Goal: Task Accomplishment & Management: Manage account settings

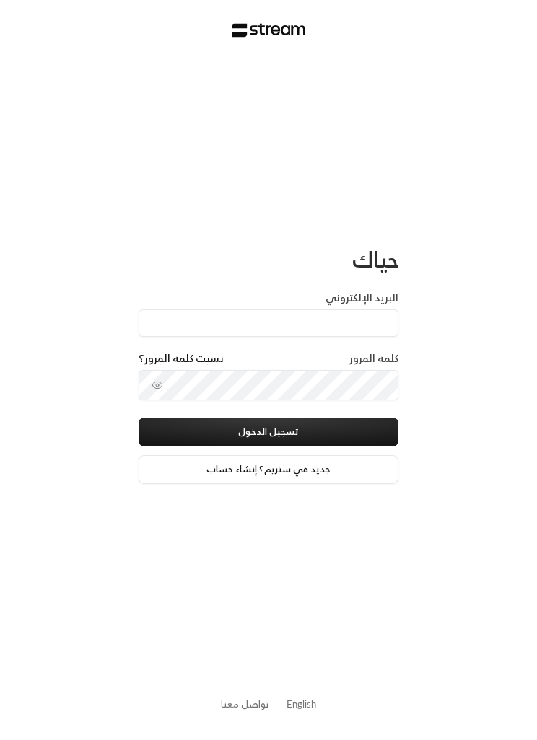
click at [378, 322] on input "البريد الإلكتروني" at bounding box center [269, 323] width 260 height 27
type input "[EMAIL_ADDRESS][DOMAIN_NAME]"
click at [160, 388] on icon "toggle password visibility" at bounding box center [158, 386] width 12 height 12
click at [366, 429] on button "تسجيل الدخول" at bounding box center [269, 432] width 260 height 29
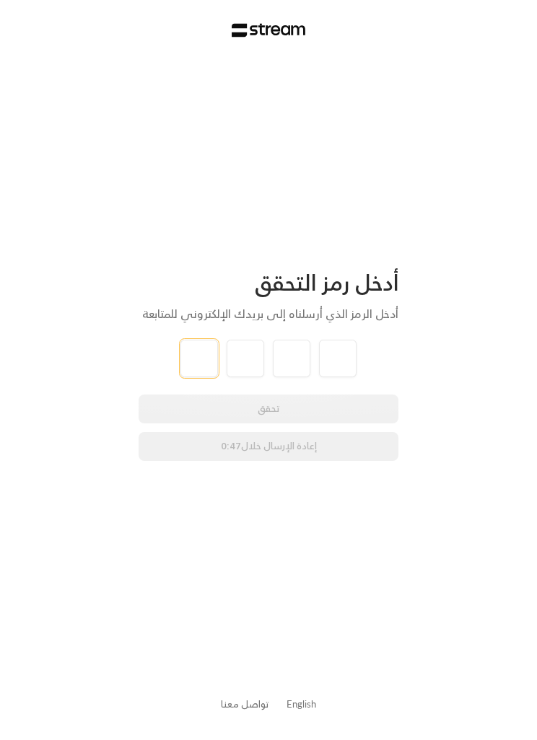
click at [193, 356] on input "tel" at bounding box center [199, 359] width 38 height 38
type input "2"
type input "5"
type input "3"
type input "7"
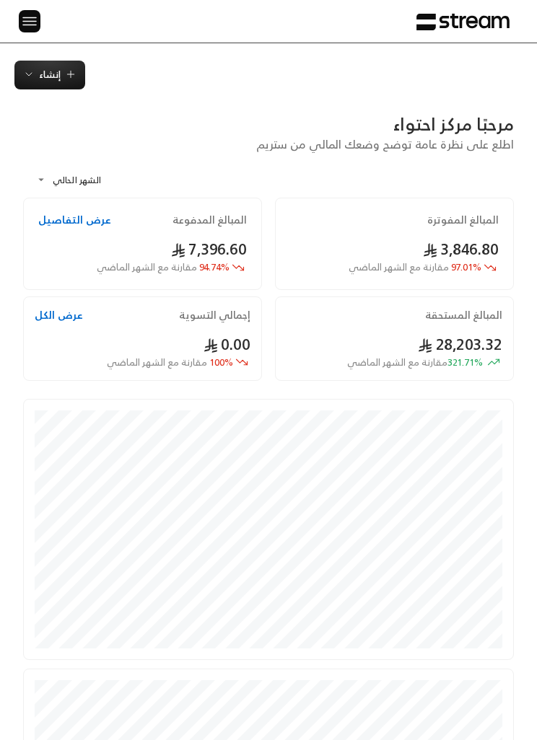
click at [14, 9] on div at bounding box center [23, 21] width 19 height 43
click at [25, 18] on img at bounding box center [29, 21] width 17 height 18
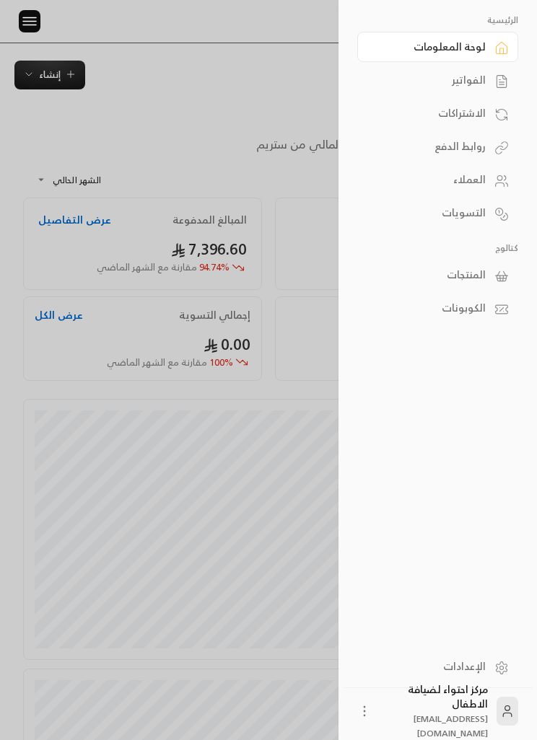
click at [485, 80] on div "الفواتير" at bounding box center [430, 80] width 110 height 14
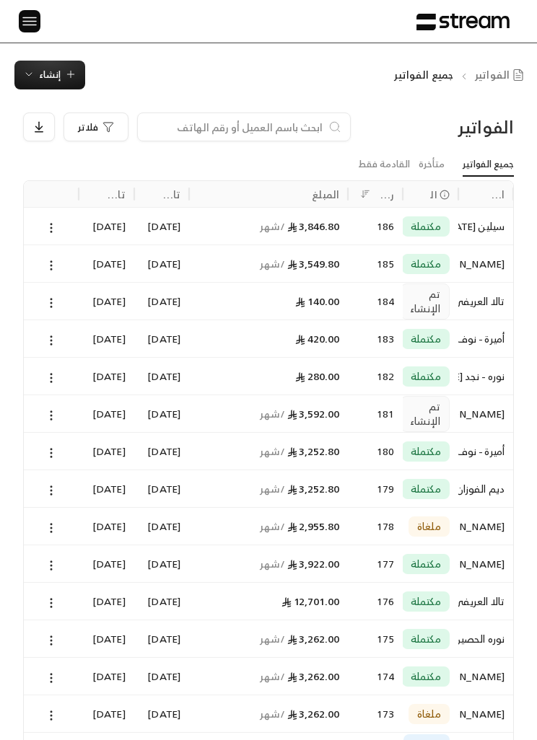
click at [50, 80] on span "إنشاء" at bounding box center [50, 74] width 22 height 17
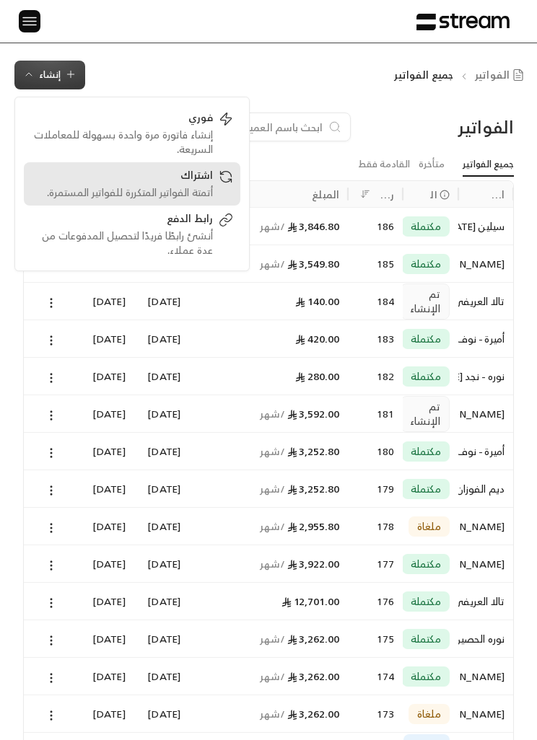
click at [212, 187] on div "أتمتة الفواتير المتكررة للفواتير المستمرة." at bounding box center [122, 192] width 182 height 14
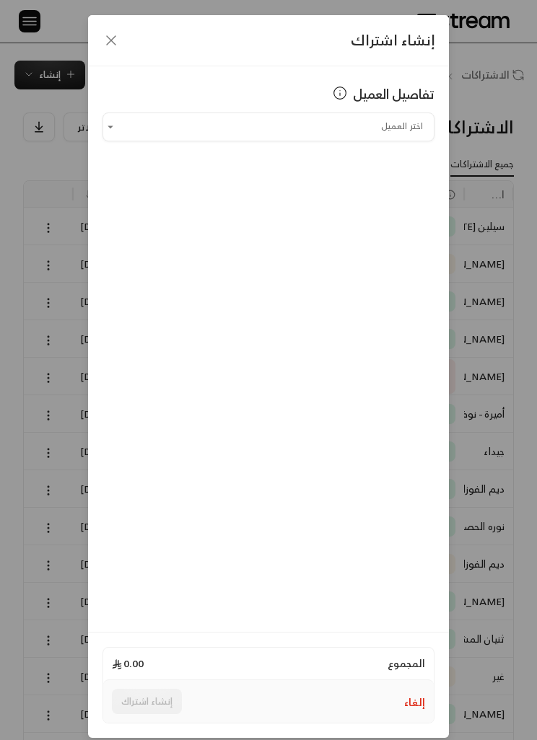
click at [104, 26] on div "إنشاء اشتراك" at bounding box center [268, 40] width 361 height 51
click at [115, 43] on icon "button" at bounding box center [110, 40] width 17 height 17
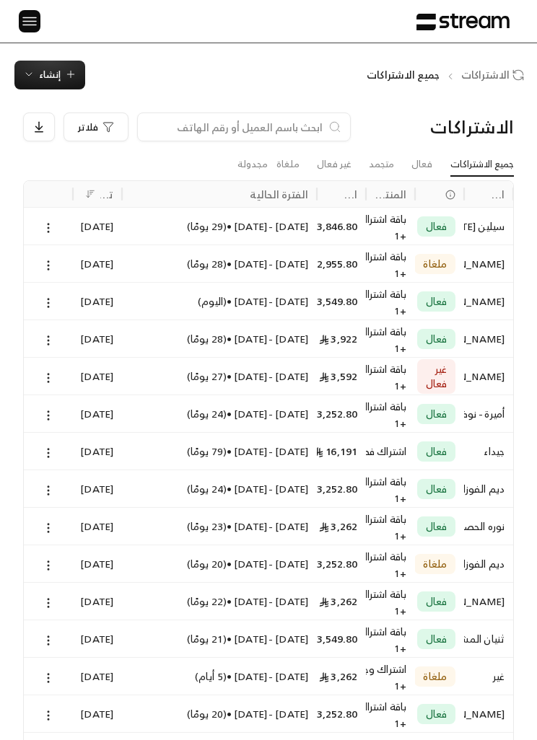
click at [59, 79] on span "إنشاء" at bounding box center [50, 74] width 22 height 17
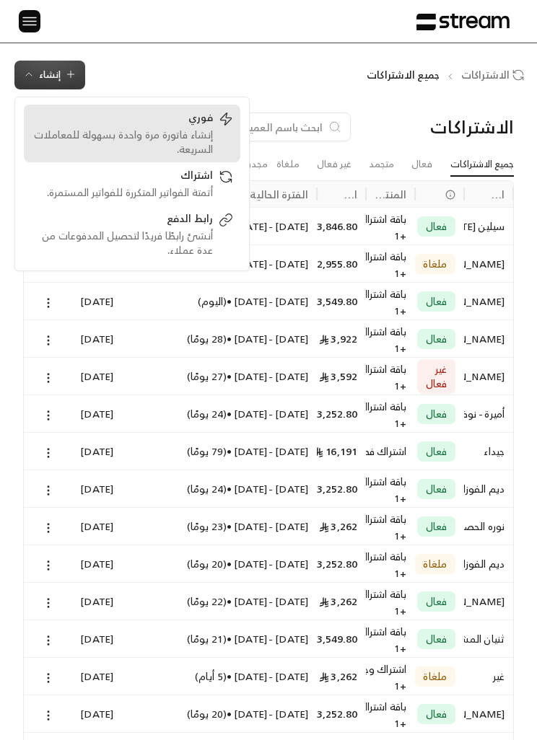
click at [201, 132] on div "إنشاء فاتورة مرة واحدة بسهولة للمعاملات السريعة." at bounding box center [122, 142] width 182 height 29
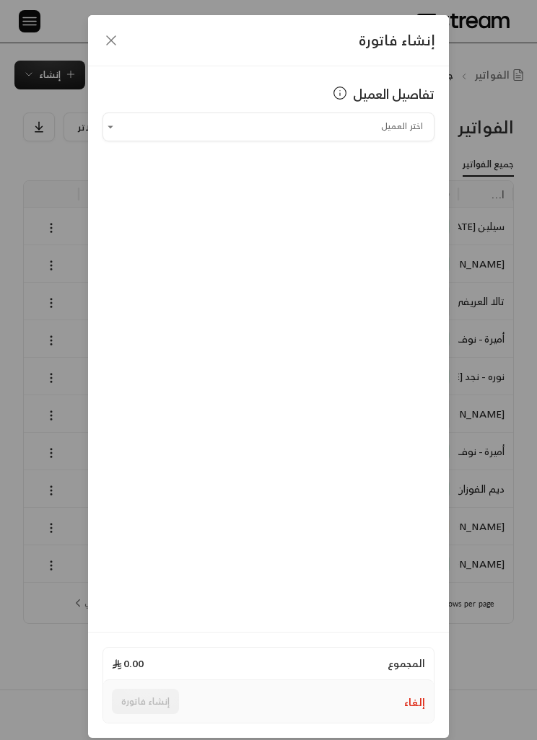
click at [107, 34] on icon "button" at bounding box center [110, 40] width 17 height 17
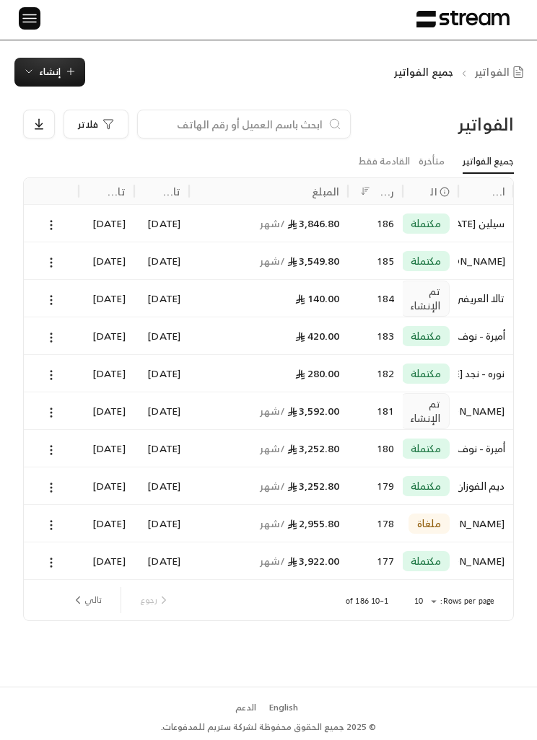
click at [467, 222] on div "سيلين [DATE]" at bounding box center [486, 223] width 38 height 37
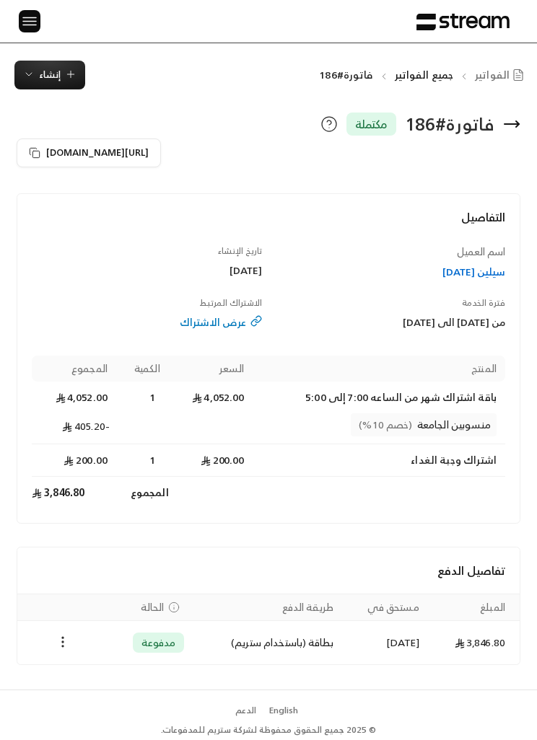
click at [25, 16] on img at bounding box center [29, 21] width 17 height 18
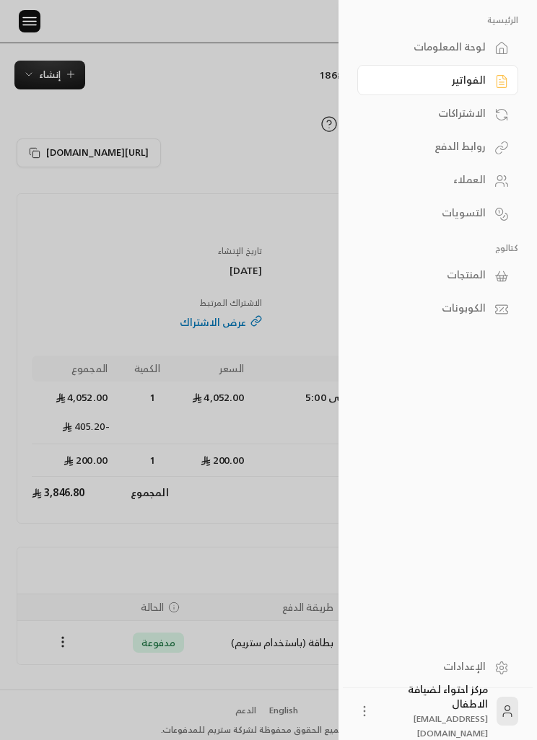
click at [486, 175] on link "العملاء" at bounding box center [437, 180] width 161 height 30
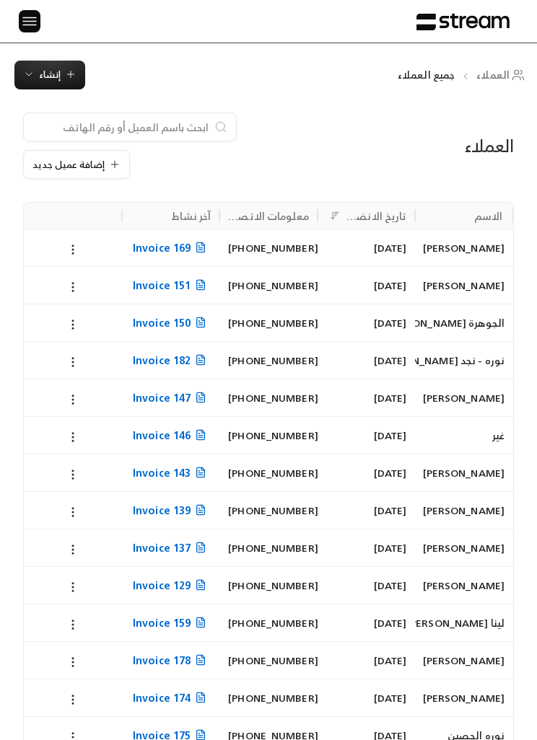
click at [45, 81] on span "إنشاء" at bounding box center [50, 74] width 22 height 17
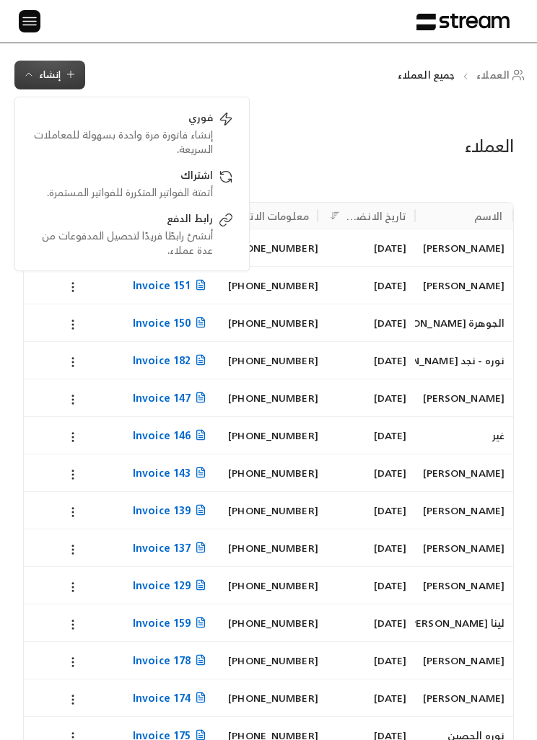
click at [340, 94] on div "العملاء إضافة عميل جديد الاسم تاريخ الانضمام معلومات الاتصال آخر نشاط نوره الحز…" at bounding box center [268, 660] width 537 height 1142
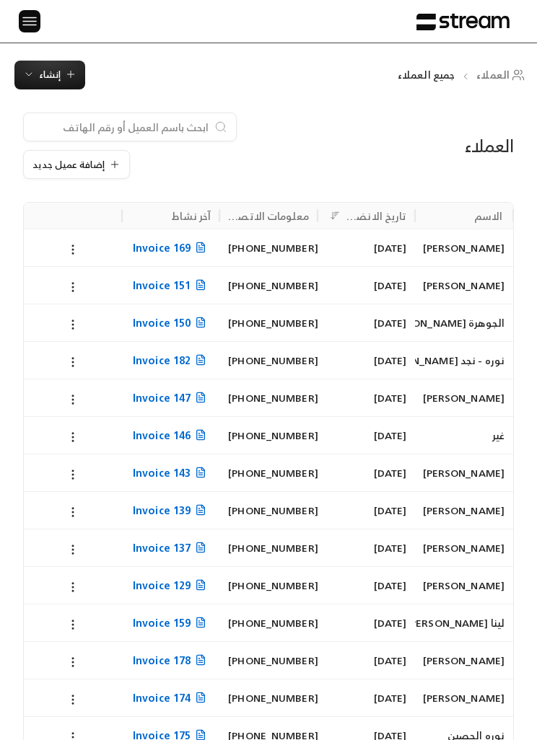
click at [66, 73] on icon "button" at bounding box center [71, 75] width 12 height 12
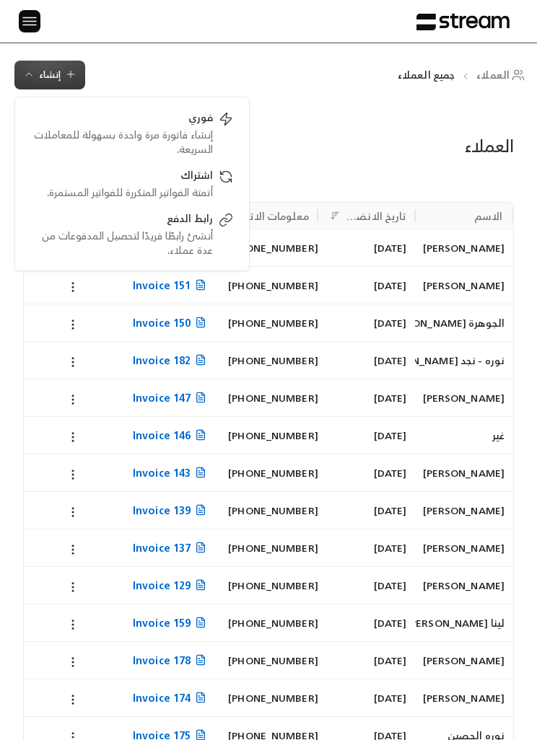
click at [308, 146] on div "إضافة عميل جديد" at bounding box center [184, 146] width 323 height 66
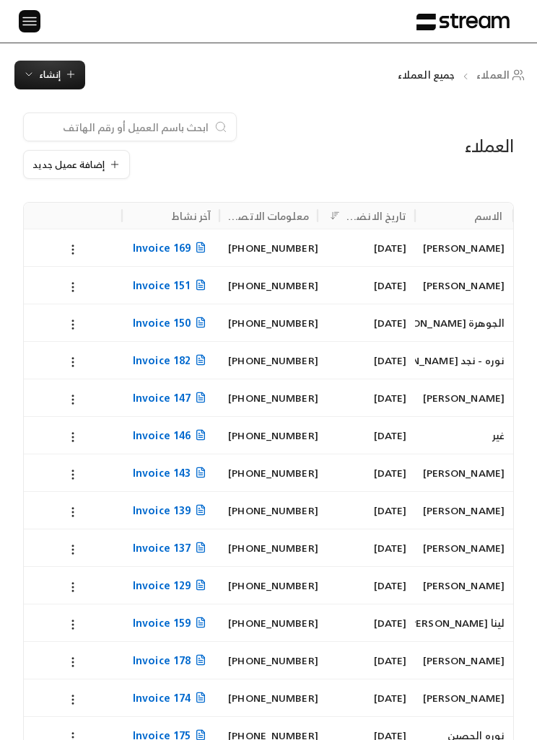
click at [100, 161] on span "إضافة عميل جديد" at bounding box center [68, 164] width 72 height 9
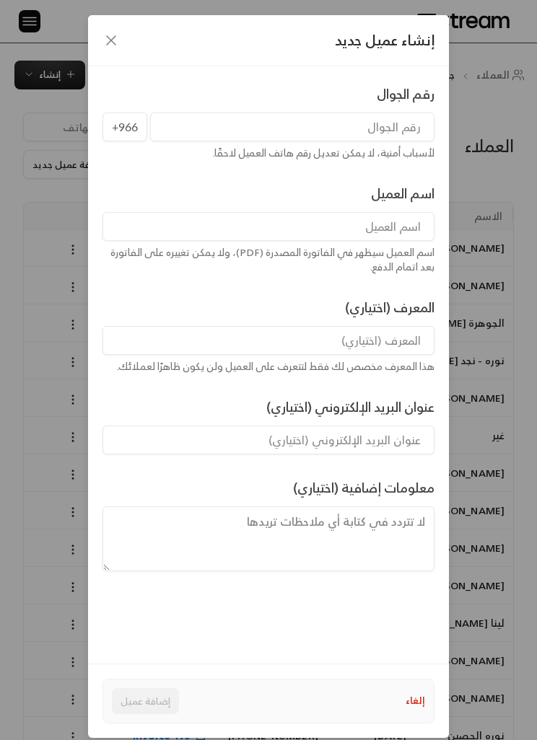
click at [385, 133] on input "tel" at bounding box center [292, 127] width 284 height 29
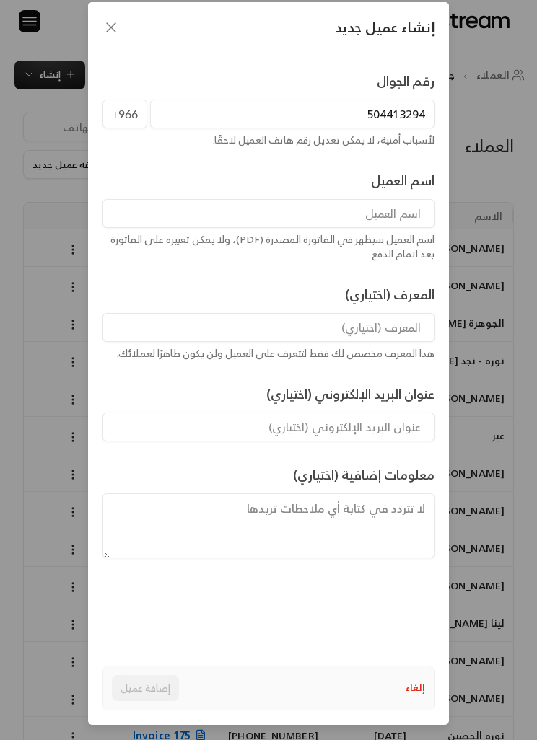
scroll to position [60, 0]
type input "504413294"
click at [406, 199] on input at bounding box center [268, 213] width 332 height 29
type input "س"
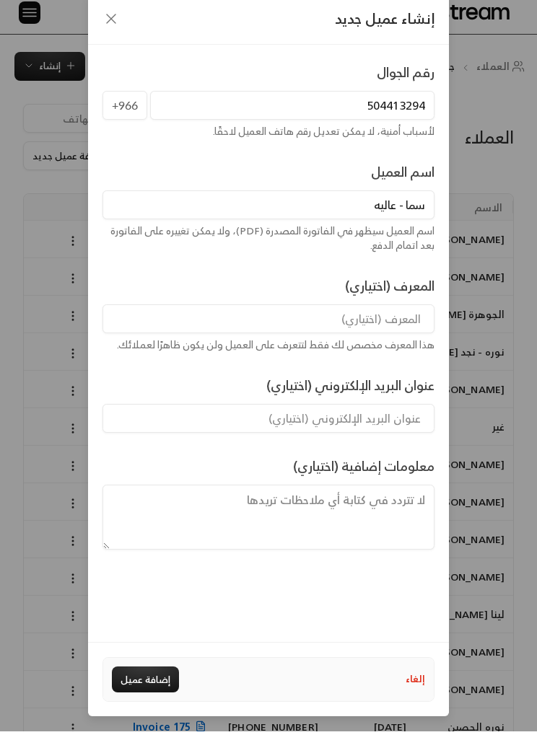
scroll to position [13, 0]
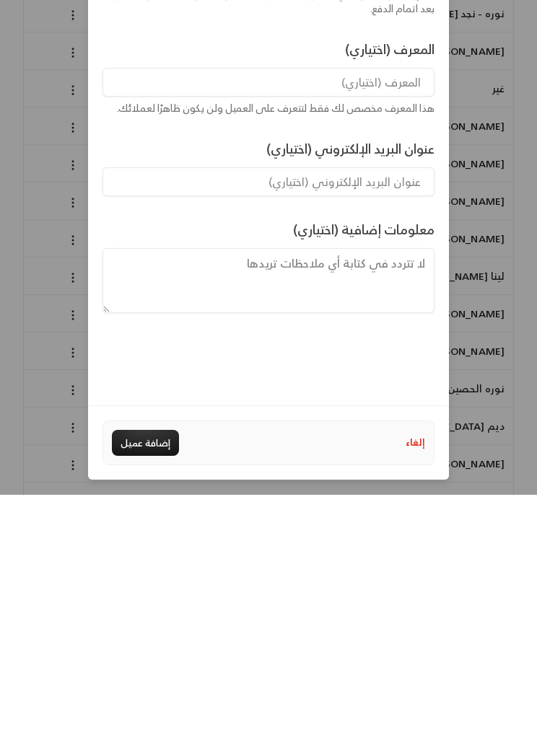
type input "سما - عاليه"
click at [144, 459] on button "إضافة عميل" at bounding box center [145, 688] width 67 height 26
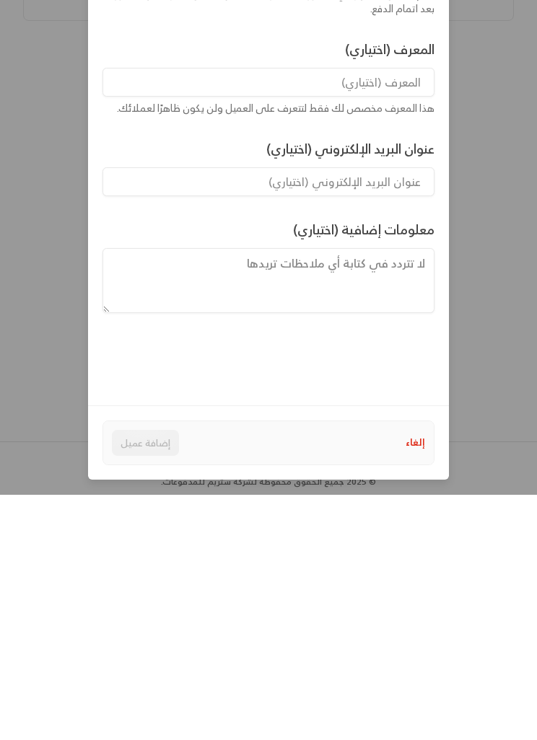
scroll to position [3, 0]
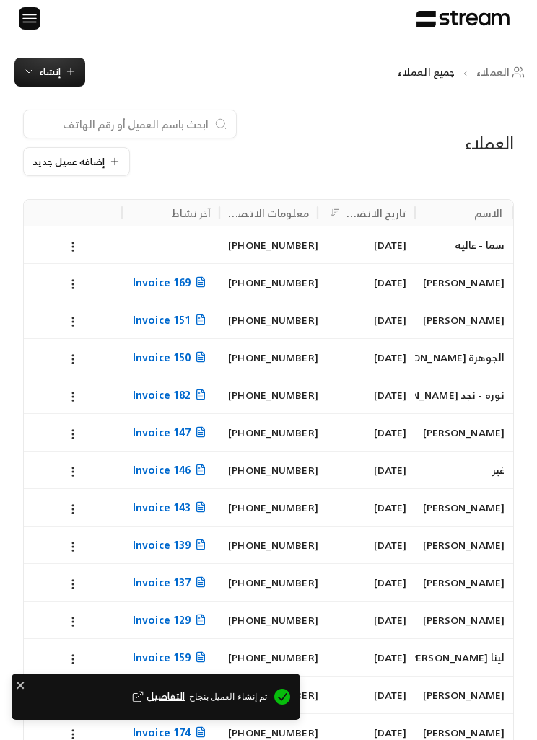
click at [39, 69] on span "إنشاء" at bounding box center [50, 72] width 22 height 17
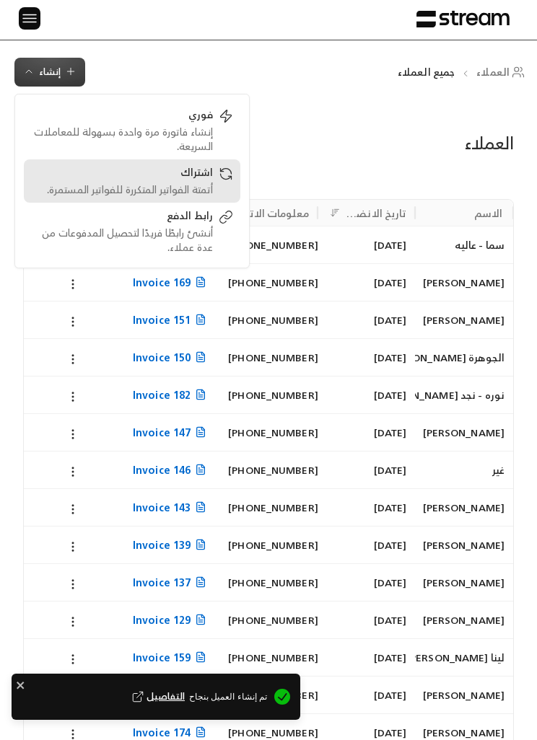
click at [100, 182] on div "اشتراك" at bounding box center [122, 173] width 182 height 17
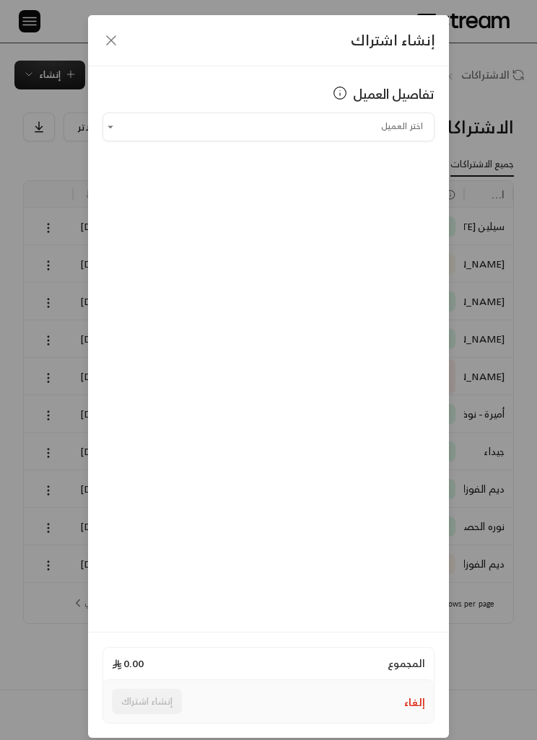
click at [173, 134] on input "اختر العميل" at bounding box center [268, 127] width 332 height 24
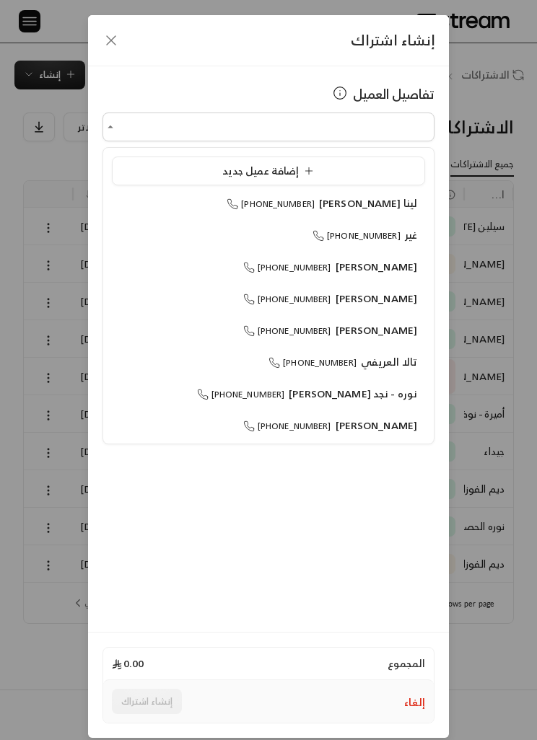
scroll to position [1, 0]
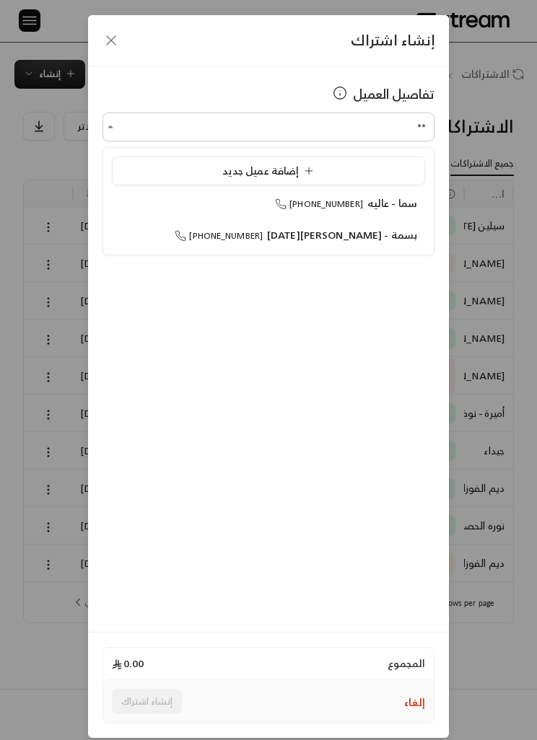
click at [193, 199] on div "سما - عاليه +966504413294" at bounding box center [268, 203] width 297 height 14
type input "**********"
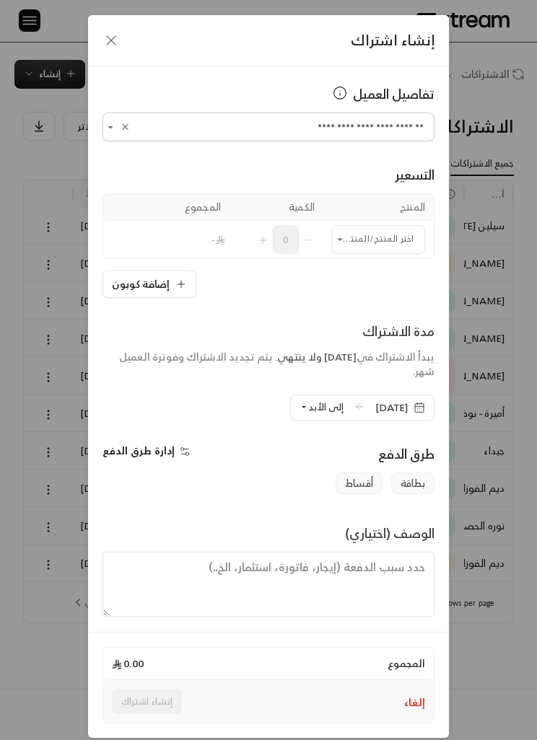
click at [355, 243] on input "اختر العميل" at bounding box center [378, 239] width 93 height 24
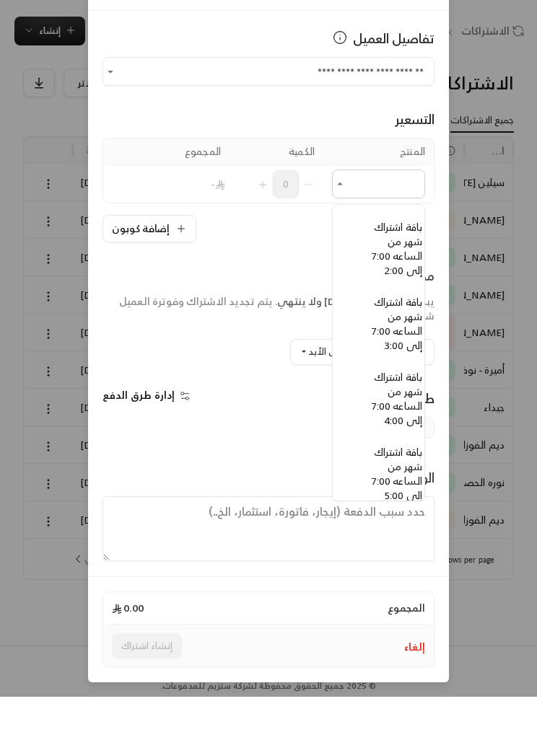
scroll to position [1163, -15]
click at [404, 260] on span "باقة اشتراك شهر من الساعه 7:00 إلى 2:00" at bounding box center [397, 290] width 51 height 61
type input "**********"
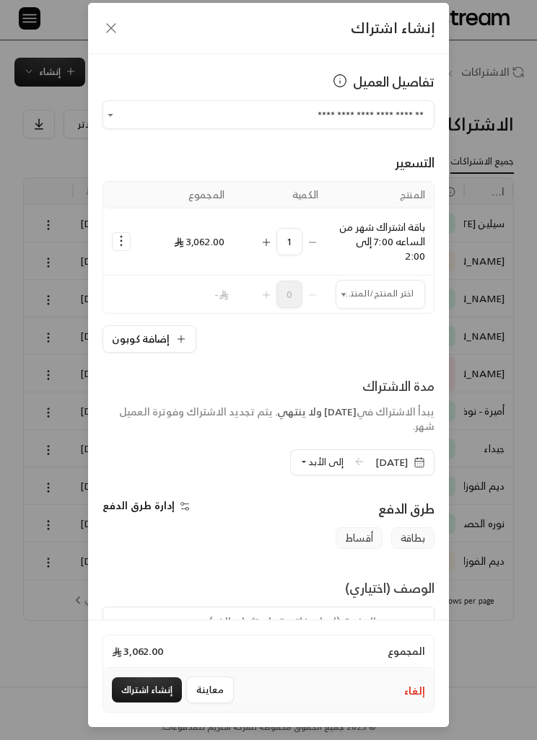
click at [121, 226] on td "Selected Products" at bounding box center [121, 242] width 36 height 67
click at [117, 235] on icon "Selected Products" at bounding box center [121, 241] width 14 height 14
click at [160, 276] on span "إضافة كوبون" at bounding box center [179, 277] width 50 height 15
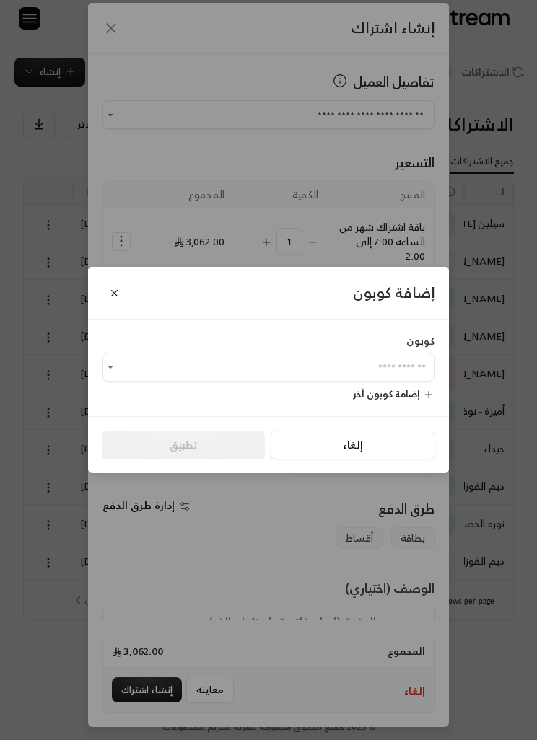
click at [398, 380] on input "اختر العميل" at bounding box center [268, 368] width 332 height 24
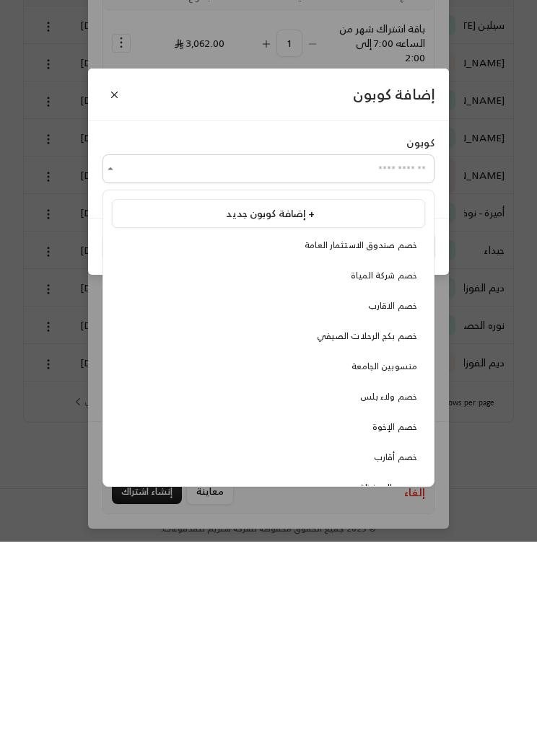
scroll to position [7, 0]
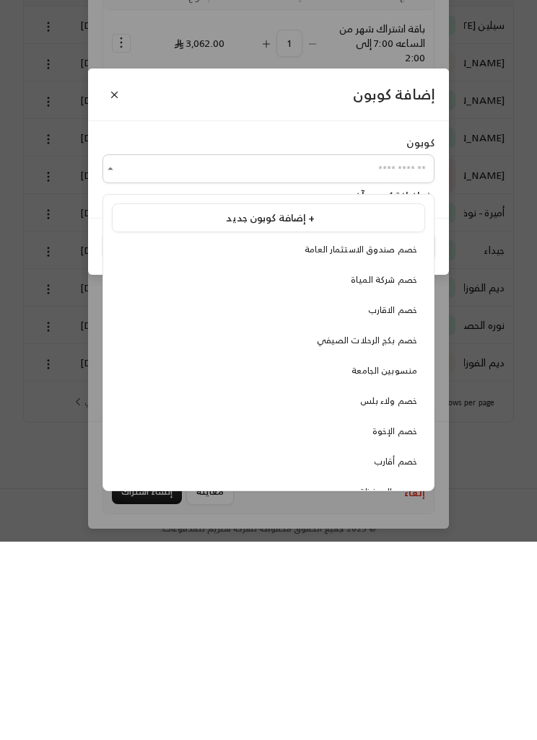
click at [415, 459] on span "منسوبين الجامعة" at bounding box center [384, 568] width 66 height 15
type input "**********"
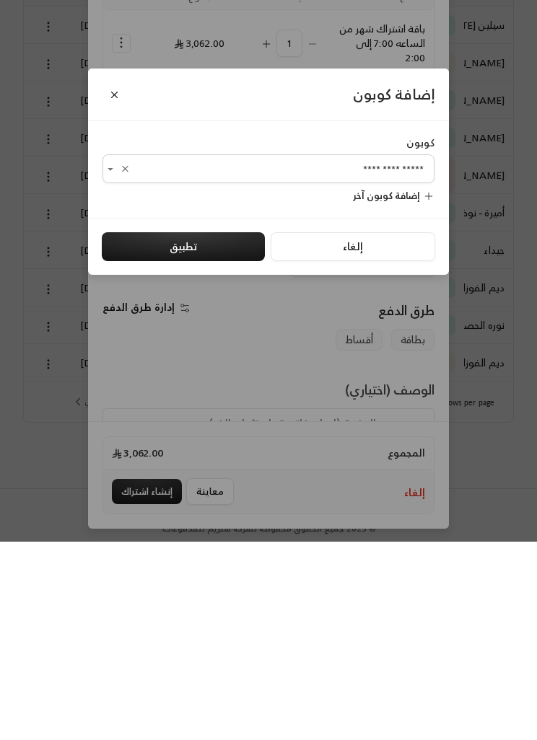
click at [136, 431] on button "تطبيق" at bounding box center [183, 445] width 163 height 29
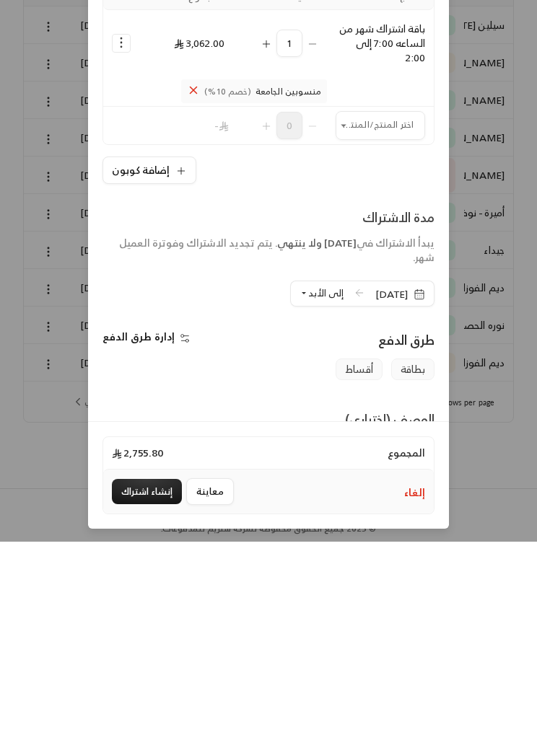
scroll to position [3, 0]
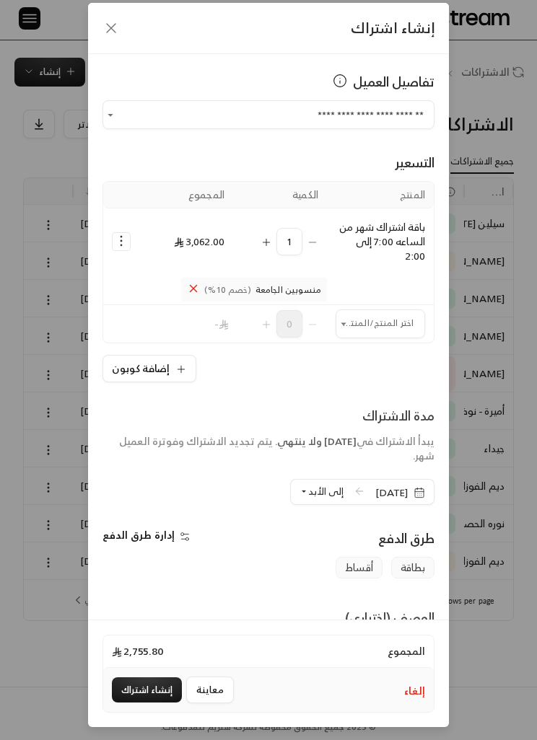
click at [397, 322] on input "اختر العميل" at bounding box center [380, 324] width 89 height 24
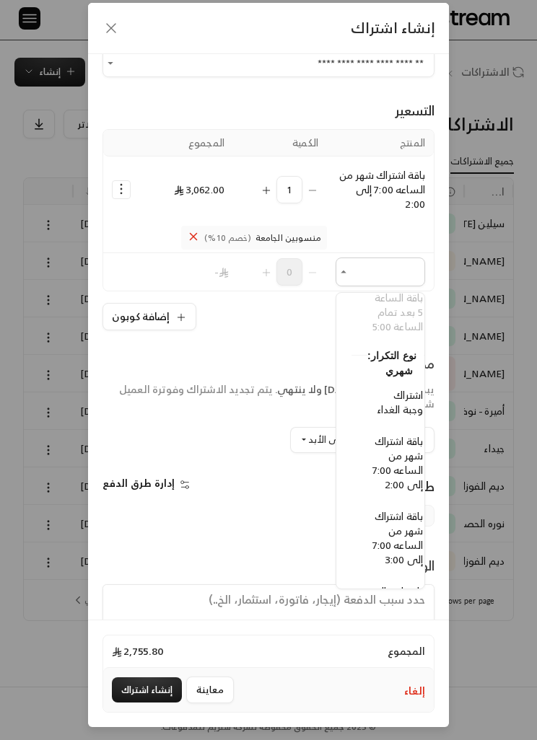
scroll to position [1156, -15]
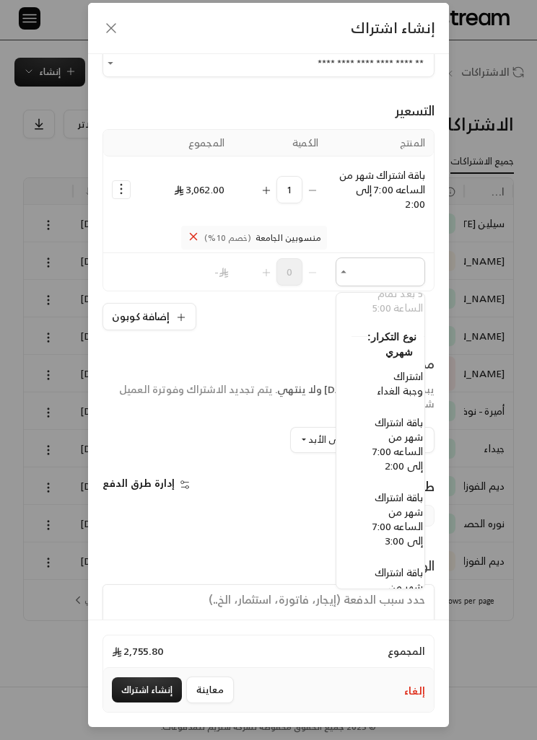
click at [409, 380] on span "اشتراك وجبة الغداء" at bounding box center [400, 383] width 46 height 32
type input "**********"
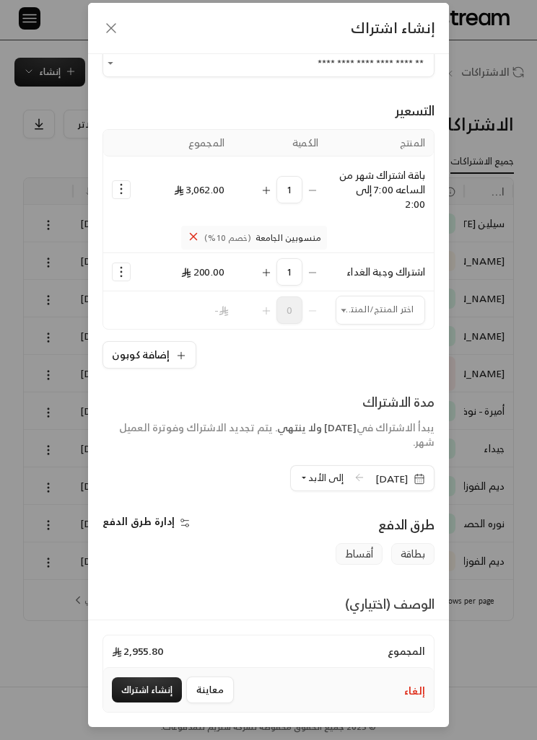
click at [400, 310] on input "اختر العميل" at bounding box center [380, 311] width 89 height 24
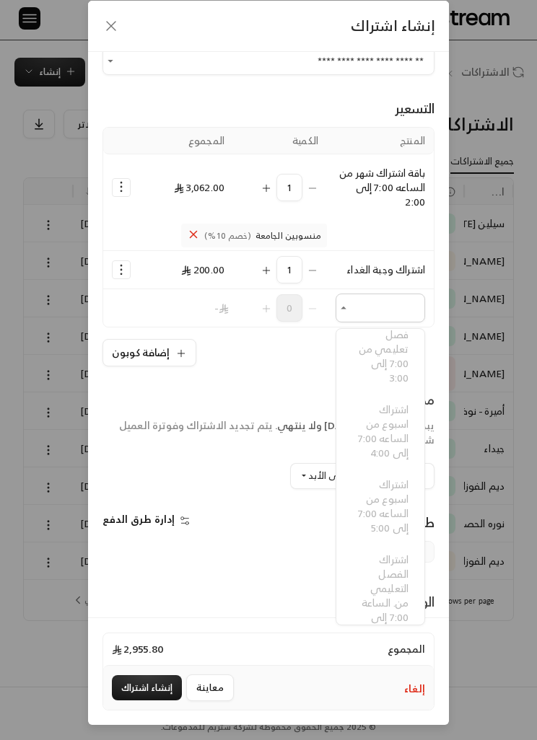
scroll to position [14, 0]
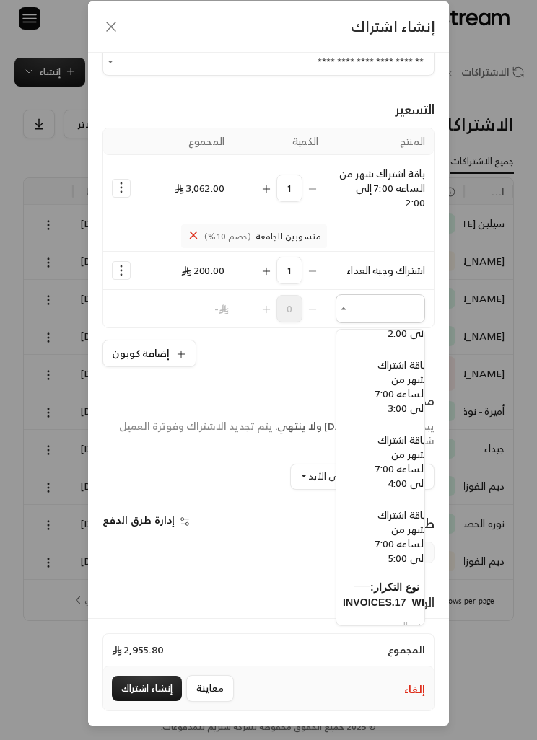
click at [430, 409] on div "مدة الاشتراك" at bounding box center [268, 400] width 332 height 20
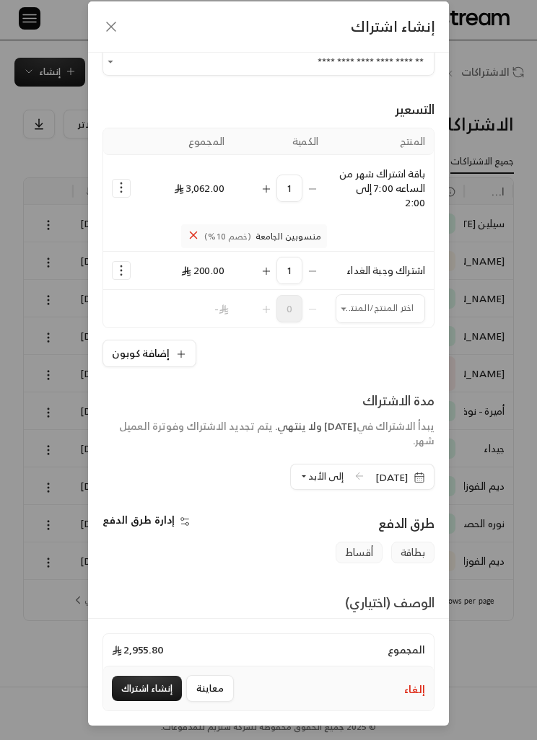
scroll to position [17, 0]
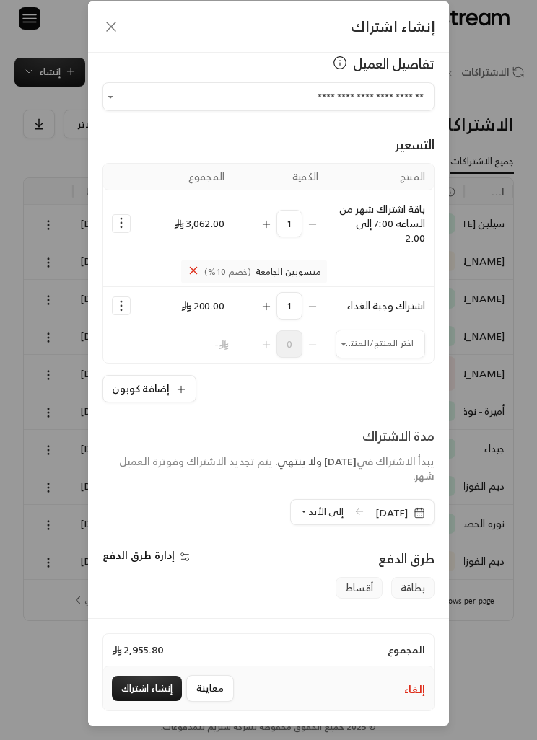
click at [405, 343] on input "اختر العميل" at bounding box center [380, 345] width 89 height 24
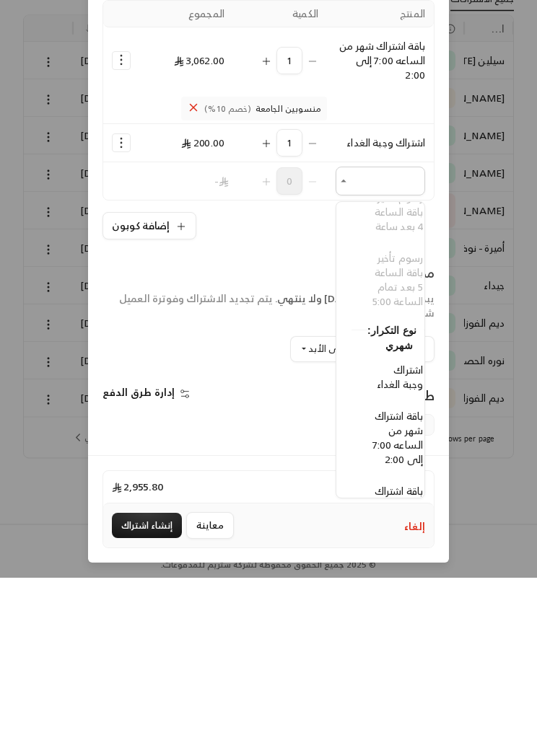
scroll to position [1111, -12]
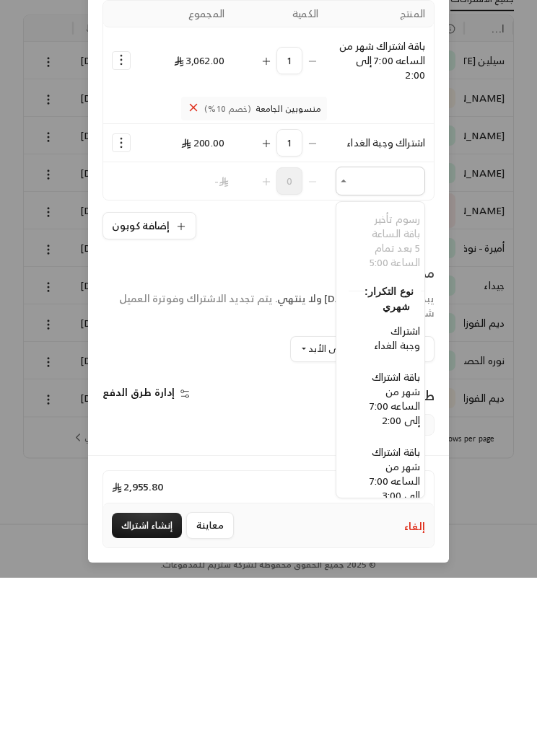
click at [411, 459] on span "باقة اشتراك شهر من الساعه 7:00 إلى 2:00" at bounding box center [394, 561] width 51 height 61
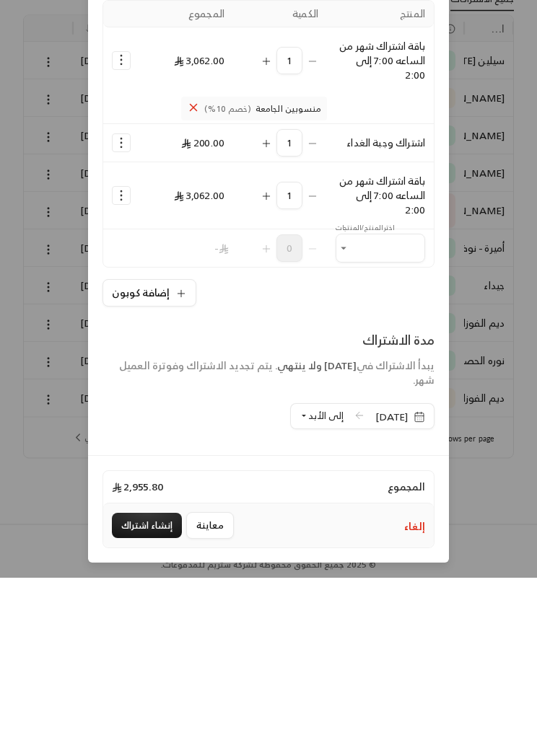
type input "**********"
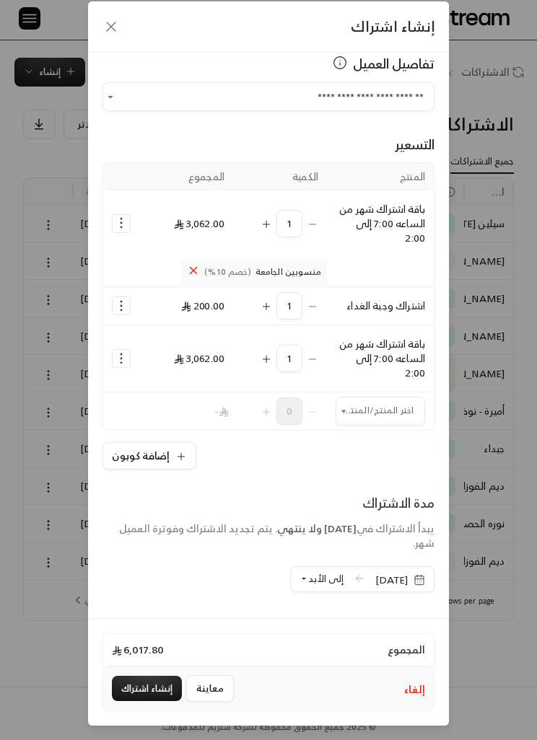
click at [387, 409] on input "اختر العميل" at bounding box center [380, 412] width 89 height 24
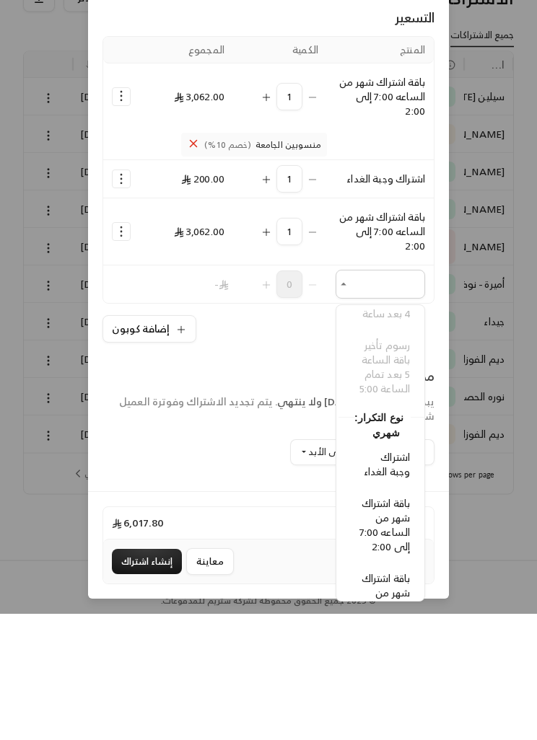
scroll to position [1092, -2]
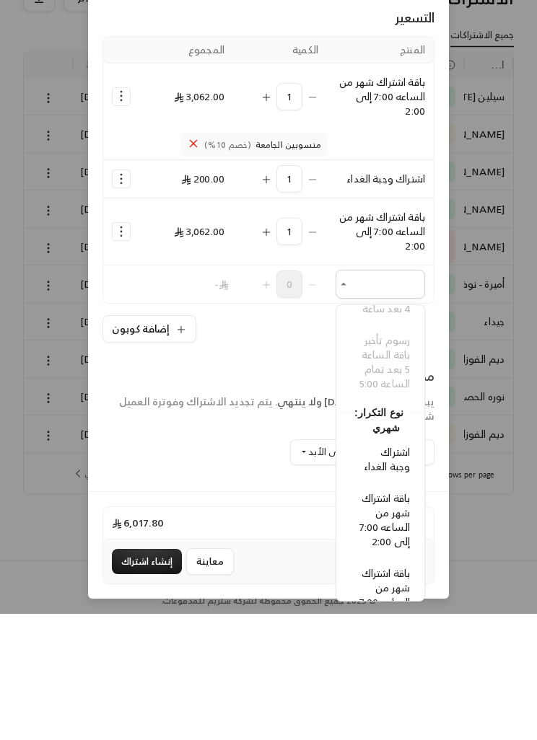
click at [400, 459] on span "اشتراك وجبة الغداء" at bounding box center [387, 586] width 46 height 32
type input "**********"
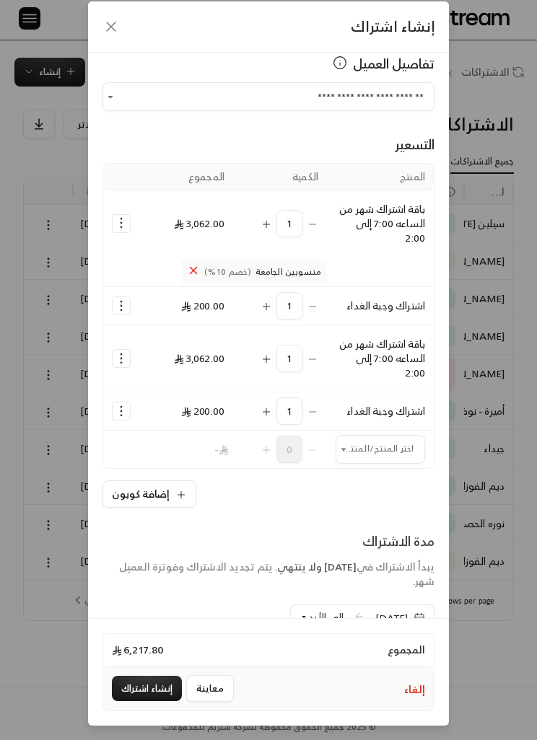
click at [119, 364] on icon "Selected Products" at bounding box center [121, 358] width 14 height 14
click at [198, 395] on span "إضافة كوبون" at bounding box center [179, 394] width 50 height 15
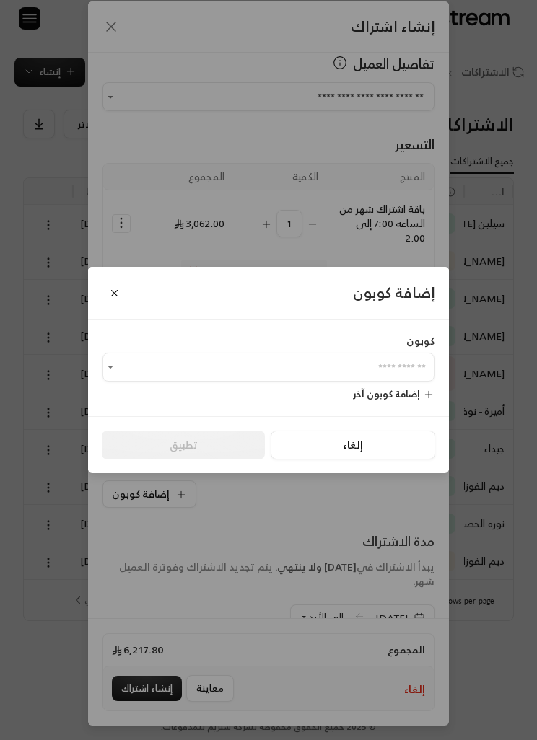
click at [399, 380] on input "اختر العميل" at bounding box center [268, 368] width 332 height 24
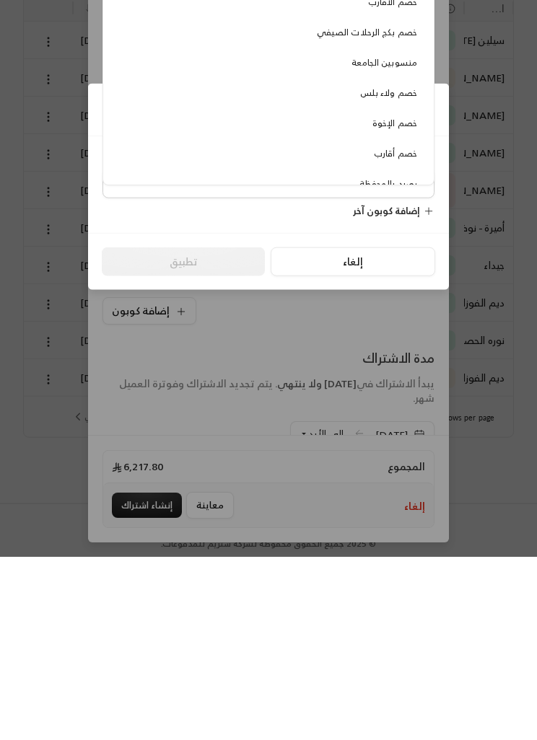
scroll to position [1, 0]
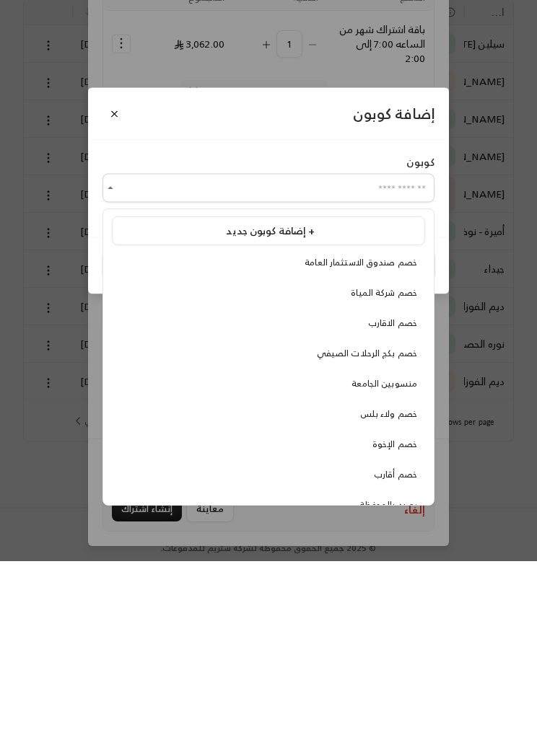
click at [408, 459] on span "خصم الإخوة" at bounding box center [394, 623] width 45 height 15
type input "**********"
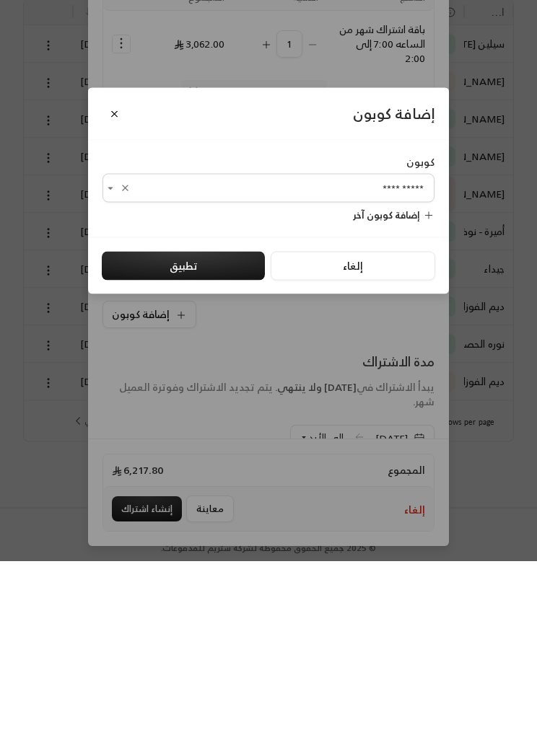
click at [224, 431] on button "تطبيق" at bounding box center [183, 445] width 163 height 29
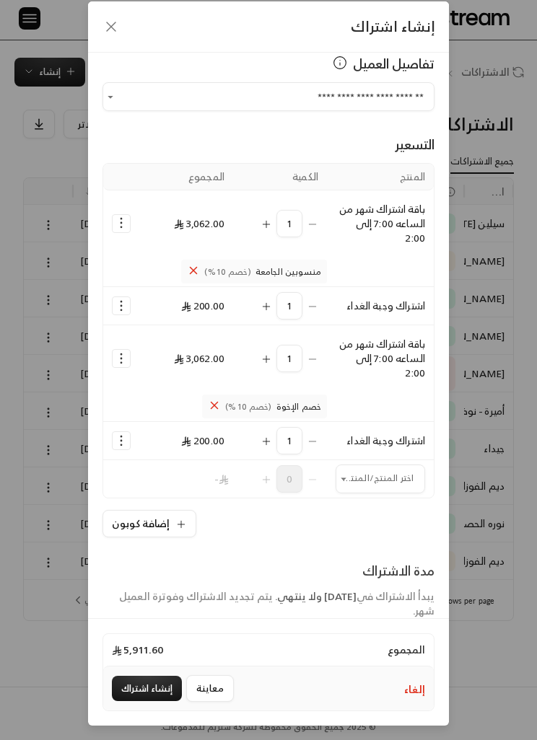
click at [308, 459] on span "إلى الأبد" at bounding box center [325, 647] width 35 height 17
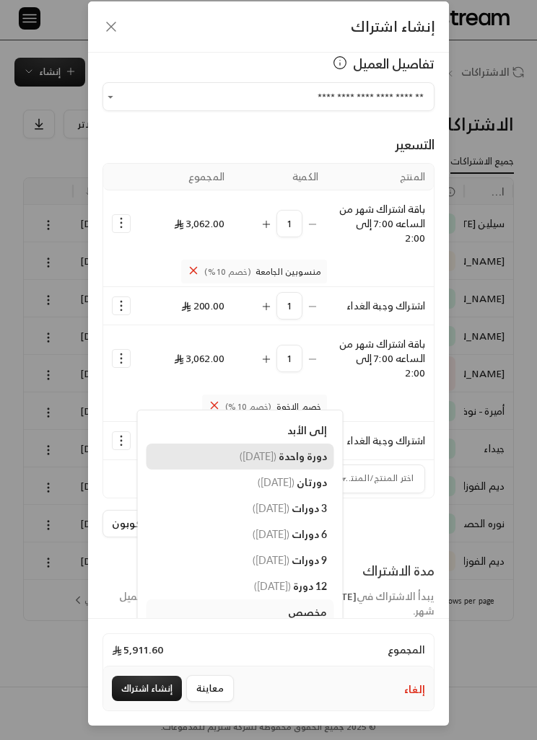
click at [240, 455] on span "( 2/11/2025 )" at bounding box center [258, 456] width 37 height 12
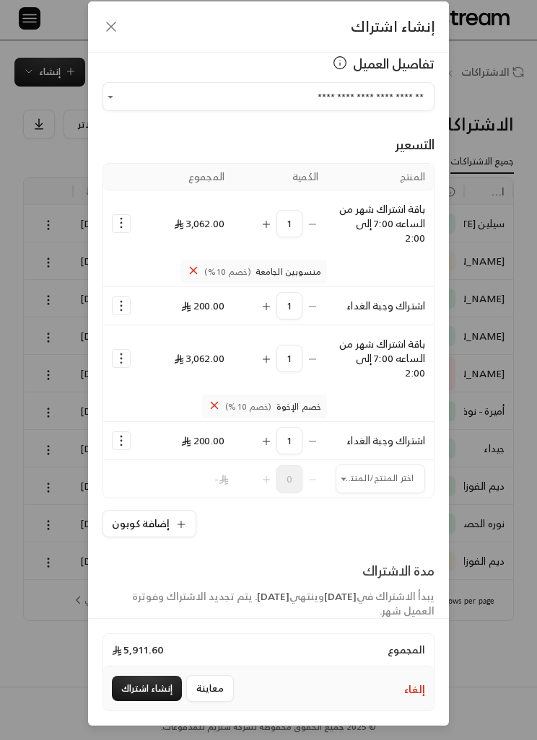
click at [424, 459] on span "[DATE]" at bounding box center [400, 648] width 50 height 14
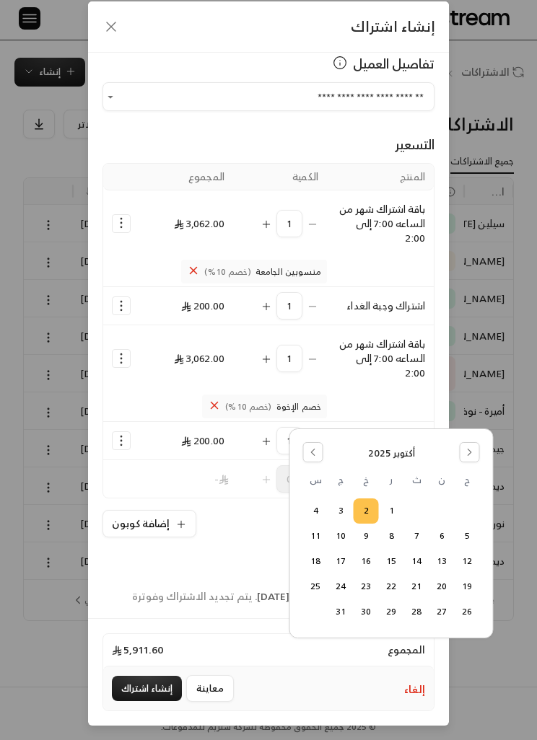
click at [469, 459] on button "5" at bounding box center [467, 537] width 24 height 24
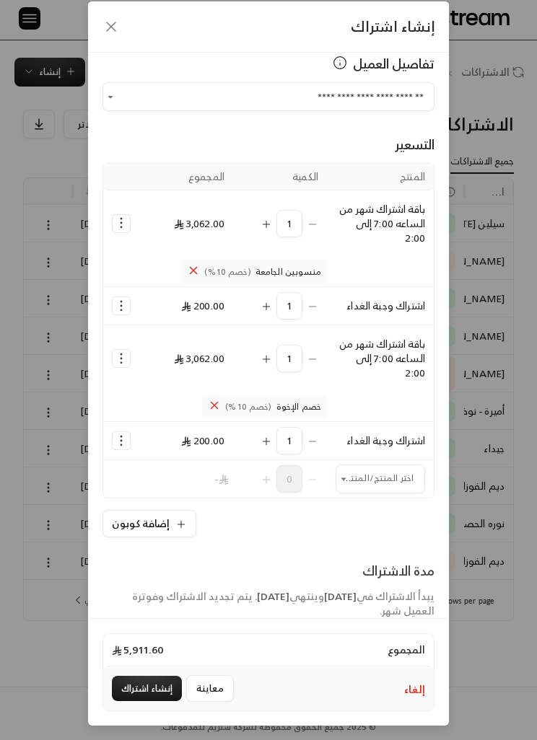
click at [143, 459] on button "إنشاء اشتراك" at bounding box center [147, 688] width 70 height 25
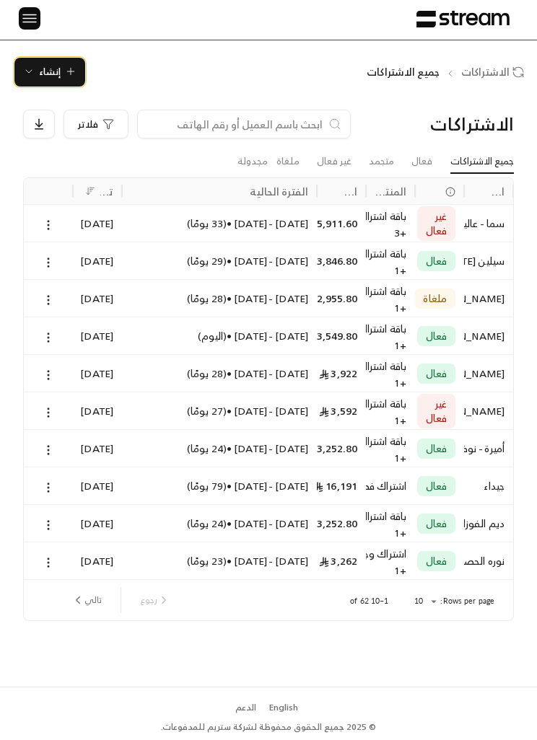
scroll to position [0, 0]
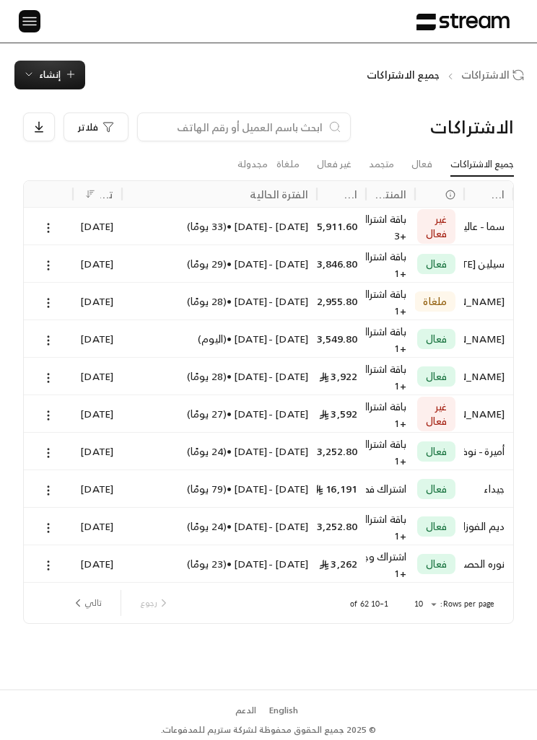
click at [31, 28] on img at bounding box center [29, 21] width 17 height 18
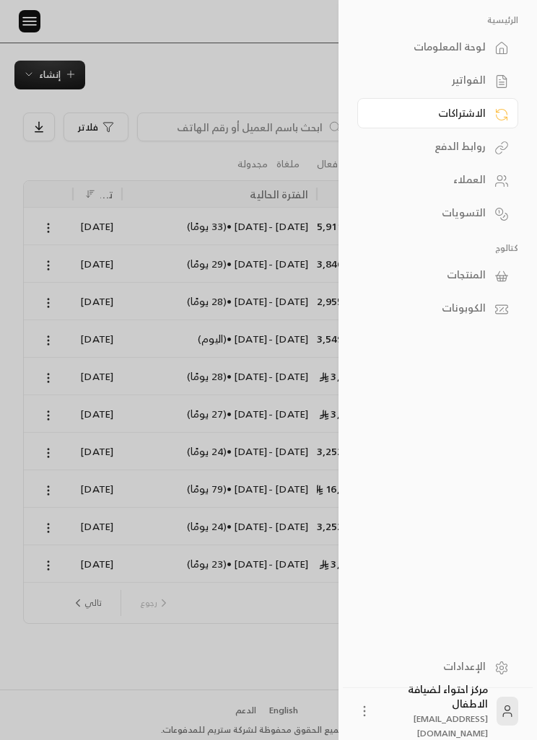
click at [196, 66] on div at bounding box center [268, 370] width 537 height 740
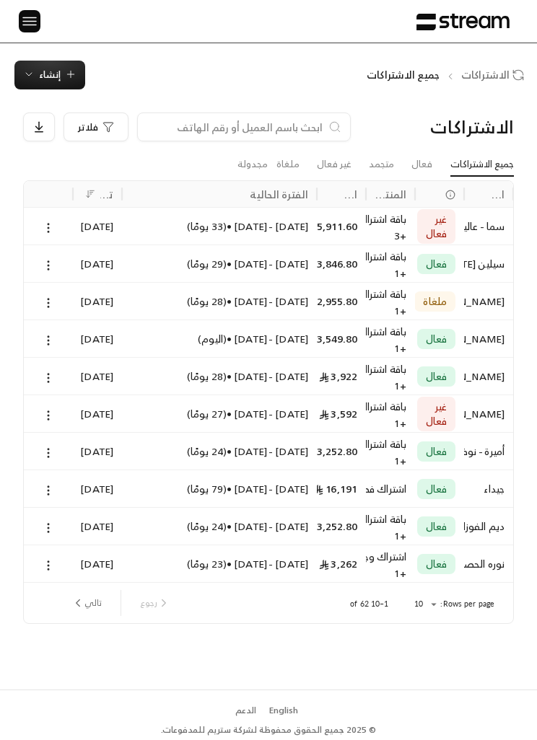
click at [35, 18] on img at bounding box center [29, 21] width 17 height 18
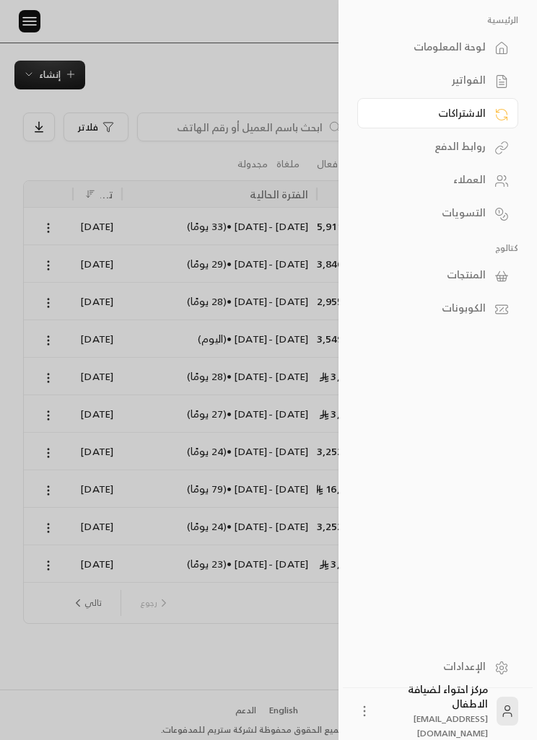
click at [494, 271] on icon at bounding box center [501, 276] width 14 height 14
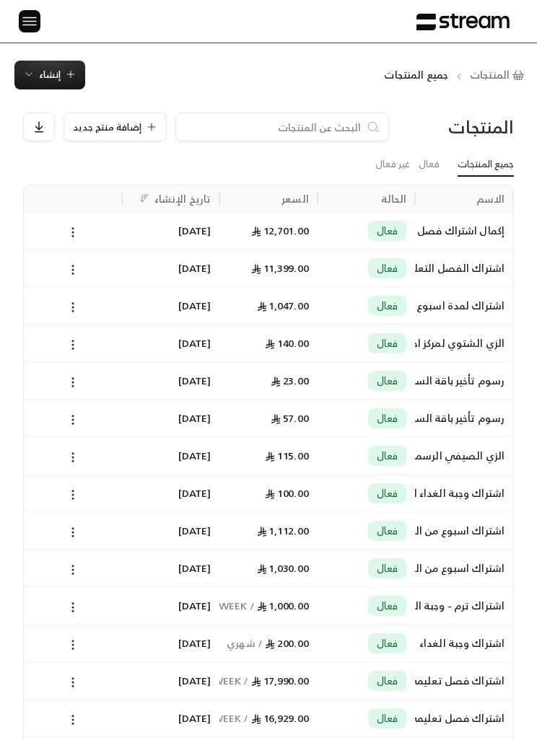
scroll to position [0, -1]
click at [116, 123] on span "إضافة منتج جديد" at bounding box center [107, 127] width 69 height 9
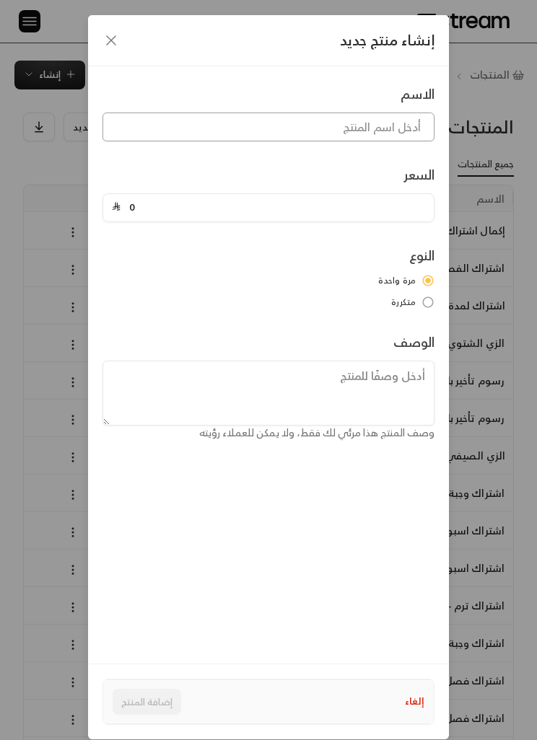
click at [390, 123] on input at bounding box center [268, 127] width 332 height 29
click at [413, 125] on input "قمر [PERSON_NAME]" at bounding box center [268, 127] width 332 height 29
type input "قمر [PERSON_NAME]"
click at [395, 209] on input "0" at bounding box center [273, 207] width 305 height 27
click at [114, 40] on icon "button" at bounding box center [110, 40] width 17 height 17
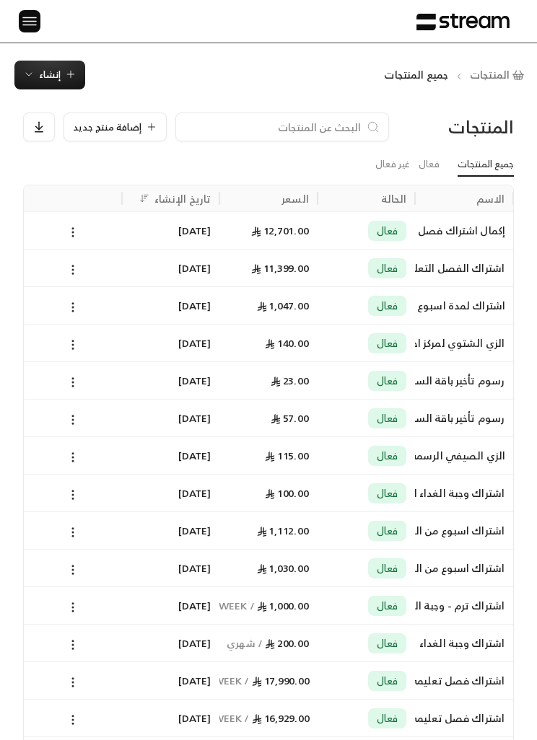
click at [118, 128] on span "إضافة منتج جديد" at bounding box center [107, 127] width 69 height 9
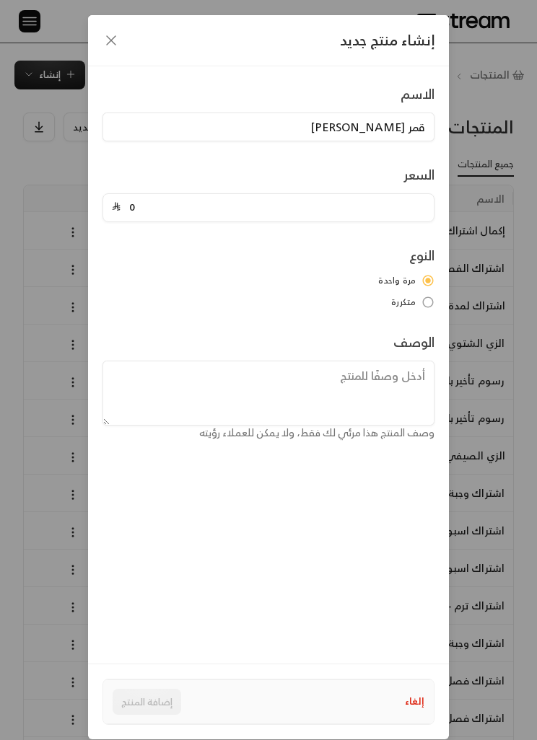
click at [106, 36] on icon "button" at bounding box center [110, 40] width 17 height 17
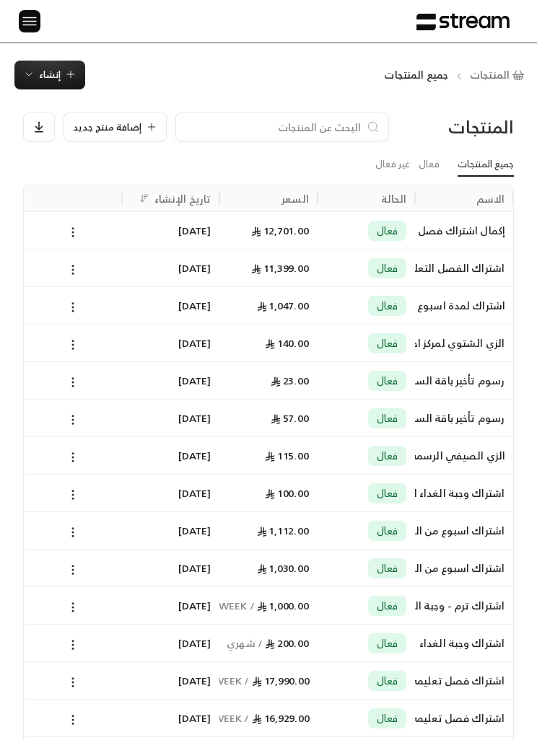
click at [30, 18] on img at bounding box center [29, 21] width 17 height 18
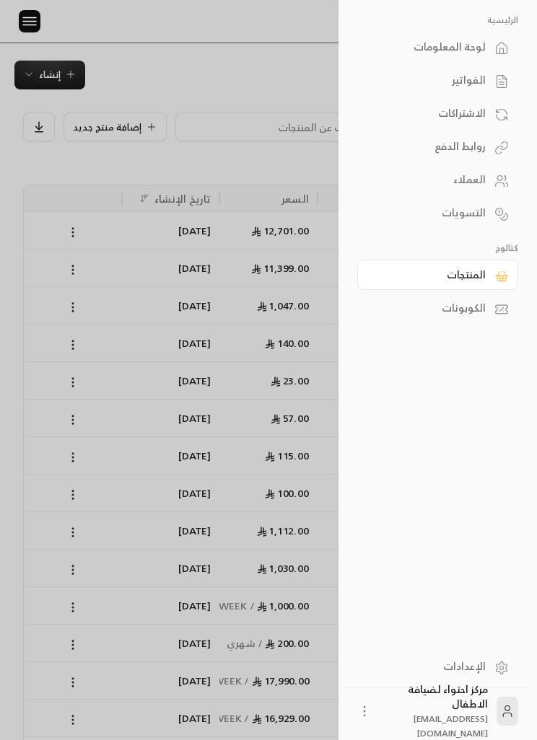
click at [476, 176] on div "العملاء" at bounding box center [430, 179] width 110 height 14
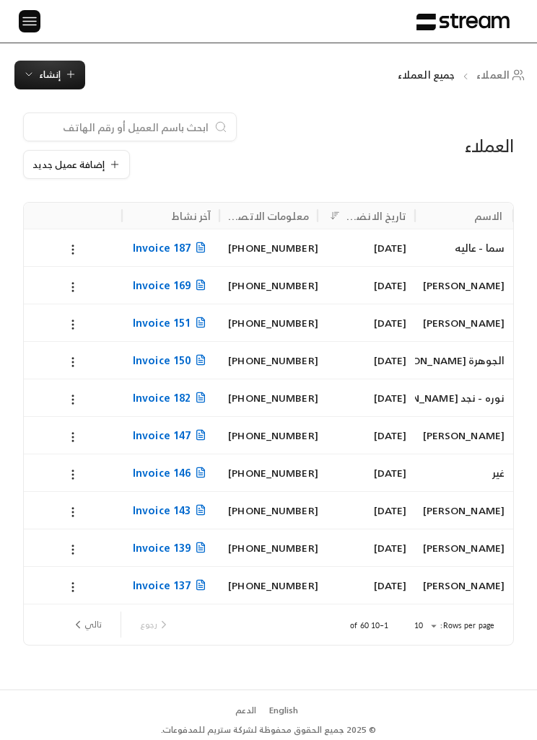
click at [82, 165] on span "إضافة عميل جديد" at bounding box center [68, 164] width 72 height 9
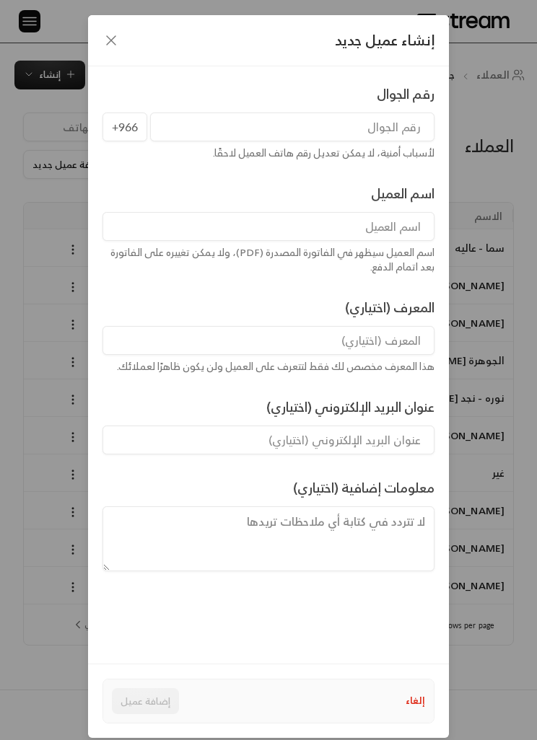
click at [399, 135] on input "tel" at bounding box center [292, 127] width 284 height 29
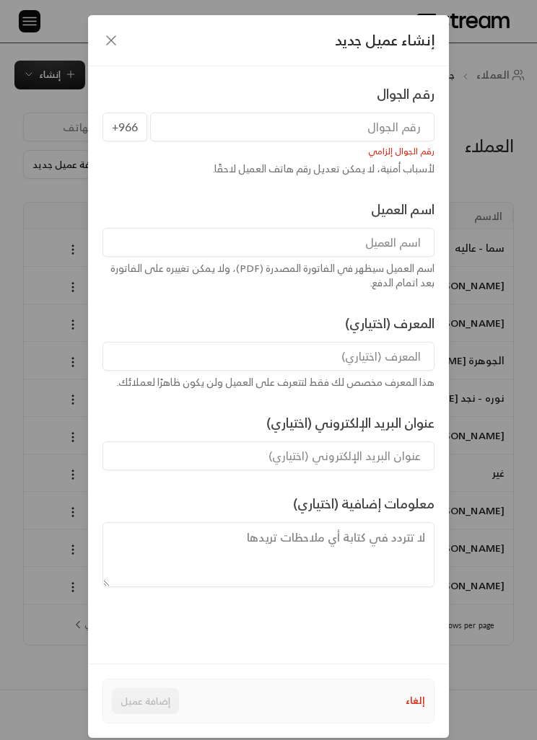
click at [272, 237] on input at bounding box center [268, 242] width 332 height 29
type input "قمر [PERSON_NAME]"
click at [271, 153] on div "رقم الجوال إلزامي" at bounding box center [268, 149] width 332 height 16
click at [233, 129] on input "tel" at bounding box center [292, 127] width 284 height 29
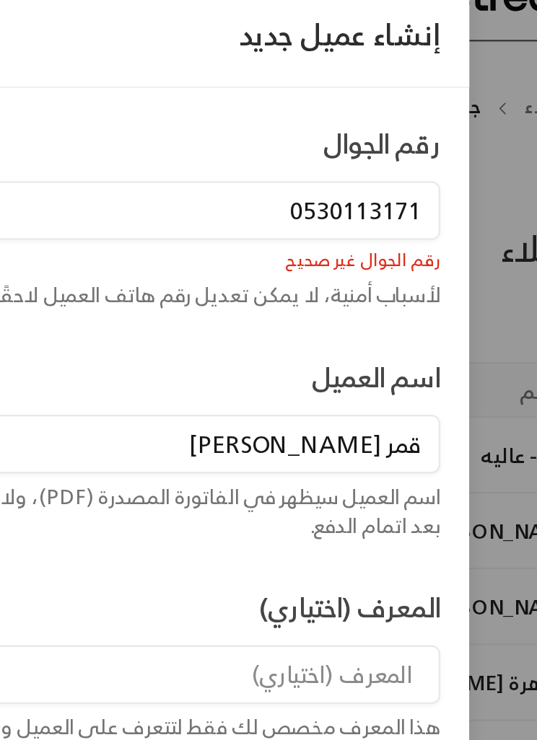
click at [150, 113] on input "0530113171" at bounding box center [292, 127] width 284 height 29
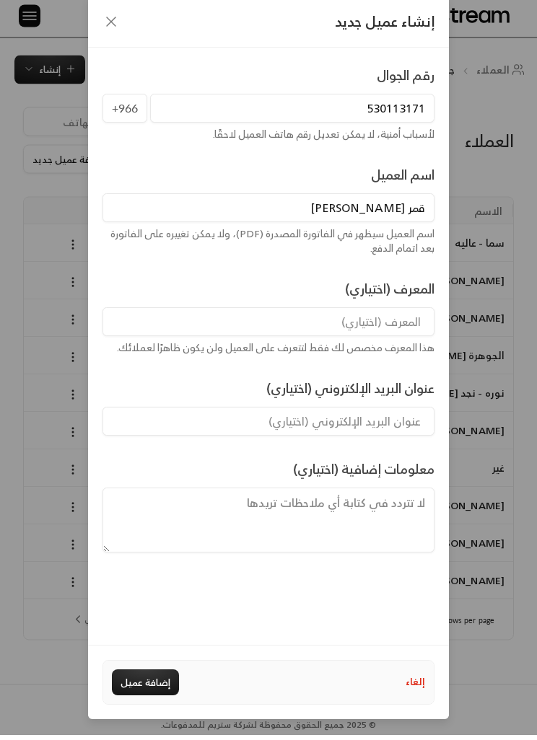
scroll to position [41, 0]
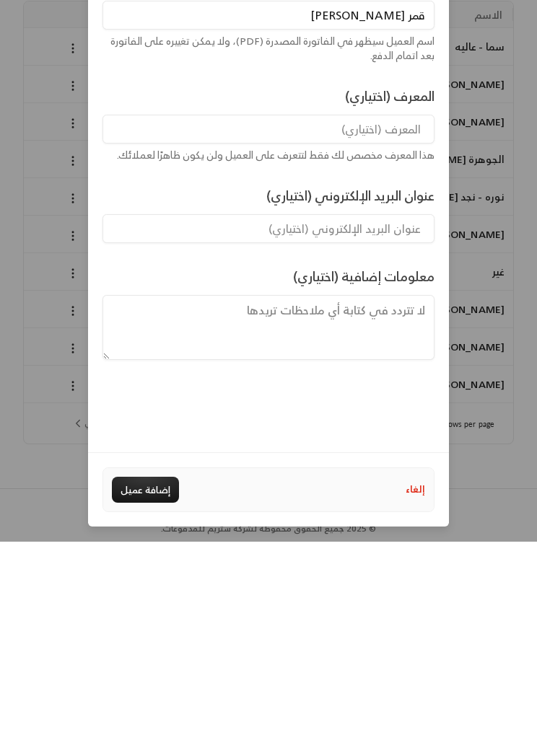
type input "530113171"
click at [162, 459] on button "إضافة عميل" at bounding box center [145, 688] width 67 height 26
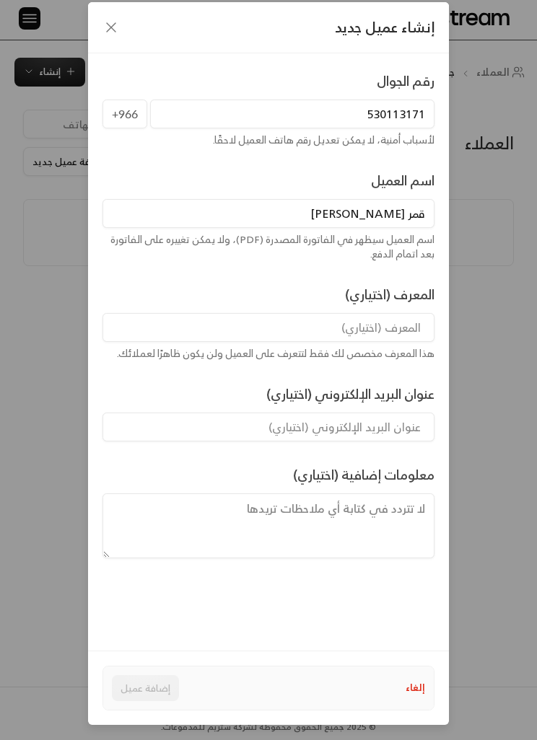
scroll to position [13, 0]
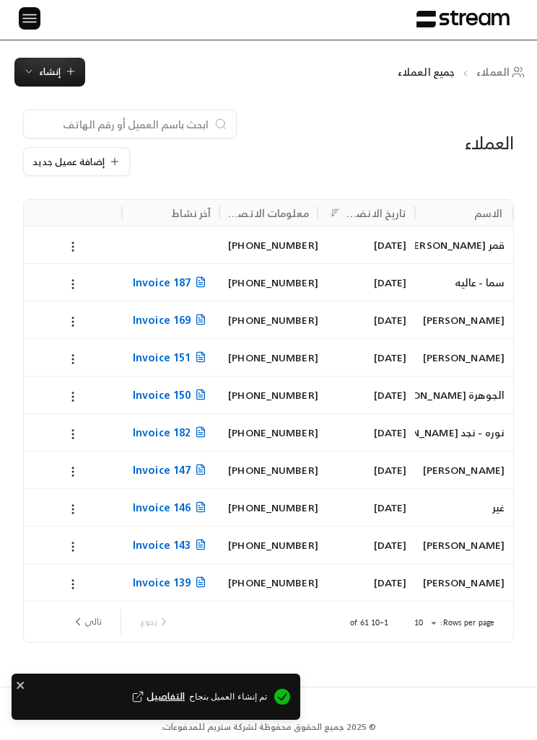
click at [45, 76] on span "إنشاء" at bounding box center [50, 72] width 22 height 17
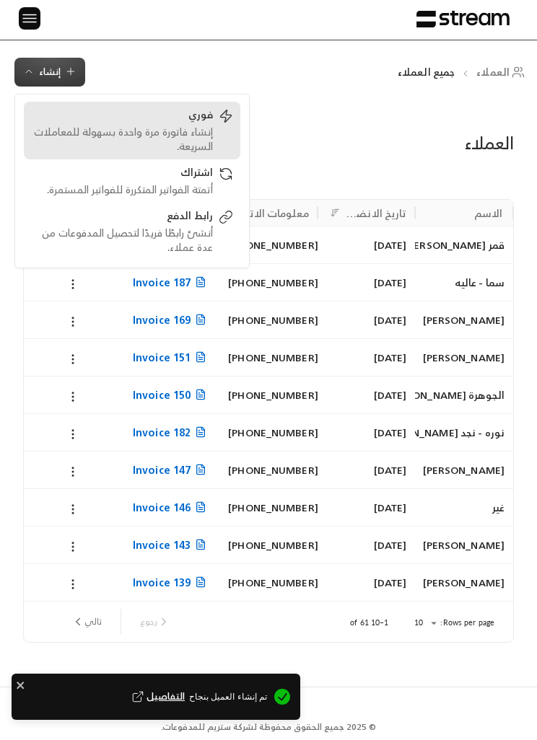
click at [211, 134] on div "إنشاء فاتورة مرة واحدة بسهولة للمعاملات السريعة." at bounding box center [122, 139] width 182 height 29
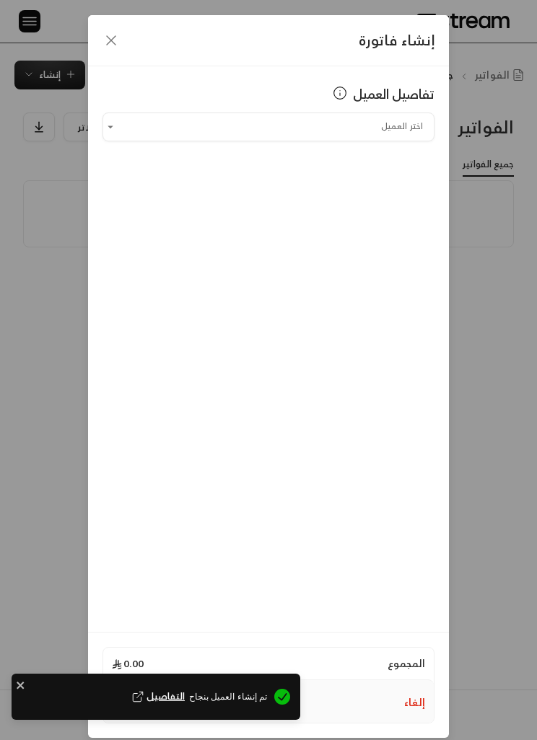
click at [402, 128] on input "اختر العميل" at bounding box center [268, 127] width 332 height 24
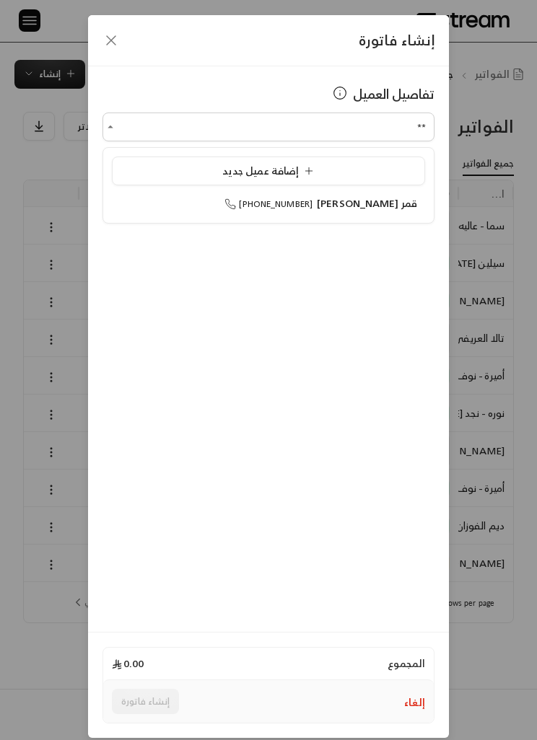
click at [177, 195] on li "قمر الفيفي +966530113171" at bounding box center [268, 203] width 313 height 27
type input "**********"
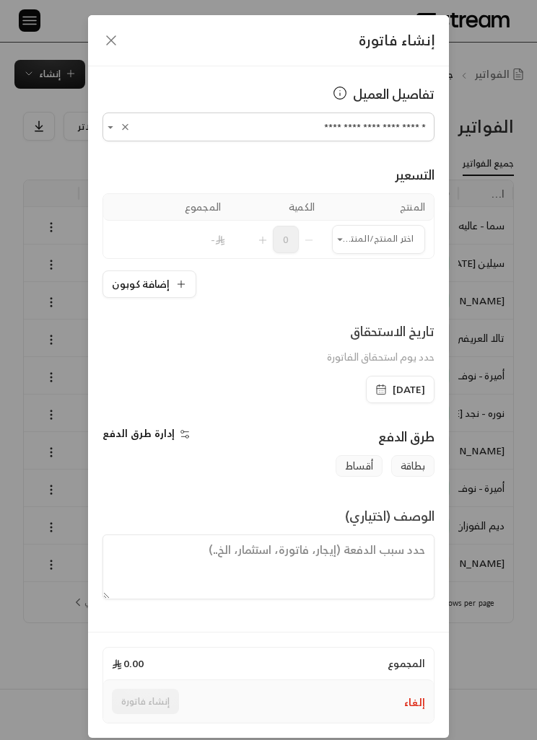
click at [374, 241] on input "اختر العميل" at bounding box center [378, 239] width 93 height 24
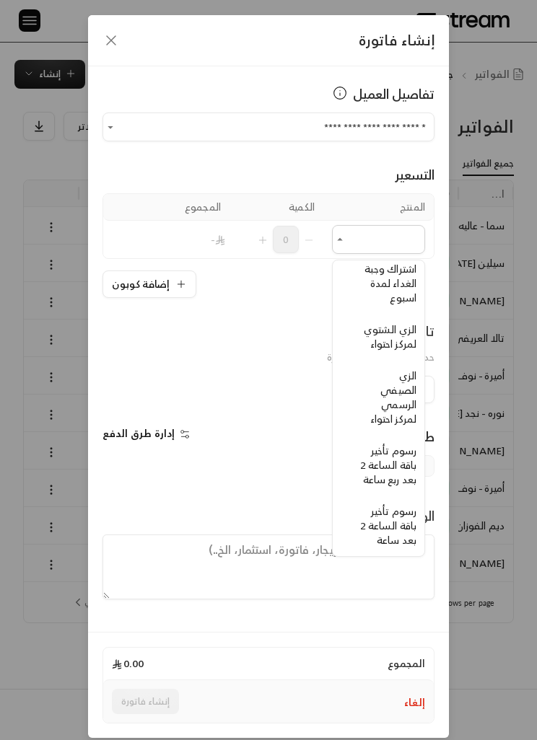
scroll to position [461, -9]
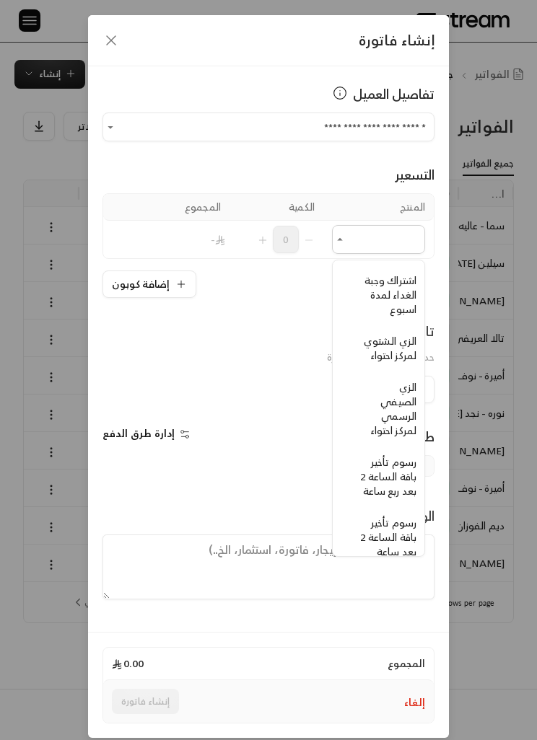
click at [406, 344] on span "الزي الشتوي لمركز احتواء" at bounding box center [390, 348] width 53 height 32
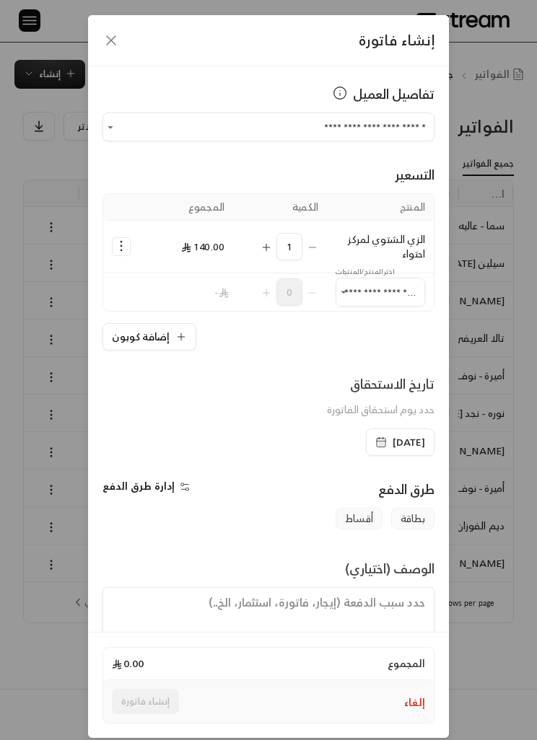
type input "**********"
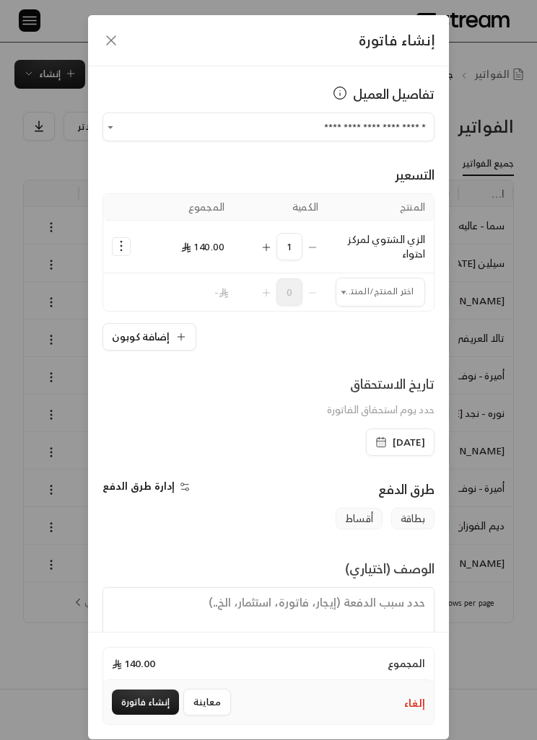
click at [254, 241] on div "1" at bounding box center [280, 246] width 76 height 27
click at [262, 233] on button "Selected Products" at bounding box center [266, 246] width 12 height 27
click at [146, 459] on button "إنشاء فاتورة" at bounding box center [145, 702] width 67 height 25
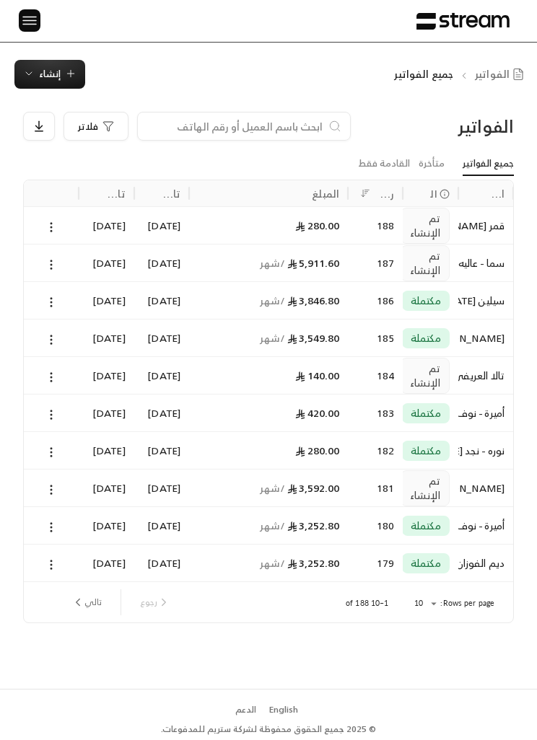
click at [53, 82] on span "إنشاء" at bounding box center [50, 74] width 22 height 17
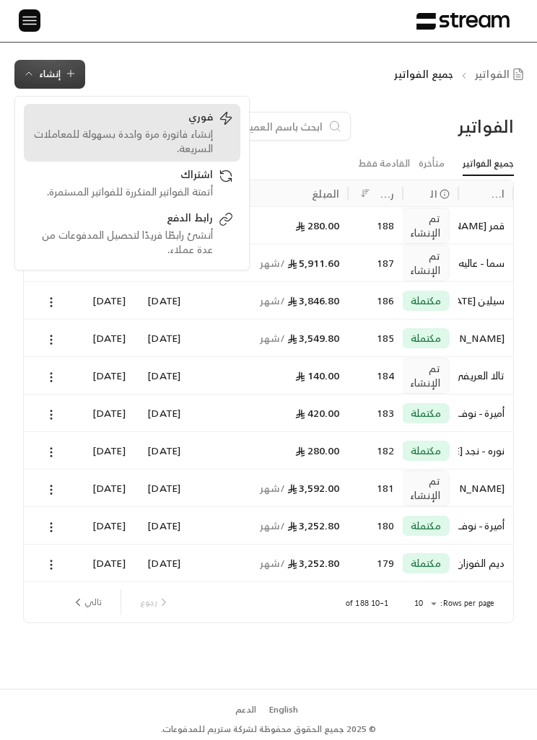
click at [215, 128] on div "فوري إنشاء فاتورة مرة واحدة بسهولة للمعاملات السريعة." at bounding box center [132, 133] width 202 height 46
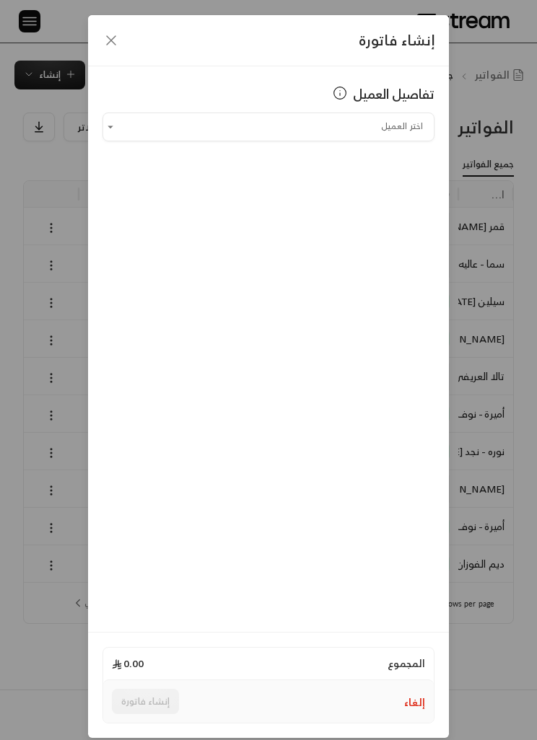
click at [400, 133] on input "اختر العميل" at bounding box center [268, 127] width 332 height 24
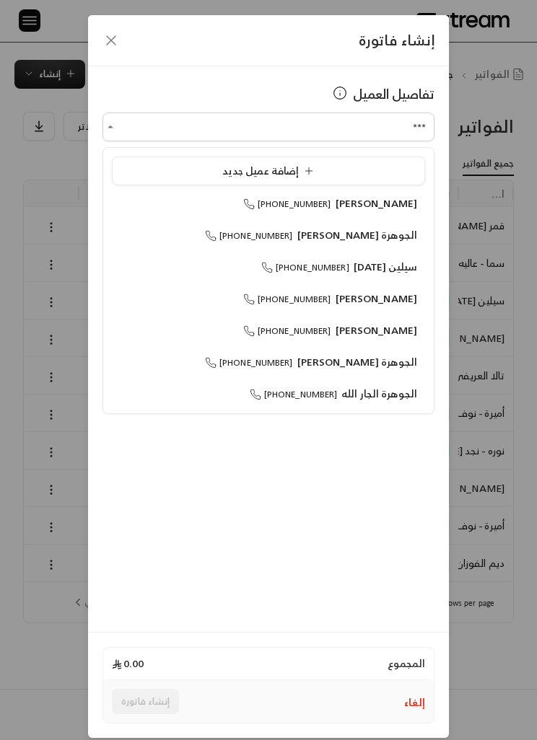
click at [403, 228] on span "الجوهرة [PERSON_NAME]" at bounding box center [357, 235] width 120 height 18
type input "**********"
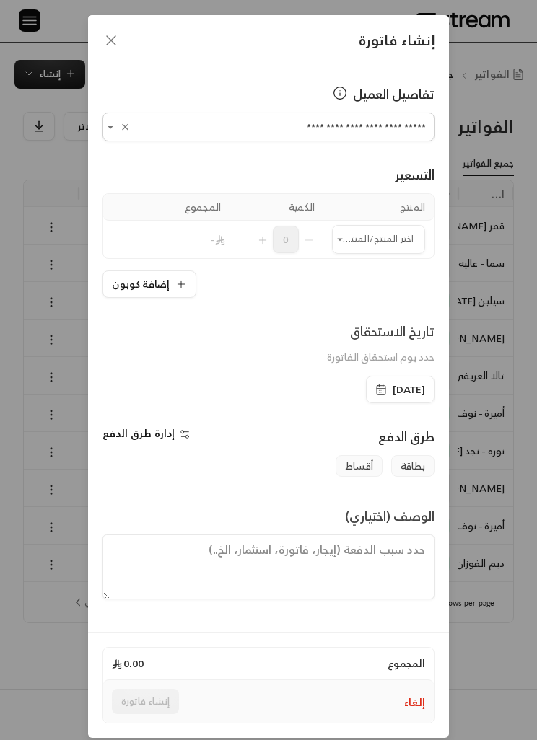
click at [377, 236] on input "اختر العميل" at bounding box center [378, 239] width 93 height 24
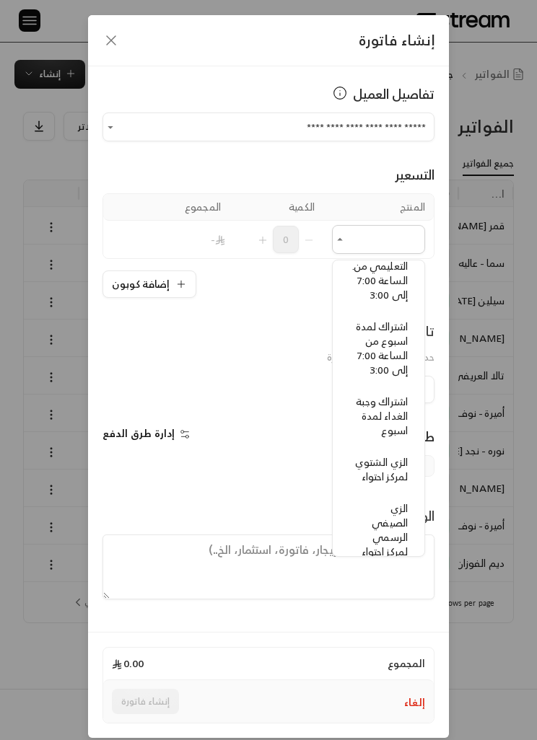
scroll to position [416, -1]
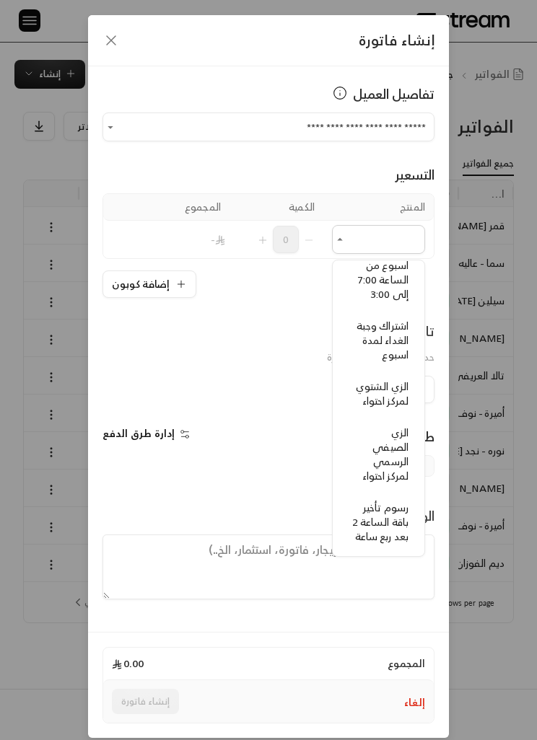
click at [395, 393] on span "الزي الشتوي لمركز احتواء" at bounding box center [382, 393] width 53 height 32
type input "**********"
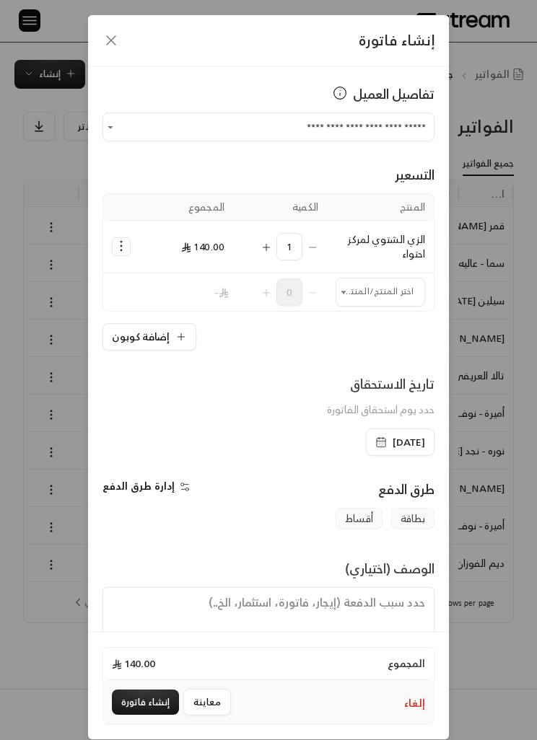
click at [138, 459] on button "إنشاء فاتورة" at bounding box center [145, 702] width 67 height 25
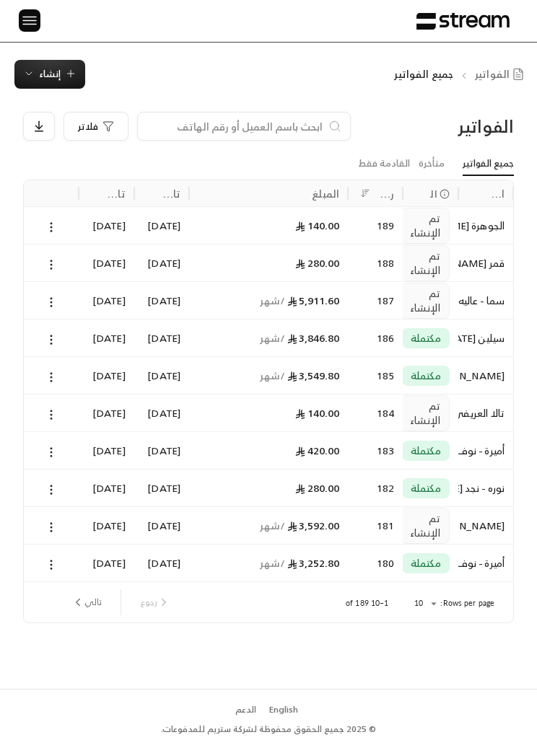
click at [191, 127] on input at bounding box center [234, 126] width 176 height 16
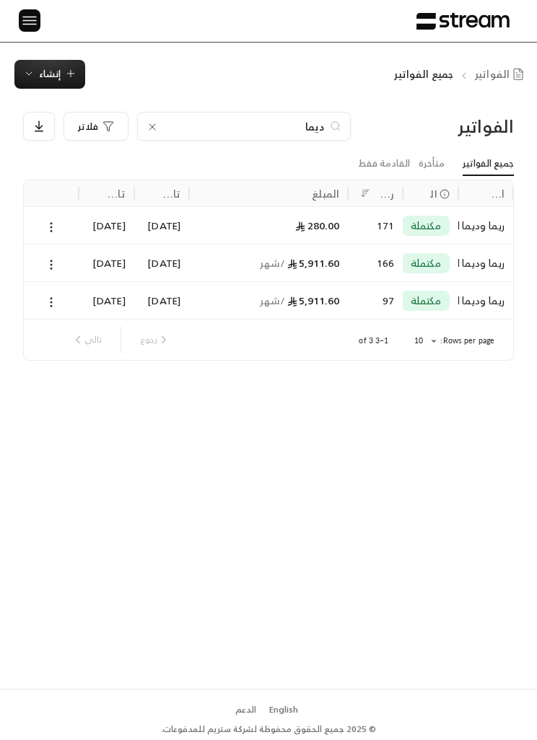
type input "ديما"
click at [55, 221] on icon at bounding box center [51, 227] width 13 height 13
click at [152, 126] on div at bounding box center [268, 370] width 537 height 740
click at [154, 126] on icon at bounding box center [152, 127] width 6 height 6
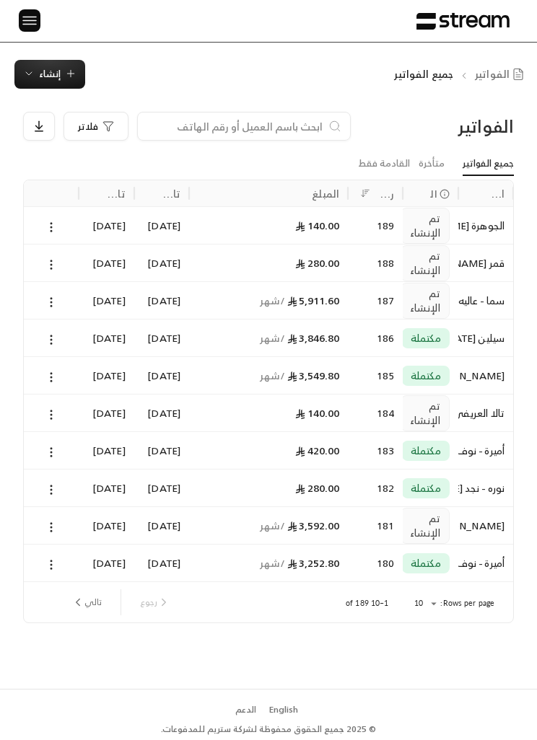
click at [178, 123] on input at bounding box center [234, 126] width 176 height 16
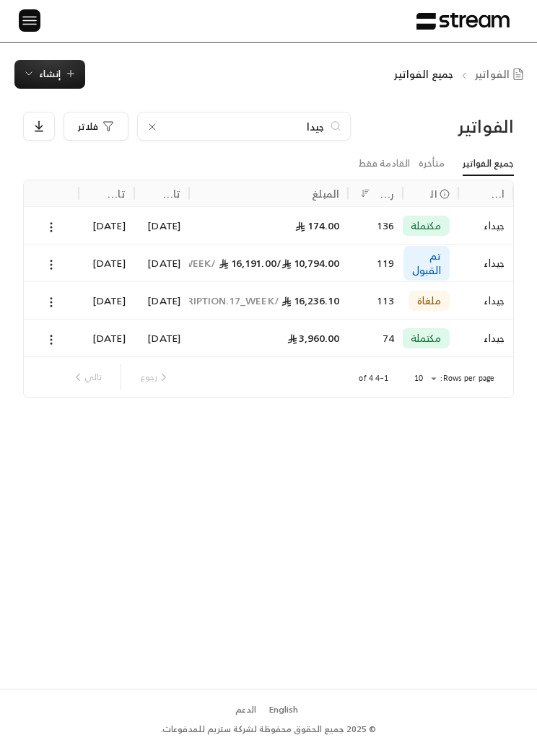
type input "جيدا"
click at [57, 221] on icon at bounding box center [51, 227] width 13 height 13
click at [72, 258] on li "عرض" at bounding box center [66, 263] width 35 height 25
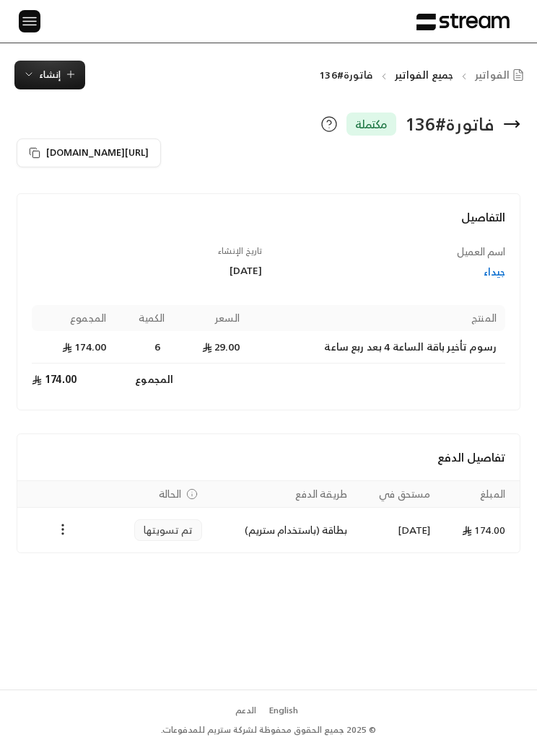
click at [518, 118] on icon at bounding box center [511, 123] width 17 height 17
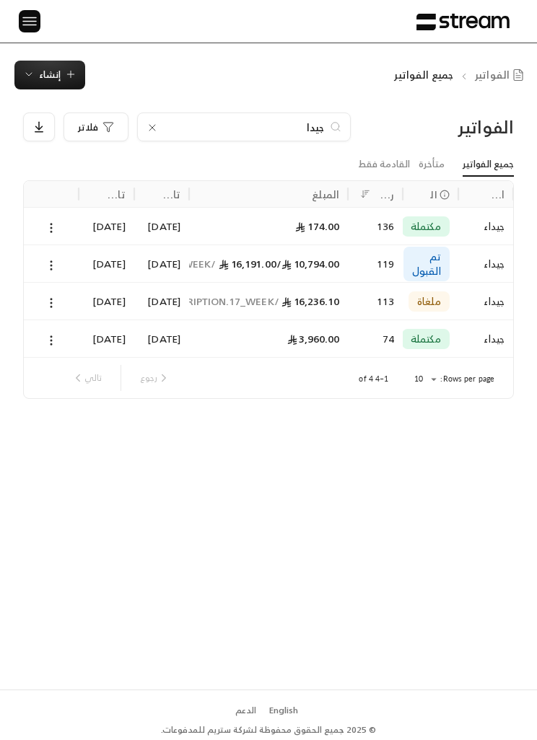
click at [45, 74] on span "إنشاء" at bounding box center [50, 74] width 22 height 17
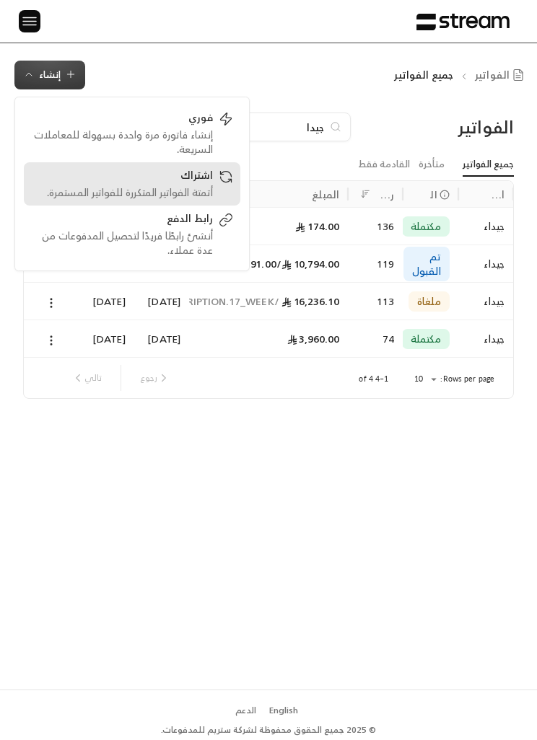
click at [123, 192] on div "أتمتة الفواتير المتكررة للفواتير المستمرة." at bounding box center [122, 192] width 182 height 14
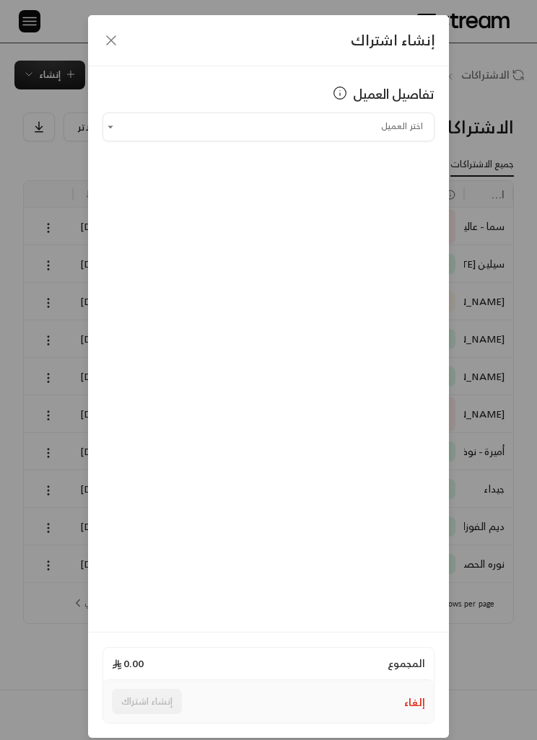
click at [173, 137] on input "اختر العميل" at bounding box center [268, 127] width 332 height 24
click at [390, 204] on span "جيداء" at bounding box center [403, 203] width 27 height 15
type input "**********"
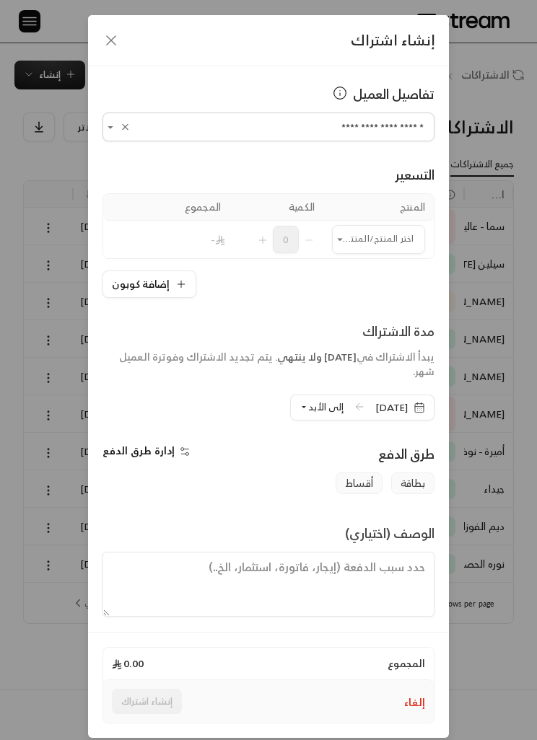
click at [404, 228] on input "اختر العميل" at bounding box center [378, 239] width 93 height 24
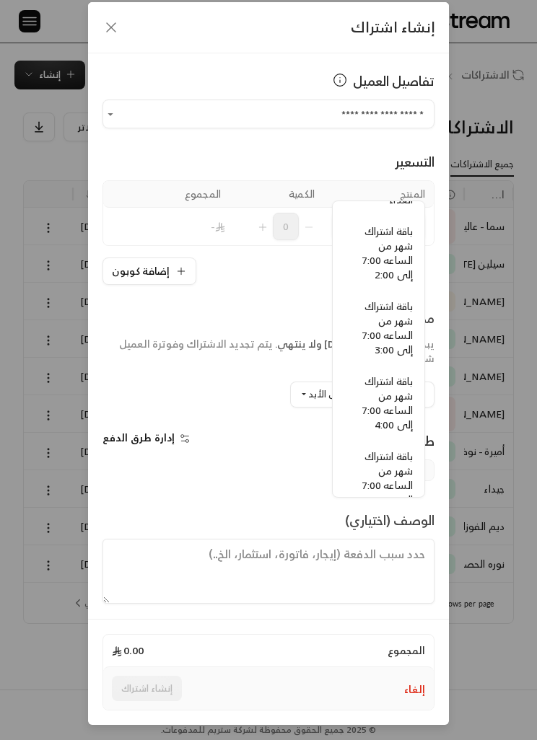
scroll to position [1170, -1]
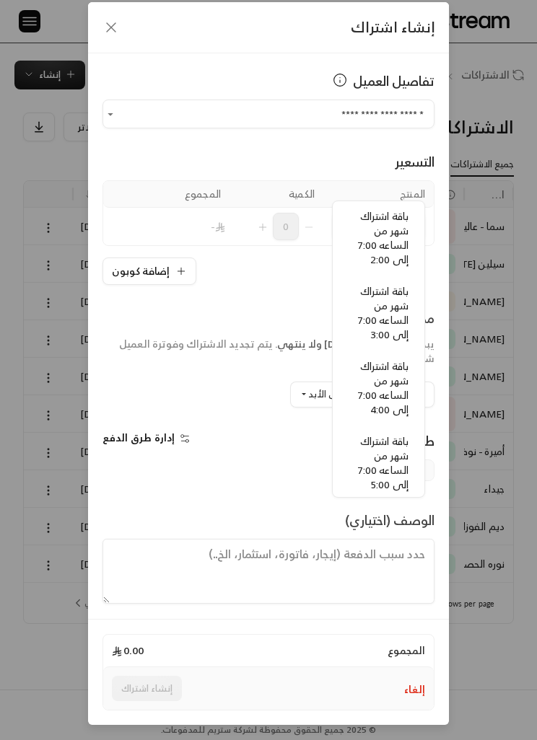
click at [231, 431] on div "إدارة طرق الدفع" at bounding box center [182, 445] width 172 height 29
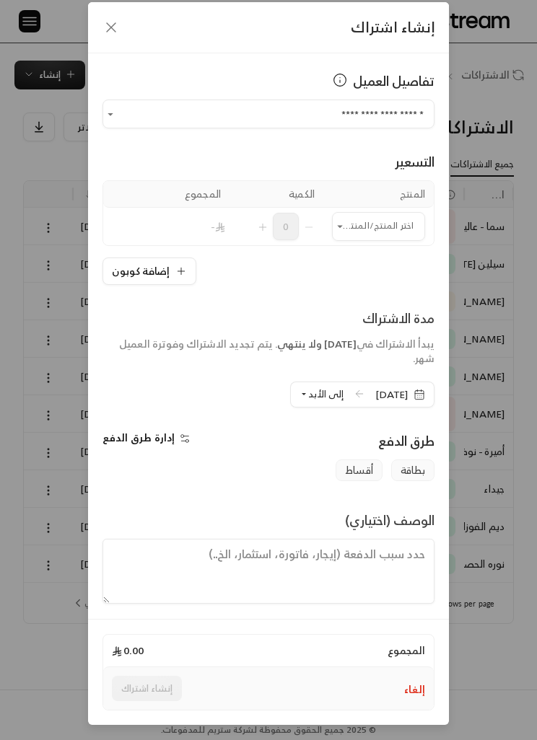
click at [108, 19] on icon "button" at bounding box center [110, 27] width 17 height 17
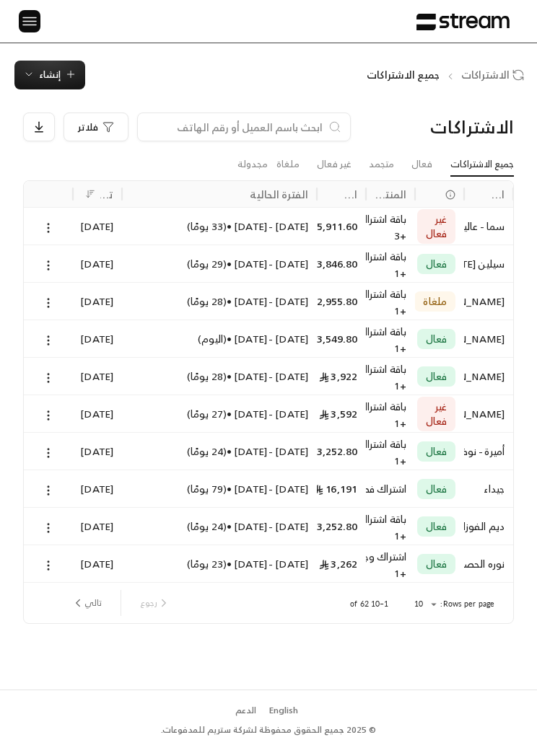
click at [45, 75] on span "إنشاء" at bounding box center [50, 74] width 22 height 17
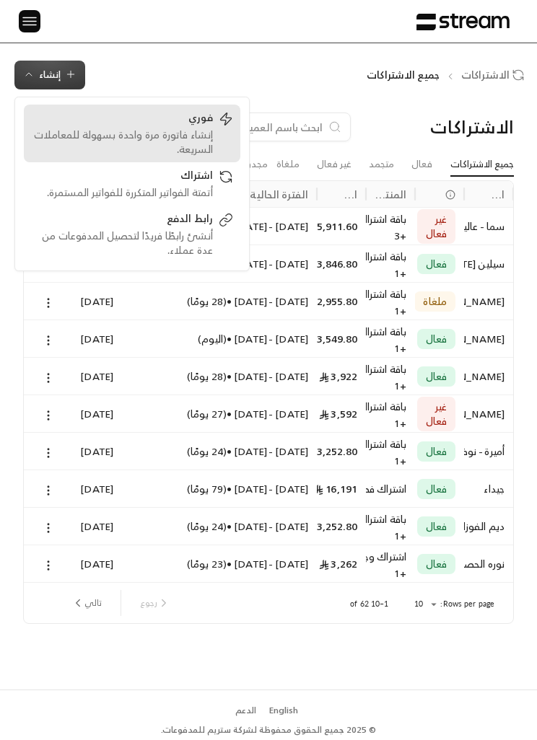
click at [186, 136] on div "إنشاء فاتورة مرة واحدة بسهولة للمعاملات السريعة." at bounding box center [122, 142] width 182 height 29
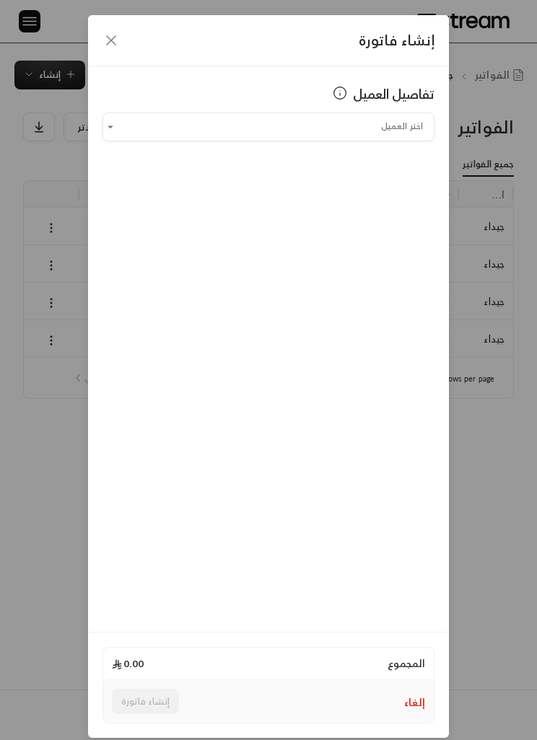
click at [364, 117] on input "اختر العميل" at bounding box center [268, 127] width 332 height 24
click at [385, 198] on span "+966557670327" at bounding box center [347, 203] width 88 height 15
type input "**********"
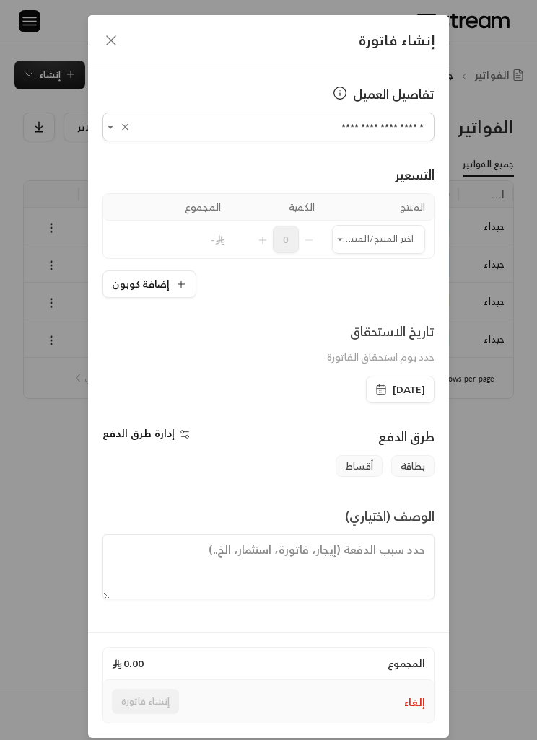
click at [377, 237] on input "اختر العميل" at bounding box center [378, 239] width 93 height 24
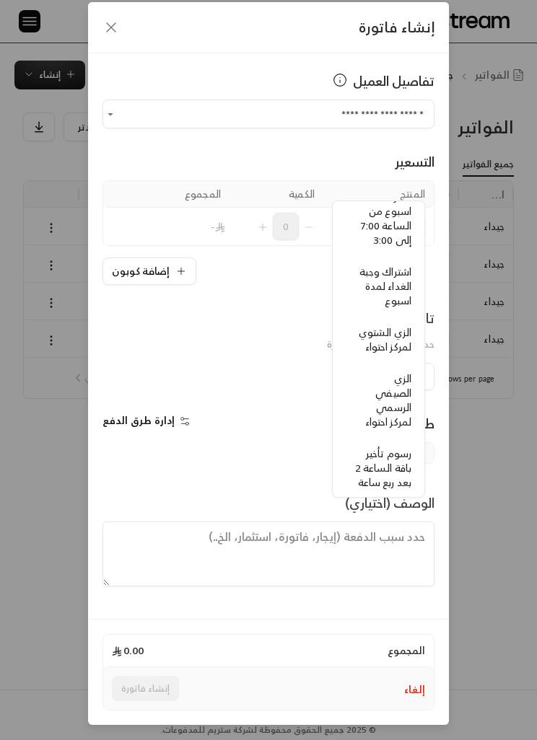
scroll to position [411, -4]
click at [392, 337] on span "الزي الشتوي لمركز احتواء" at bounding box center [385, 339] width 53 height 32
type input "**********"
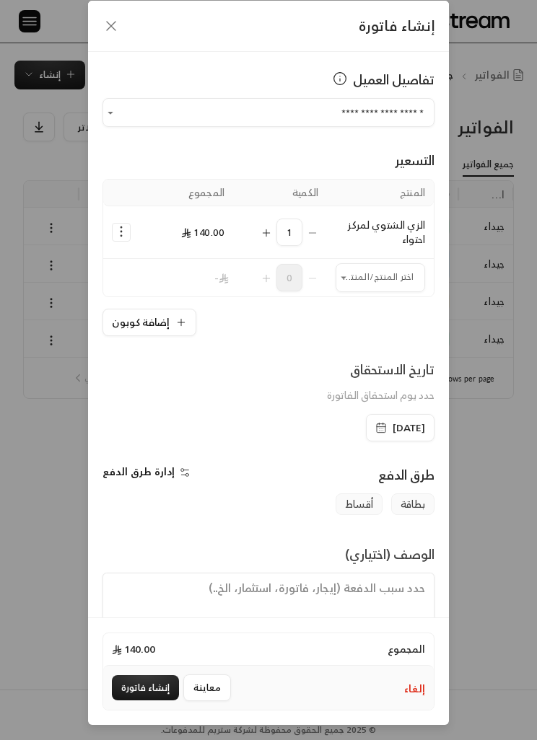
click at [146, 459] on button "إنشاء فاتورة" at bounding box center [145, 687] width 67 height 25
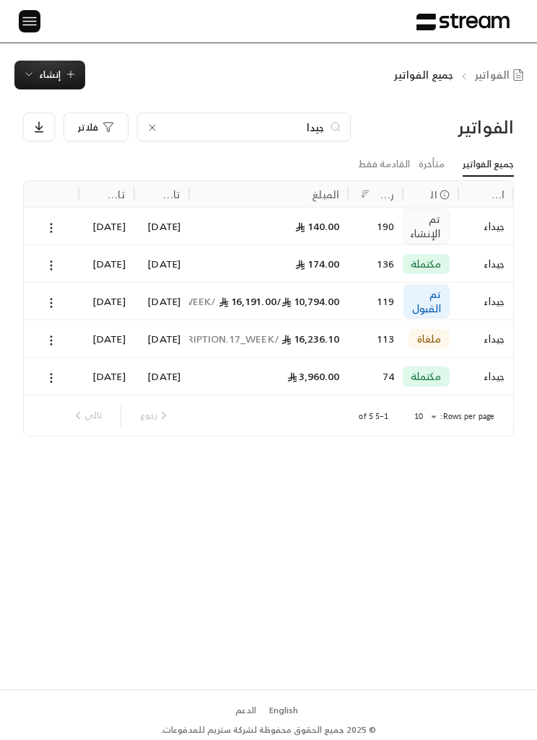
click at [305, 126] on input "جيدا" at bounding box center [244, 127] width 160 height 16
click at [313, 127] on input "جيدا" at bounding box center [244, 127] width 160 height 16
type input "ج"
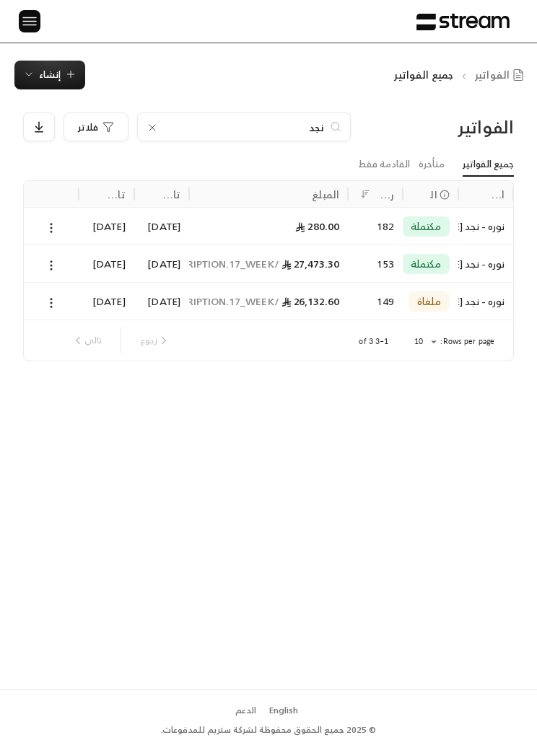
type input "نجد"
click at [45, 222] on icon at bounding box center [51, 228] width 13 height 13
click at [74, 259] on li "عرض" at bounding box center [66, 264] width 35 height 25
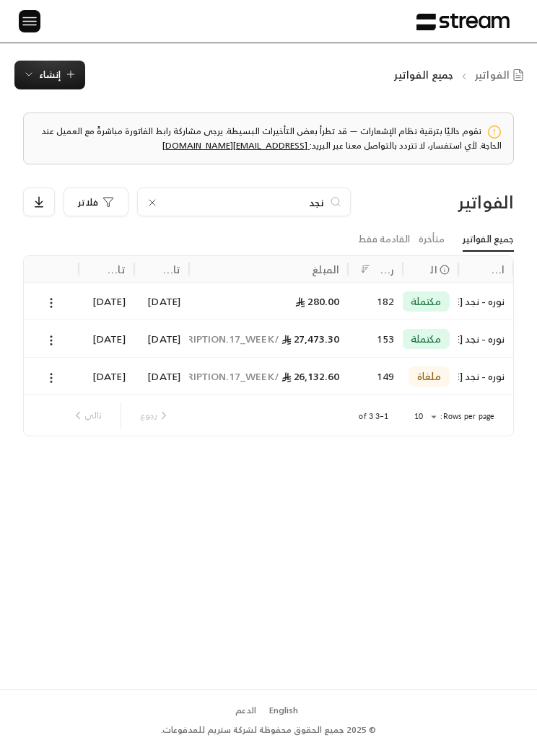
click at [154, 200] on icon at bounding box center [152, 203] width 12 height 12
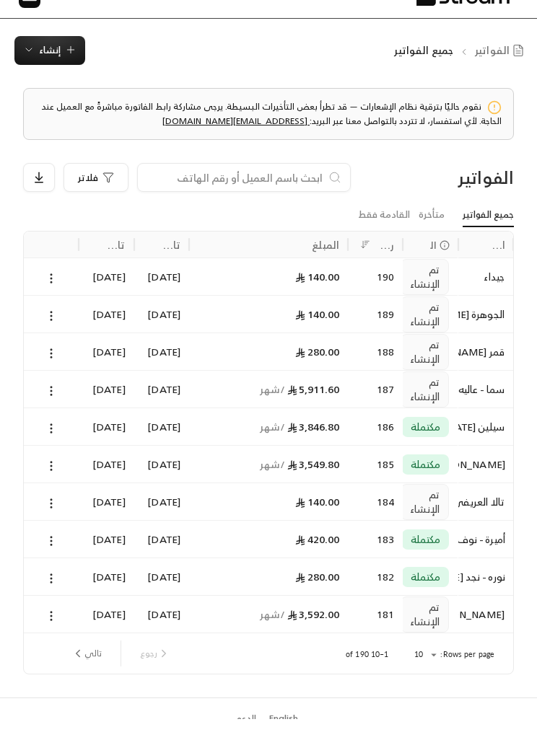
scroll to position [3, 0]
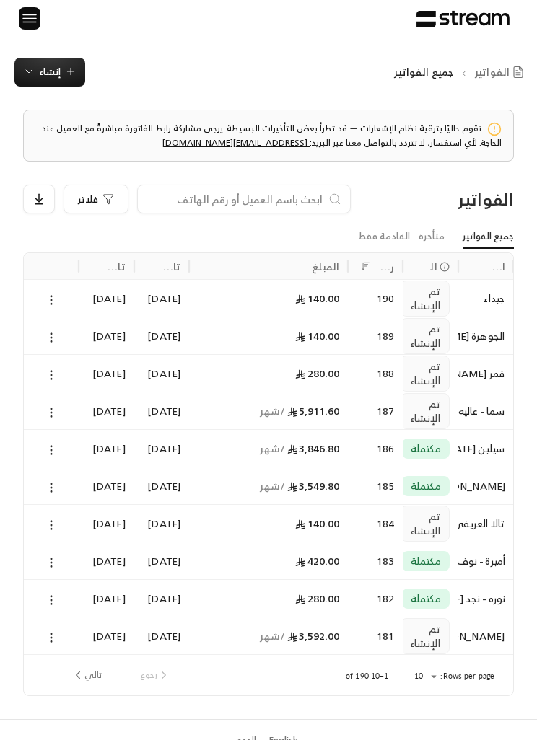
click at [294, 198] on input at bounding box center [234, 199] width 176 height 16
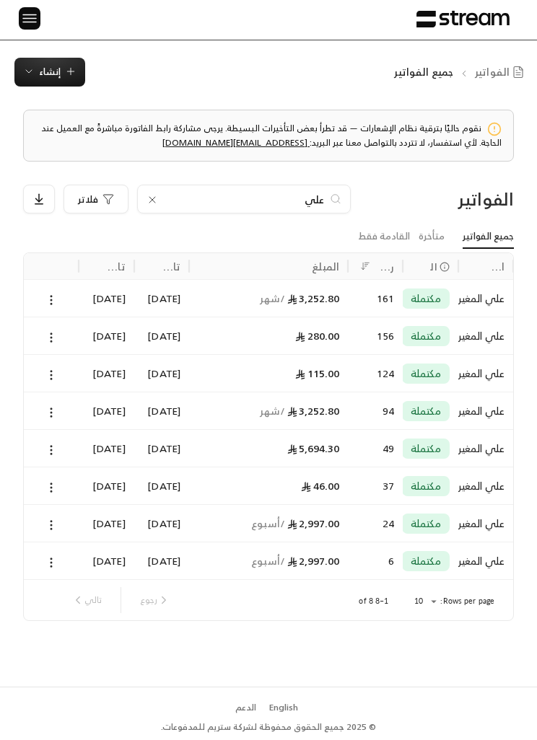
type input "علي"
click at [58, 336] on icon at bounding box center [51, 337] width 13 height 13
click at [68, 375] on li "عرض" at bounding box center [66, 374] width 35 height 25
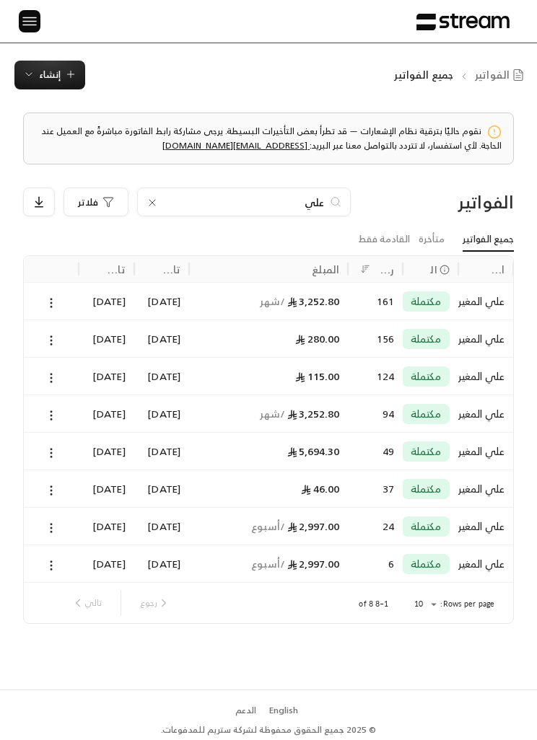
click at [157, 206] on icon at bounding box center [152, 203] width 12 height 12
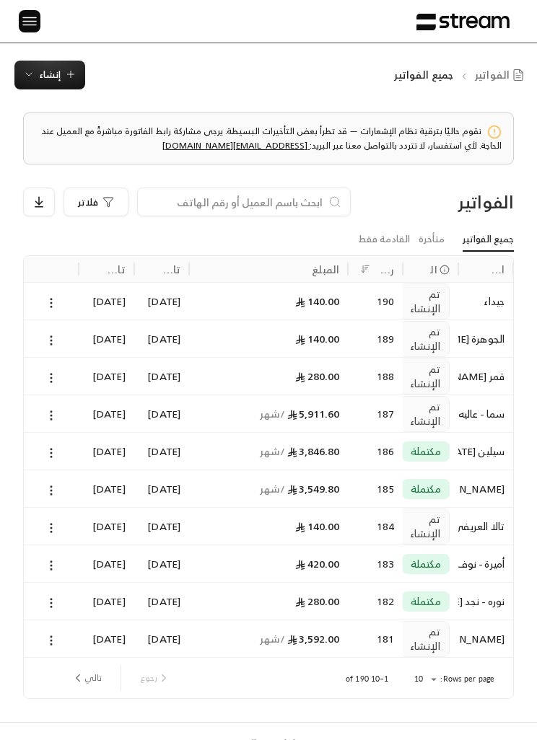
click at [301, 199] on input at bounding box center [234, 202] width 176 height 16
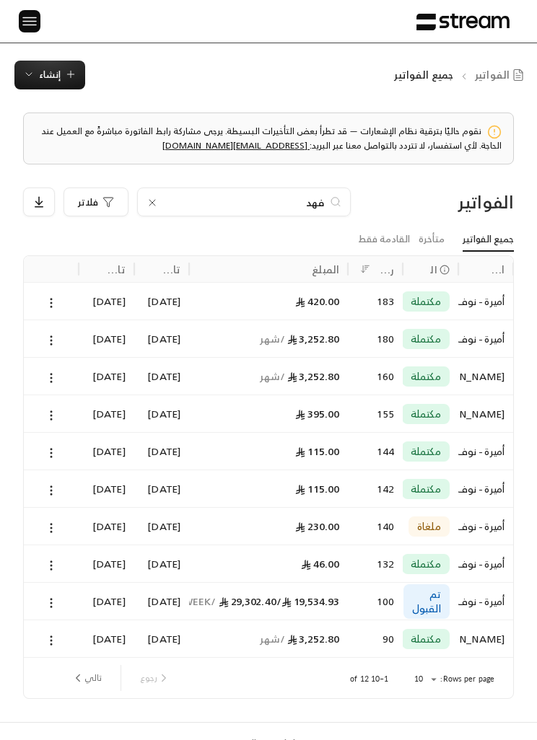
type input "فهد"
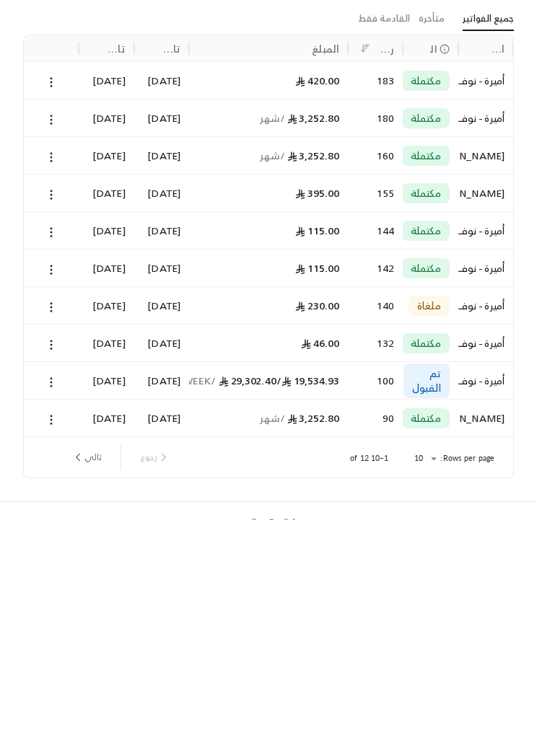
click at [58, 621] on div at bounding box center [51, 639] width 38 height 37
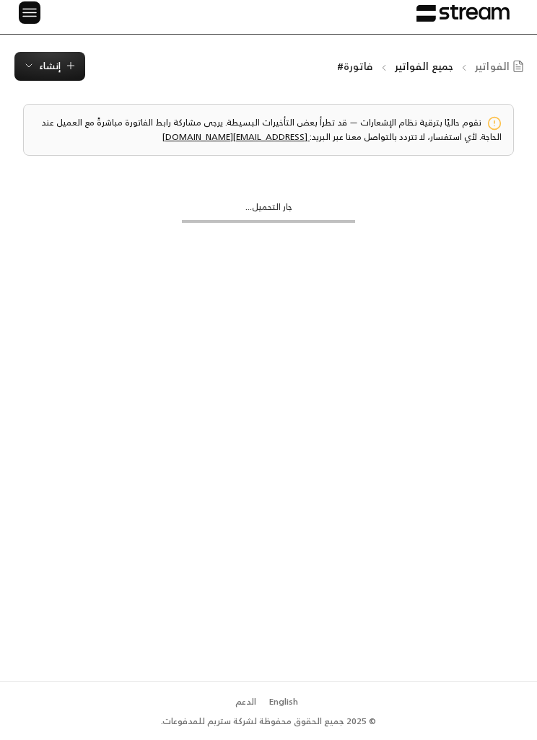
scroll to position [1, 0]
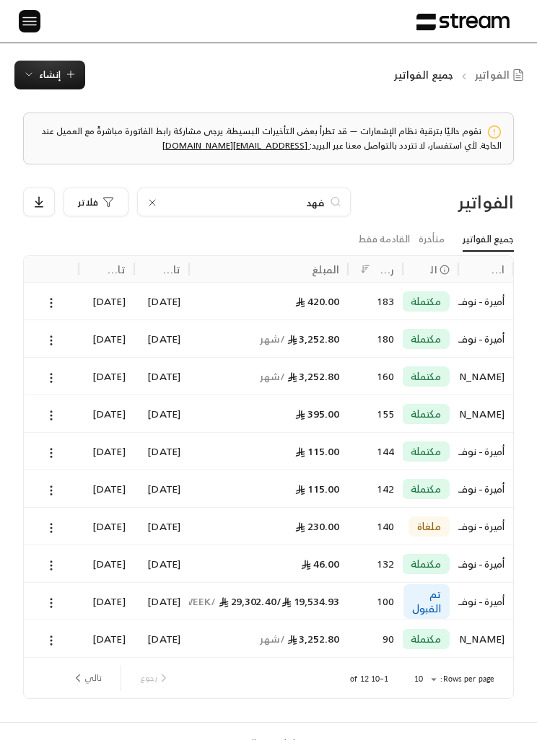
scroll to position [50, 0]
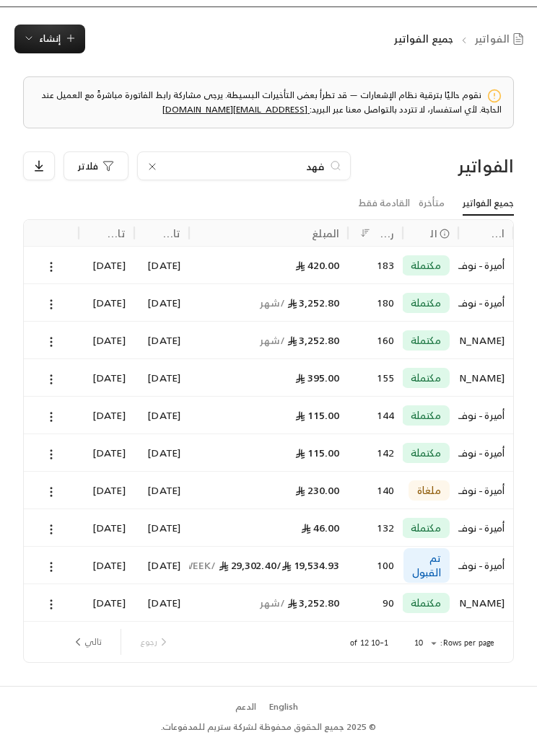
click at [55, 373] on icon at bounding box center [51, 379] width 13 height 13
click at [64, 397] on li "عرض" at bounding box center [66, 402] width 35 height 25
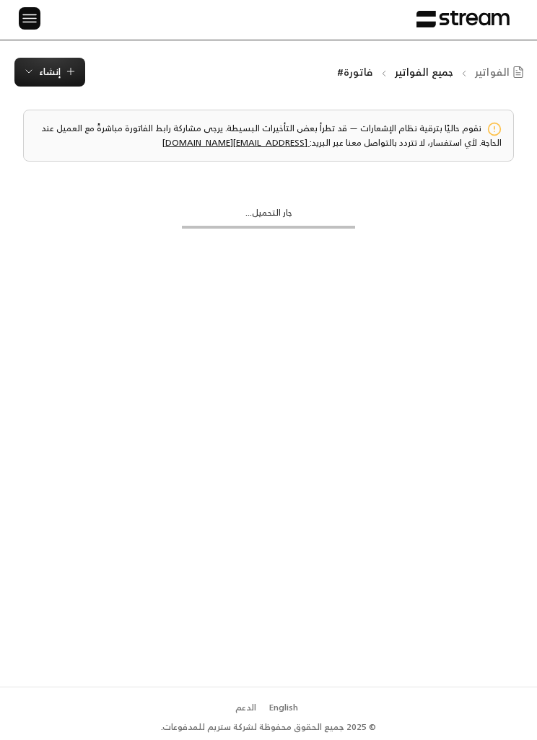
scroll to position [1, 0]
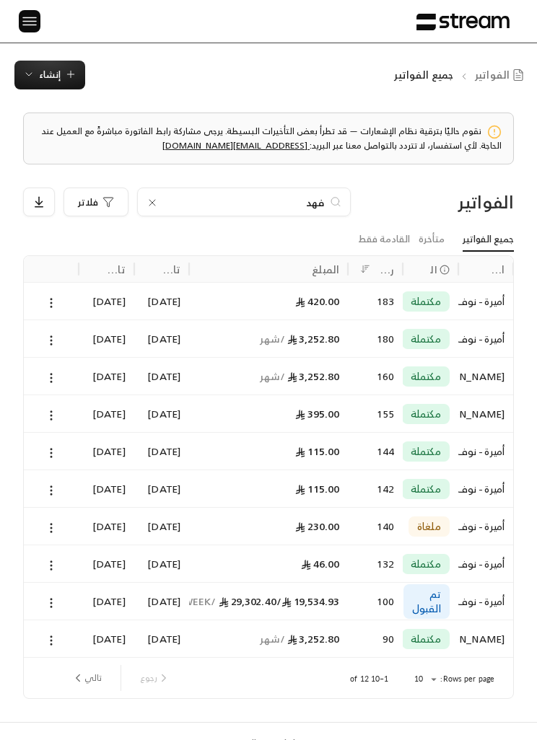
click at [56, 416] on icon at bounding box center [51, 415] width 13 height 13
click at [61, 502] on div at bounding box center [268, 370] width 537 height 740
click at [89, 409] on div "[DATE]" at bounding box center [106, 413] width 38 height 37
click at [156, 199] on icon at bounding box center [152, 203] width 12 height 12
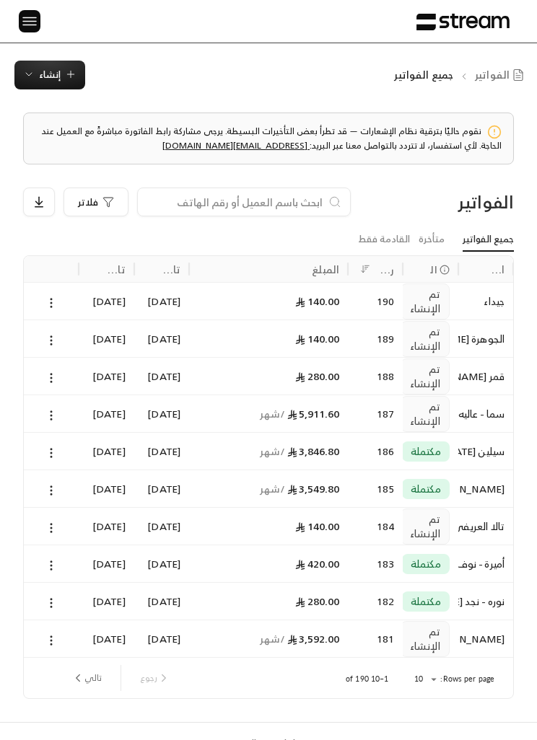
scroll to position [3, 0]
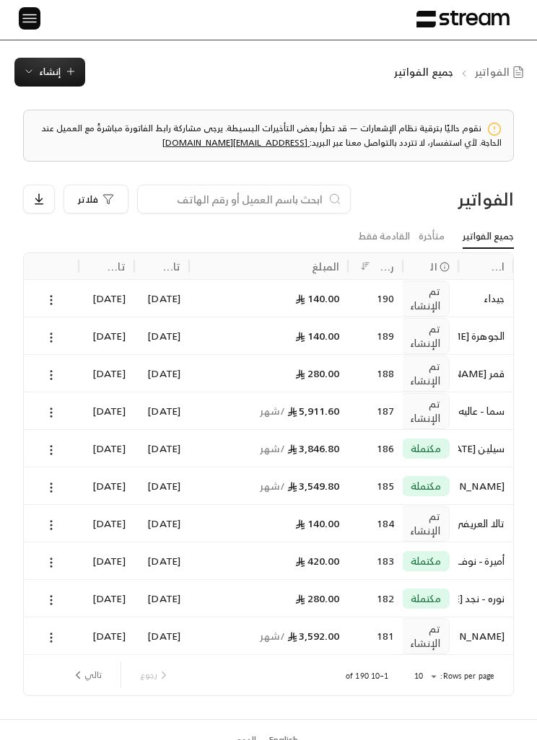
click at [63, 69] on span "إنشاء" at bounding box center [49, 72] width 53 height 17
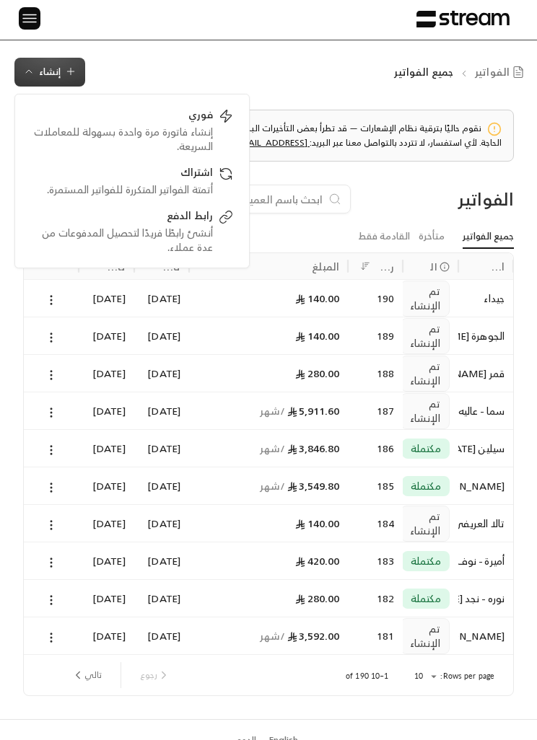
click at [302, 193] on input at bounding box center [234, 199] width 176 height 16
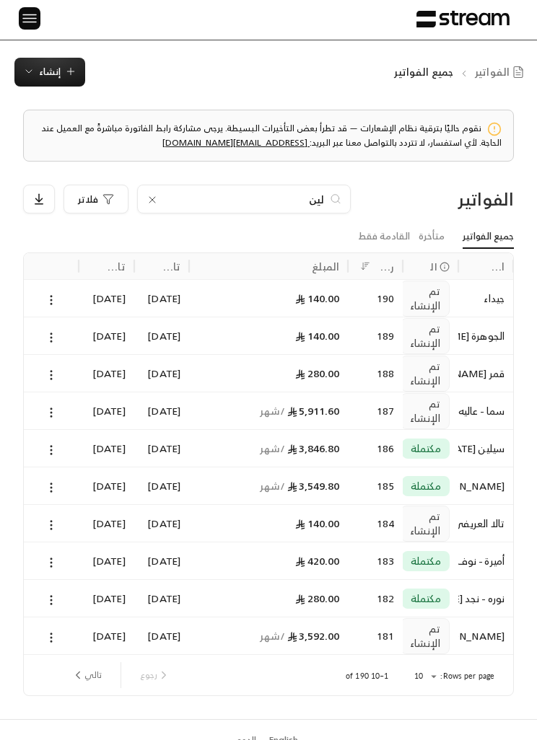
type input "لينا"
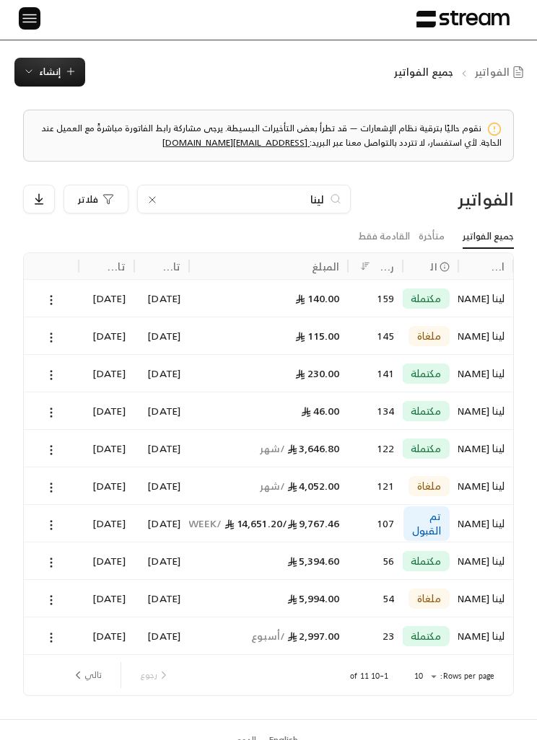
click at [87, 295] on div "[DATE]" at bounding box center [106, 298] width 38 height 37
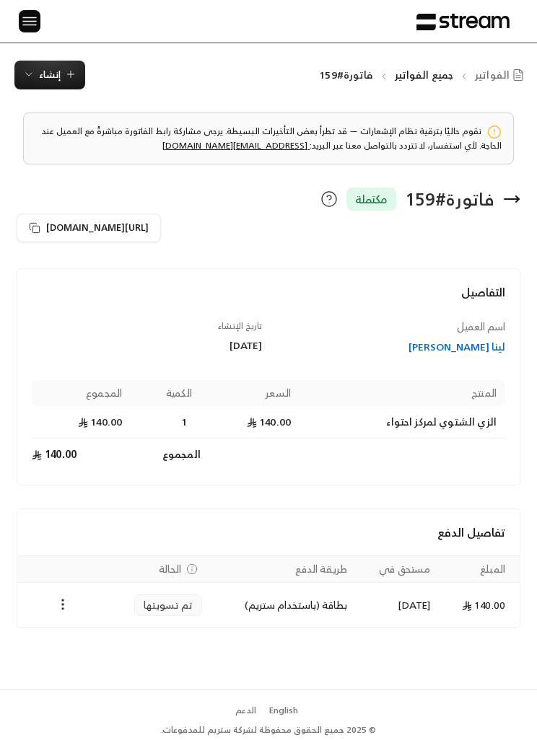
click at [523, 196] on div "فاتورة # 159 مكتملة" at bounding box center [268, 199] width 517 height 23
click at [503, 198] on icon at bounding box center [511, 199] width 17 height 17
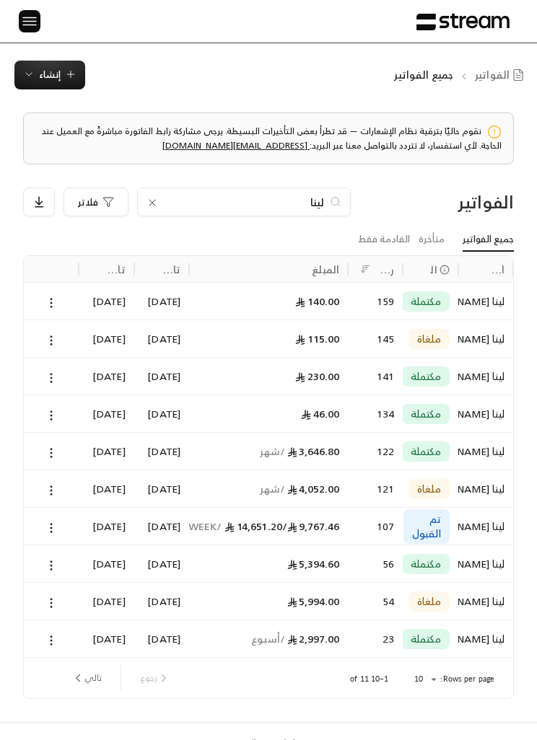
click at [156, 197] on icon at bounding box center [152, 203] width 12 height 12
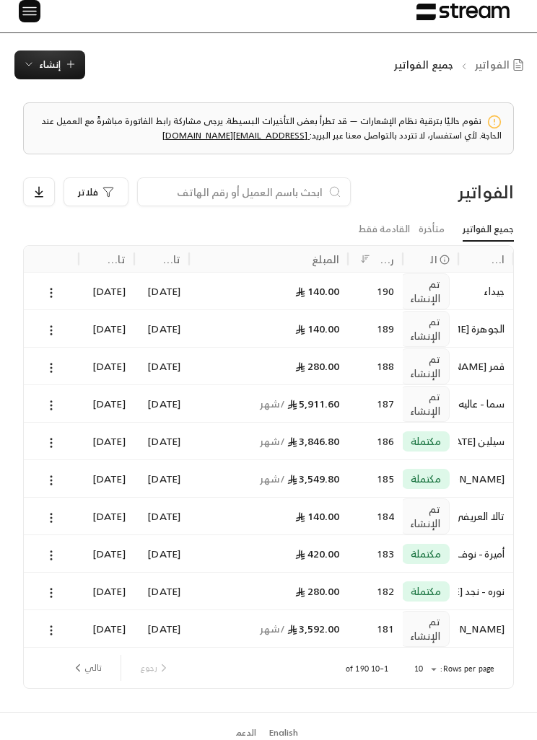
scroll to position [3, 0]
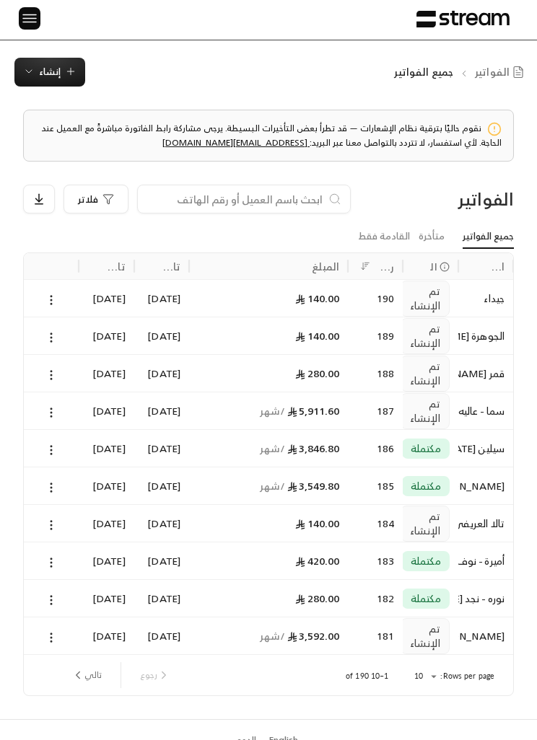
click at [89, 678] on button "تالي" at bounding box center [87, 675] width 42 height 25
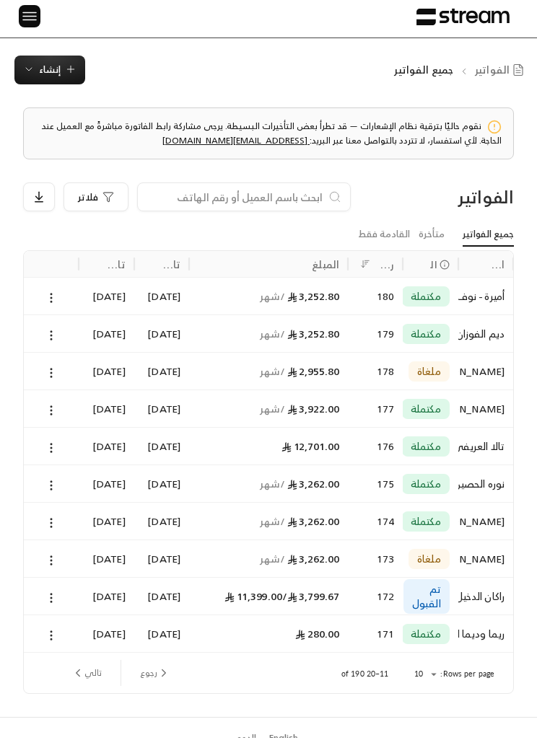
scroll to position [0, 0]
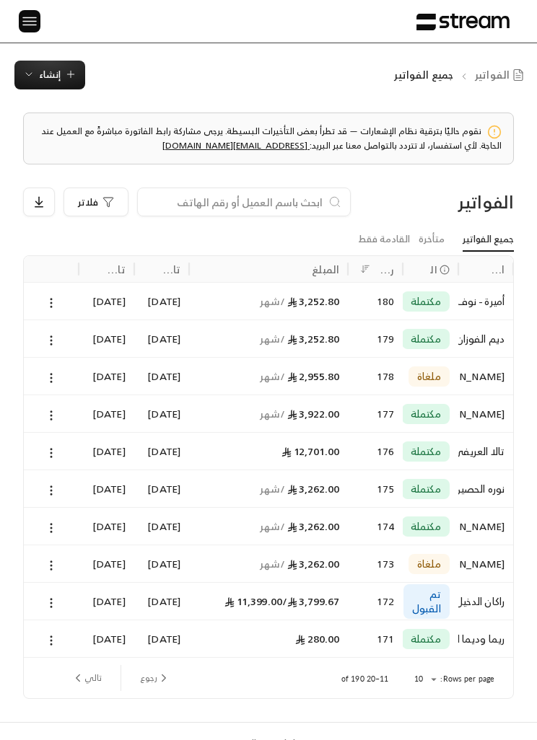
click at [188, 195] on input at bounding box center [234, 202] width 176 height 16
type input "ا"
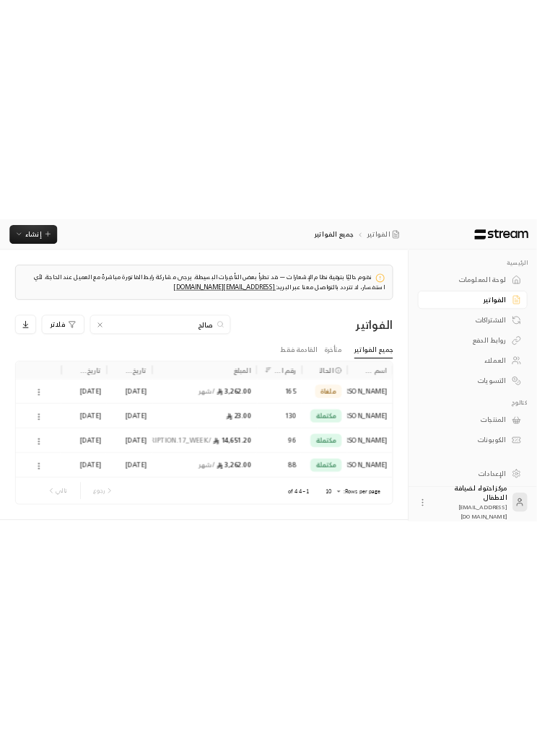
scroll to position [0, -1]
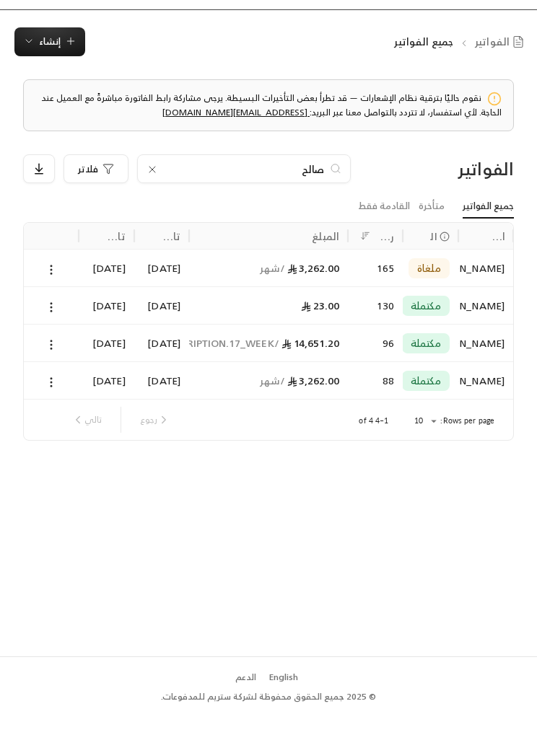
type input "صالح"
click at [153, 197] on icon at bounding box center [152, 203] width 12 height 12
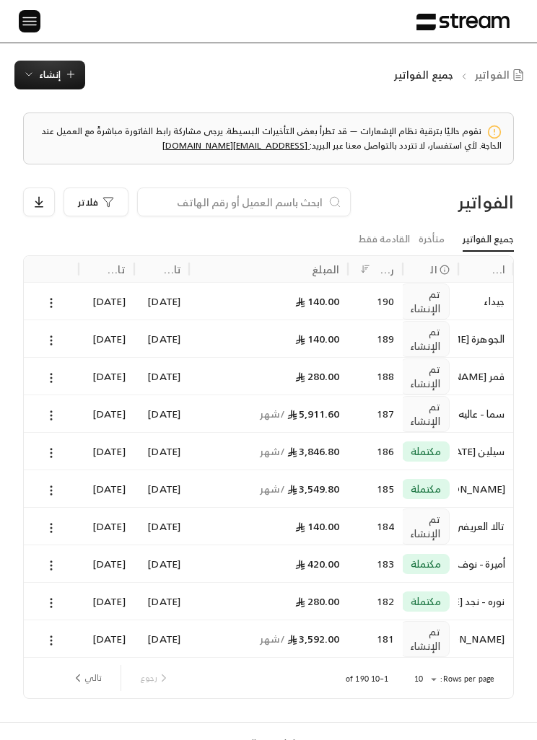
scroll to position [3, 0]
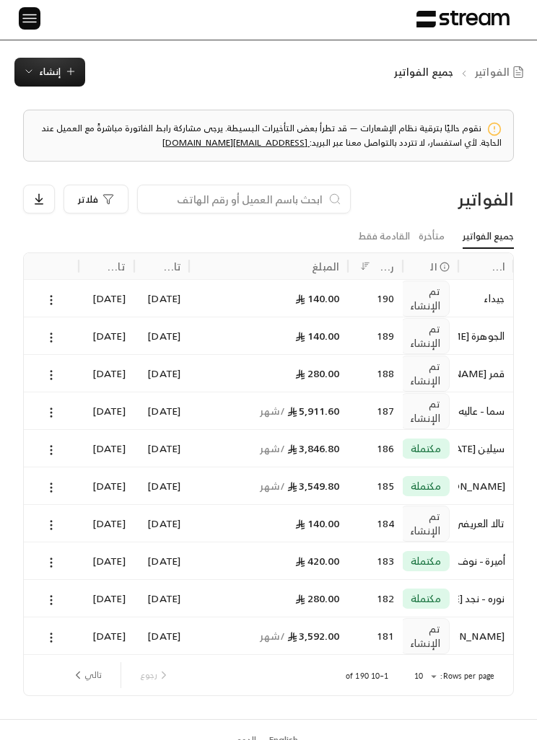
click at [79, 681] on icon "next page" at bounding box center [77, 675] width 13 height 13
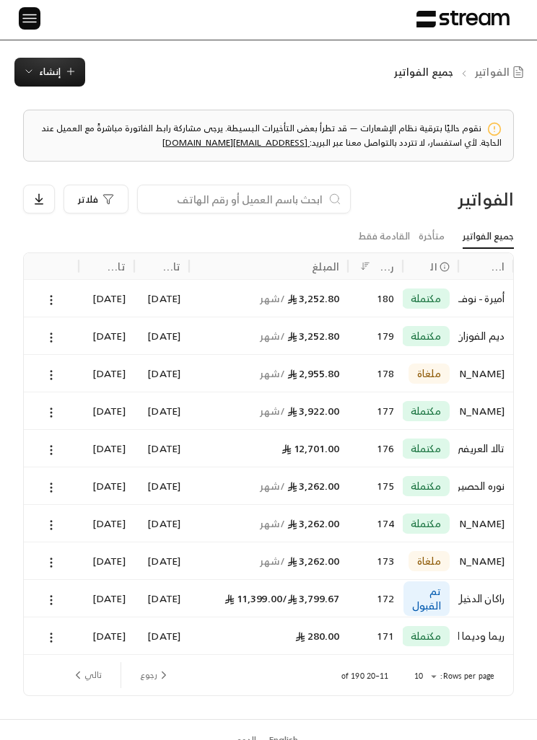
click at [79, 676] on icon "next page" at bounding box center [77, 675] width 13 height 13
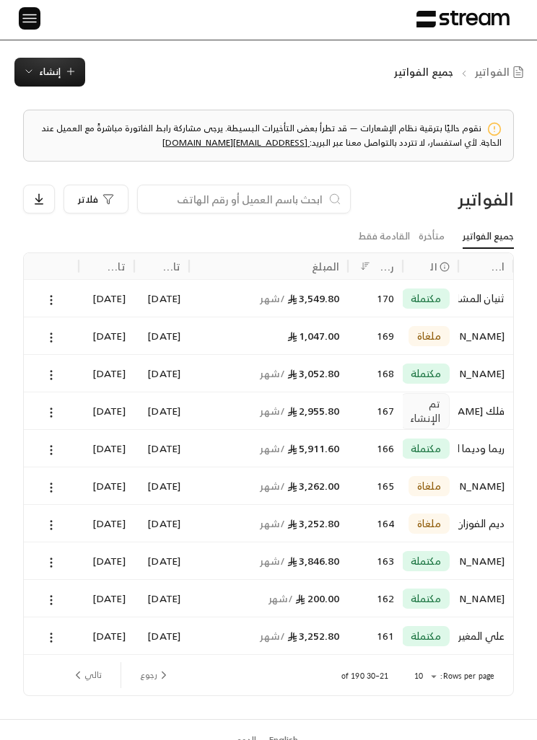
click at [390, 238] on link "القادمة فقط" at bounding box center [384, 236] width 52 height 23
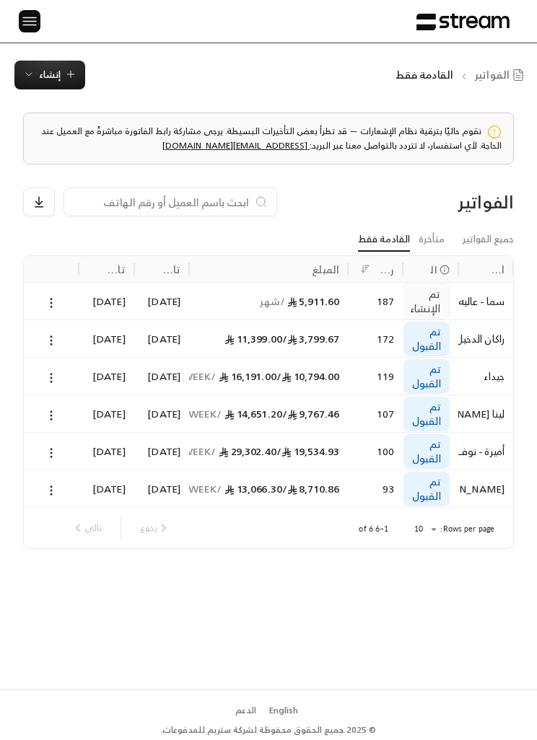
click at [491, 240] on link "جميع الفواتير" at bounding box center [488, 239] width 51 height 23
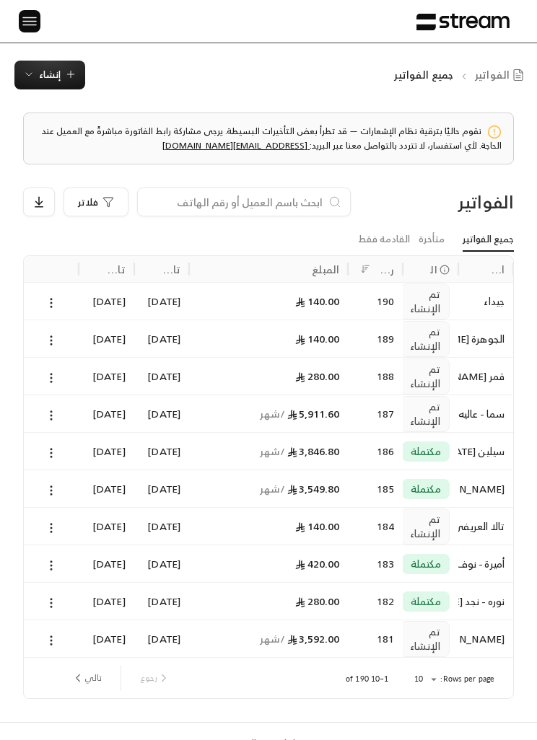
click at [89, 667] on button "تالي" at bounding box center [87, 678] width 42 height 25
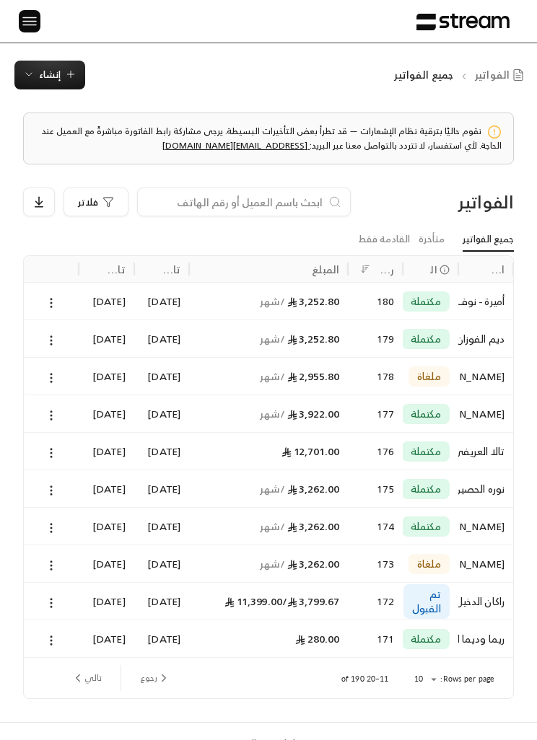
scroll to position [3, 0]
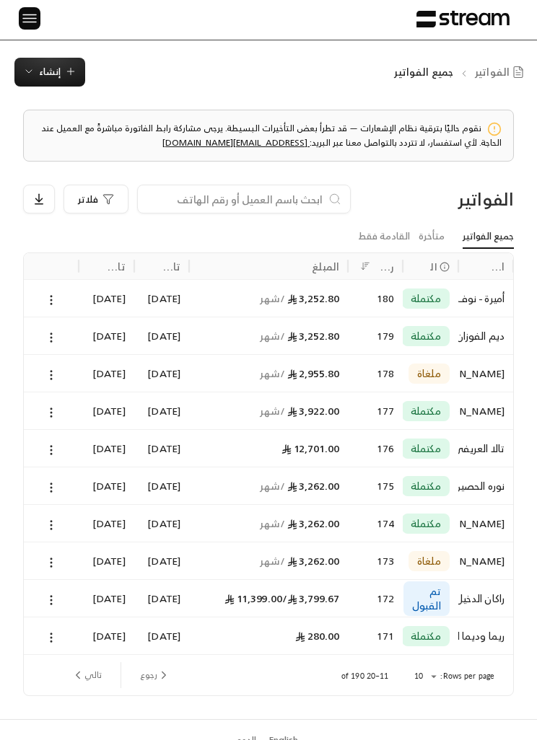
click at [43, 71] on span "إنشاء" at bounding box center [50, 72] width 22 height 17
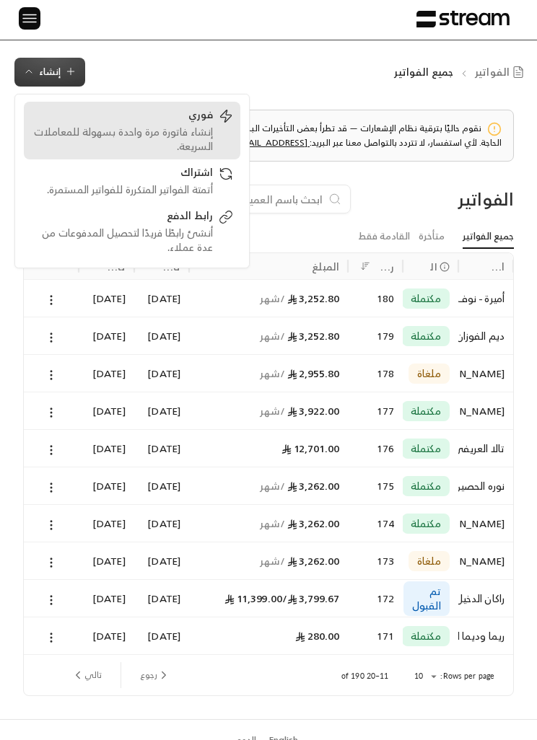
click at [203, 118] on div "فوري" at bounding box center [122, 116] width 182 height 17
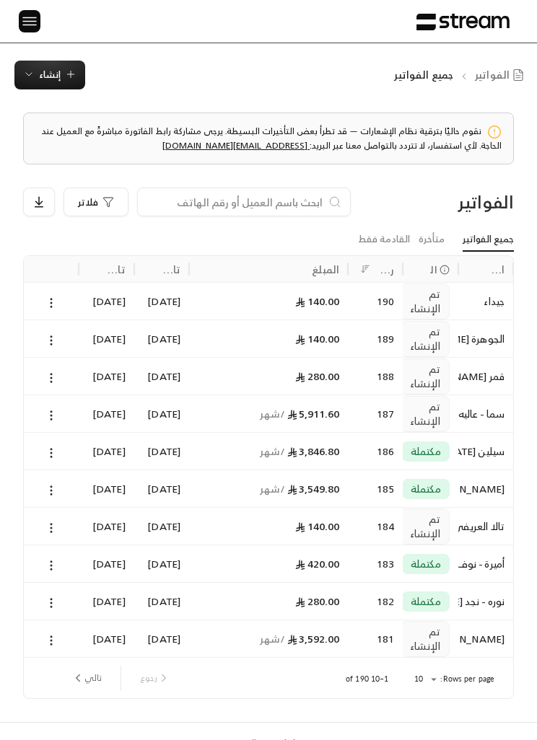
click at [56, 83] on button "إنشاء" at bounding box center [49, 75] width 71 height 29
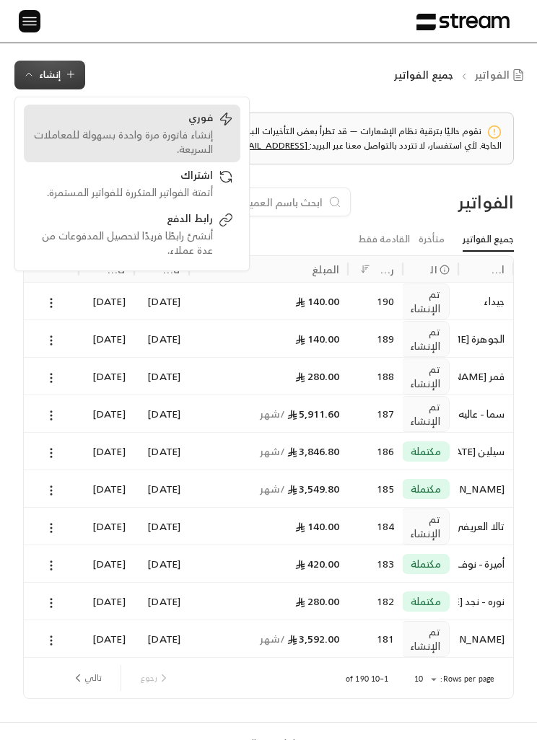
click at [209, 132] on div "إنشاء فاتورة مرة واحدة بسهولة للمعاملات السريعة." at bounding box center [122, 142] width 182 height 29
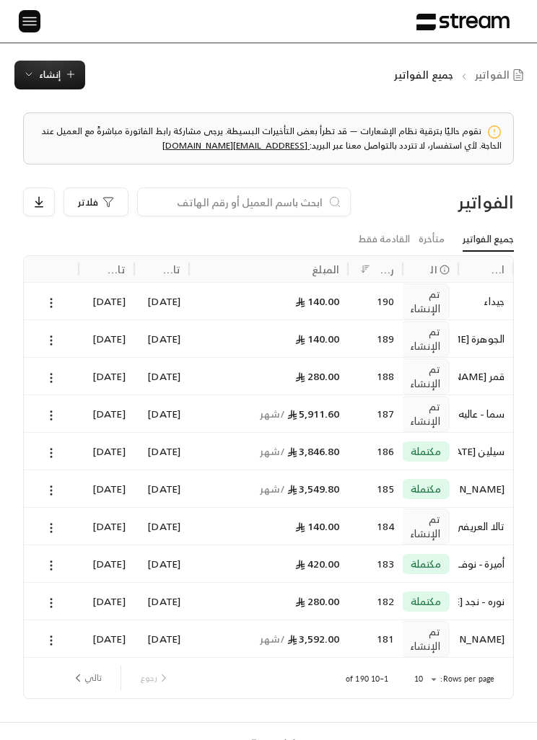
click at [267, 203] on input at bounding box center [234, 202] width 176 height 16
click at [40, 79] on span "إنشاء" at bounding box center [50, 74] width 22 height 17
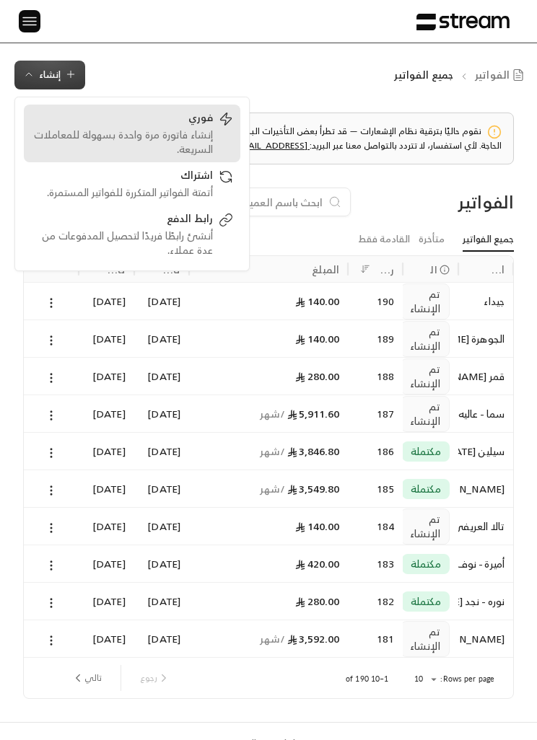
click at [99, 136] on div "إنشاء فاتورة مرة واحدة بسهولة للمعاملات السريعة." at bounding box center [122, 142] width 182 height 29
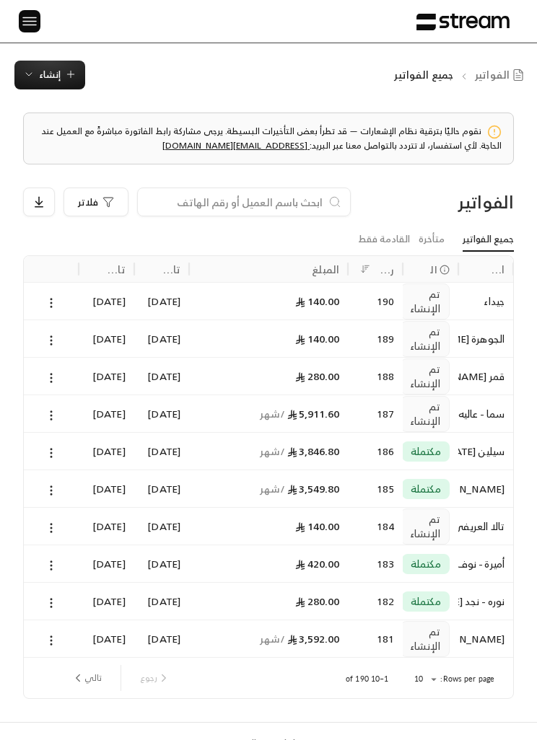
click at [49, 74] on span "إنشاء" at bounding box center [50, 74] width 22 height 17
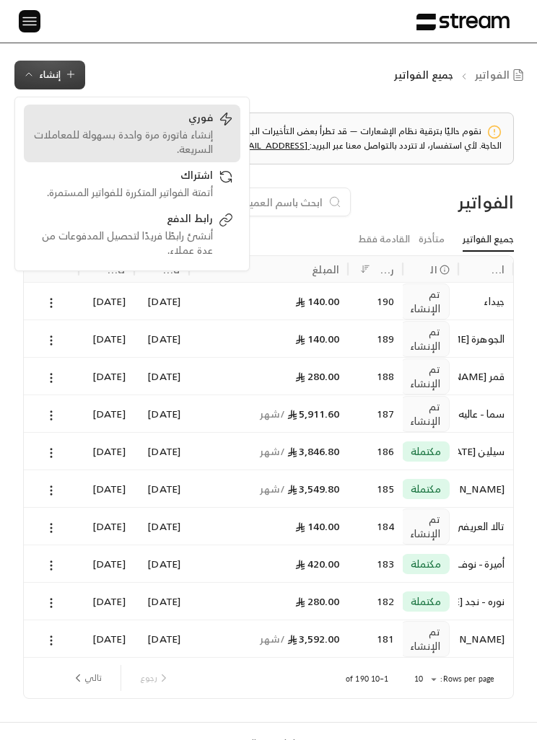
click at [101, 136] on div "إنشاء فاتورة مرة واحدة بسهولة للمعاملات السريعة." at bounding box center [122, 142] width 182 height 29
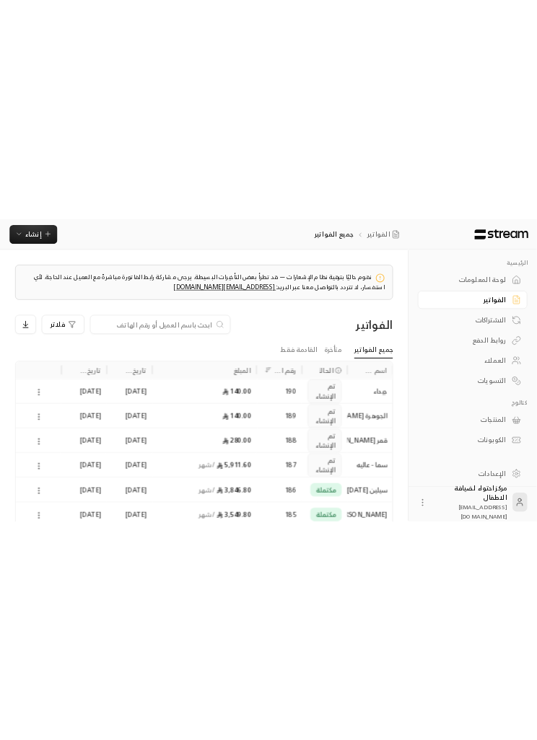
scroll to position [0, -1]
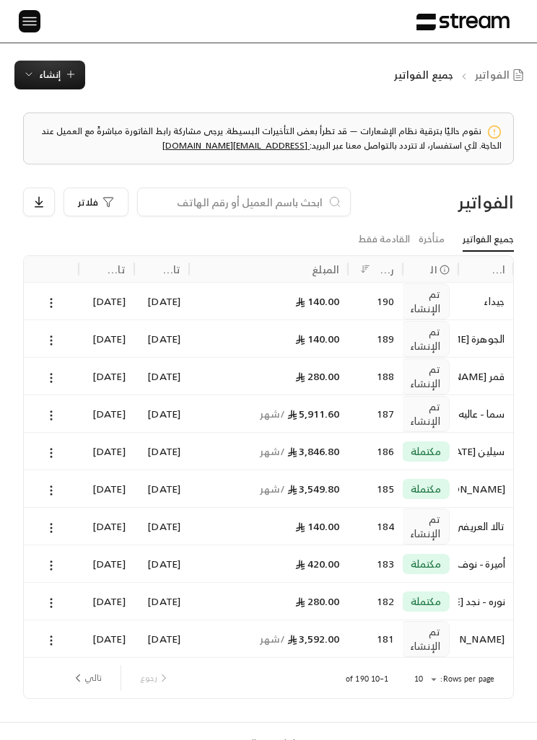
click at [35, 80] on span "إنشاء" at bounding box center [49, 74] width 53 height 17
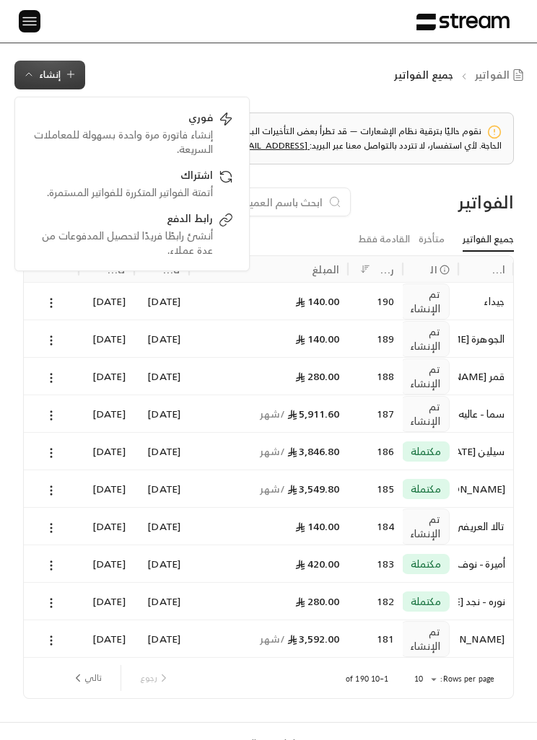
click at [30, 29] on img at bounding box center [29, 21] width 17 height 18
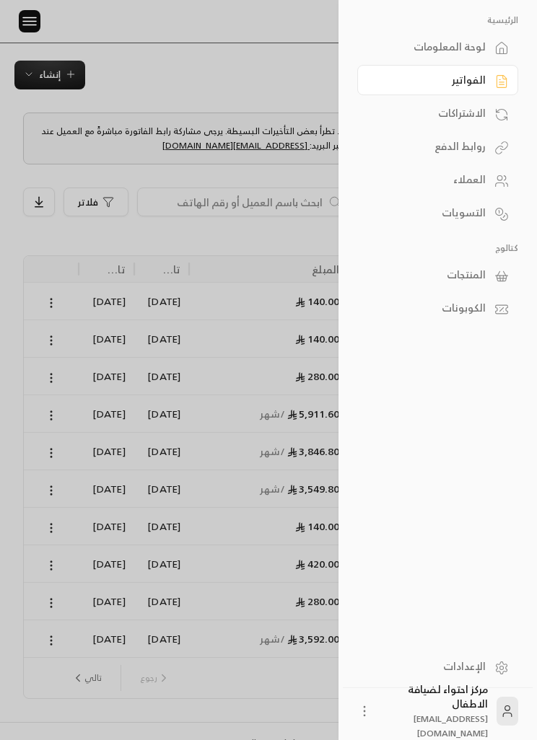
click at [30, 28] on img at bounding box center [29, 21] width 17 height 18
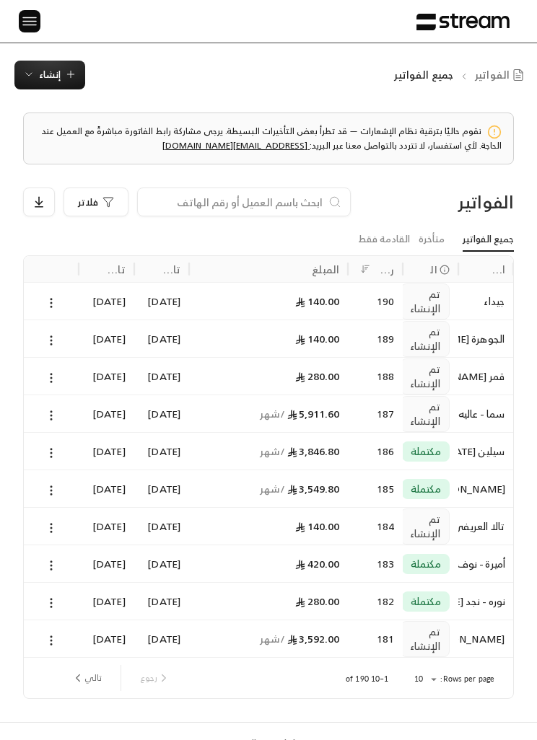
click at [22, 24] on img at bounding box center [29, 21] width 17 height 18
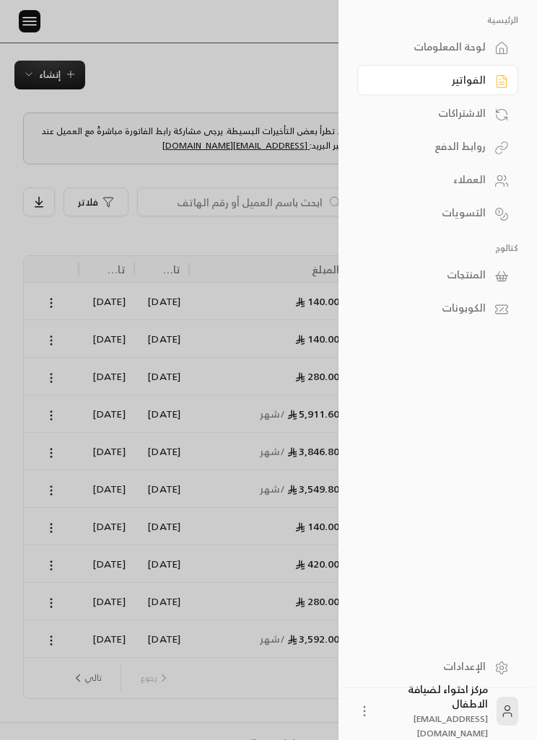
click at [489, 178] on link "العملاء" at bounding box center [437, 180] width 161 height 30
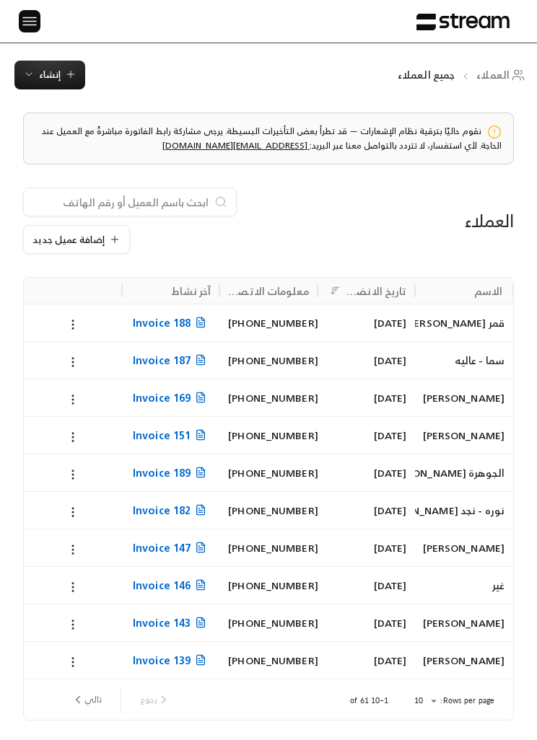
click at [111, 205] on input at bounding box center [120, 202] width 176 height 16
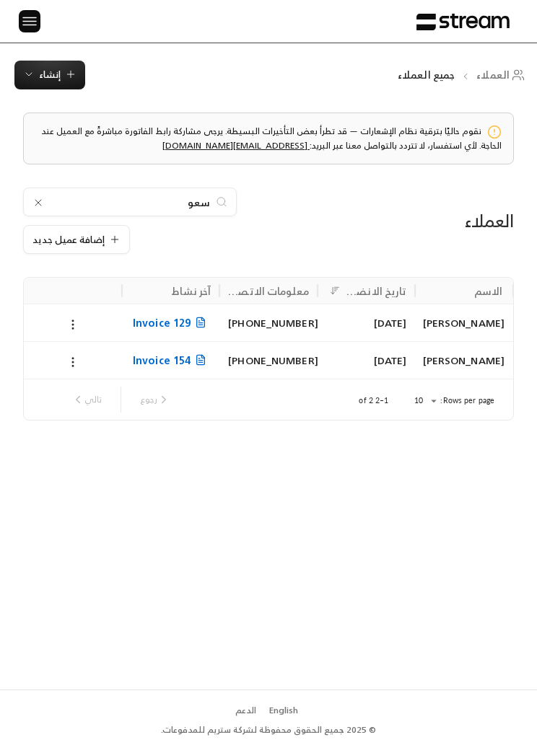
type input "سعو"
click at [39, 82] on span "إنشاء" at bounding box center [50, 74] width 22 height 17
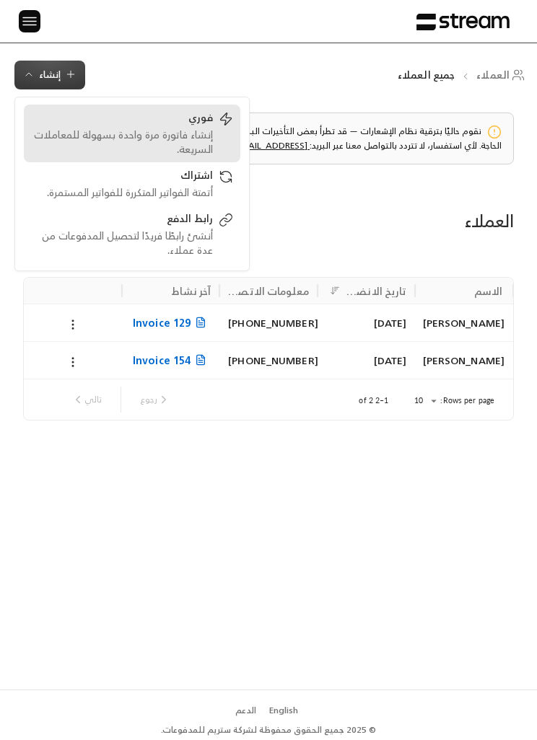
click at [100, 135] on div "إنشاء فاتورة مرة واحدة بسهولة للمعاملات السريعة." at bounding box center [122, 142] width 182 height 29
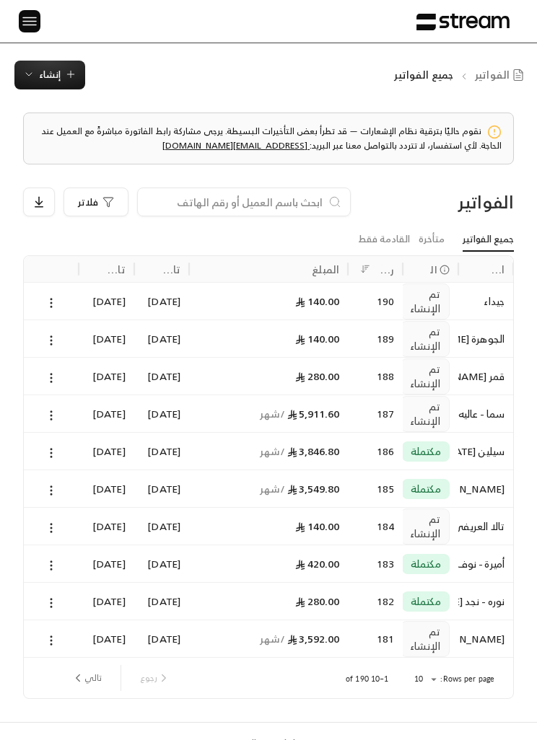
click at [40, 68] on span "إنشاء" at bounding box center [50, 74] width 22 height 17
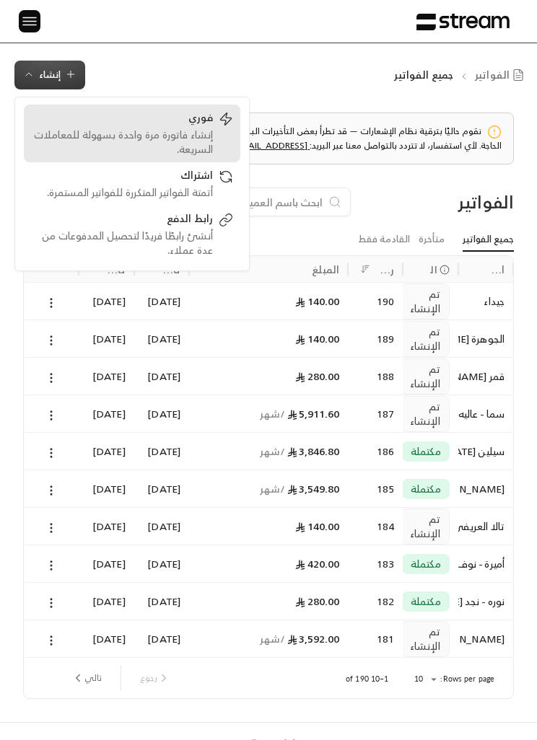
click at [107, 128] on div "إنشاء فاتورة مرة واحدة بسهولة للمعاملات السريعة." at bounding box center [122, 142] width 182 height 29
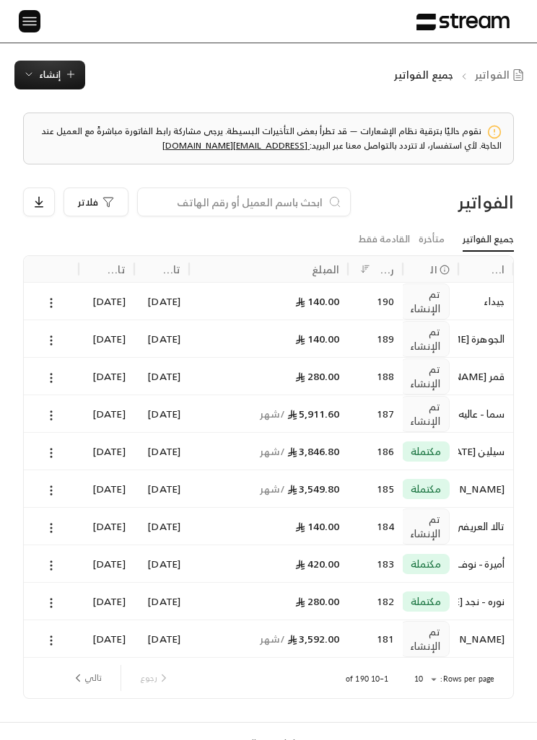
click at [74, 112] on div "نقوم حاليًا بترقية نظام الإشعارات — قد تطرأ بعض التأخيرات البسيطة. يرجى مشاركة …" at bounding box center [268, 405] width 537 height 633
click at [45, 81] on span "إنشاء" at bounding box center [50, 74] width 22 height 17
click at [38, 75] on span "إنشاء" at bounding box center [49, 74] width 53 height 17
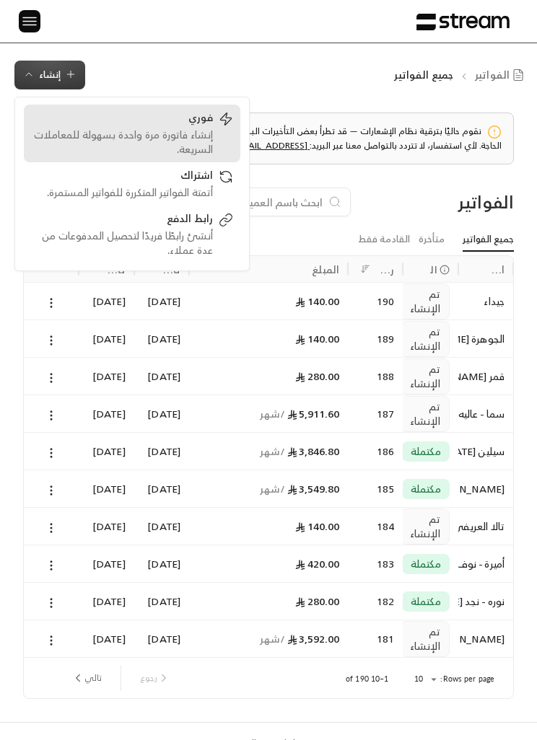
click at [82, 123] on div "فوري" at bounding box center [122, 118] width 182 height 17
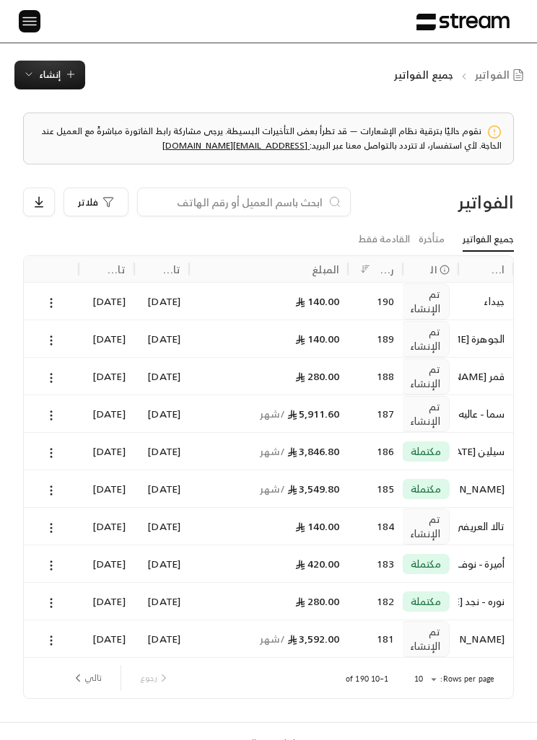
click at [32, 69] on icon "button" at bounding box center [29, 75] width 12 height 12
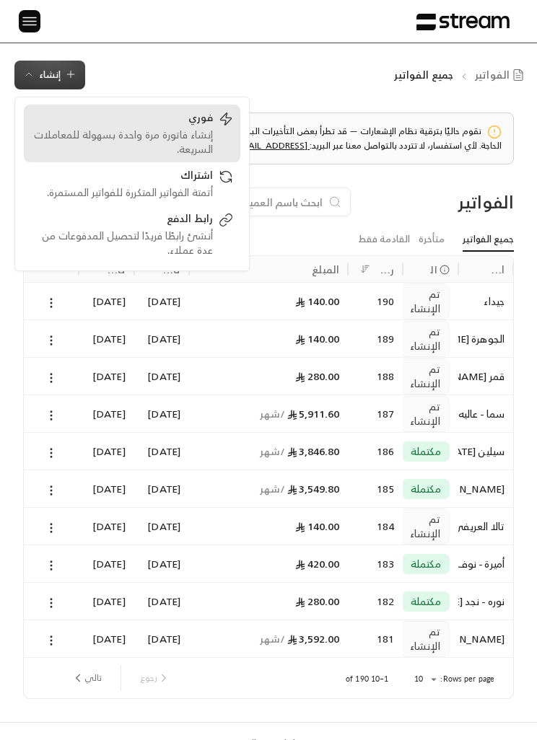
click at [85, 132] on div "إنشاء فاتورة مرة واحدة بسهولة للمعاملات السريعة." at bounding box center [122, 142] width 182 height 29
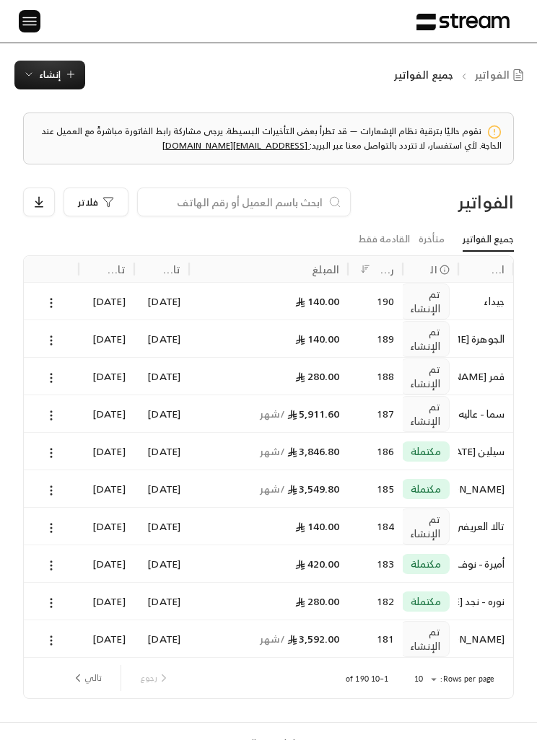
click at [34, 74] on icon "button" at bounding box center [29, 75] width 12 height 12
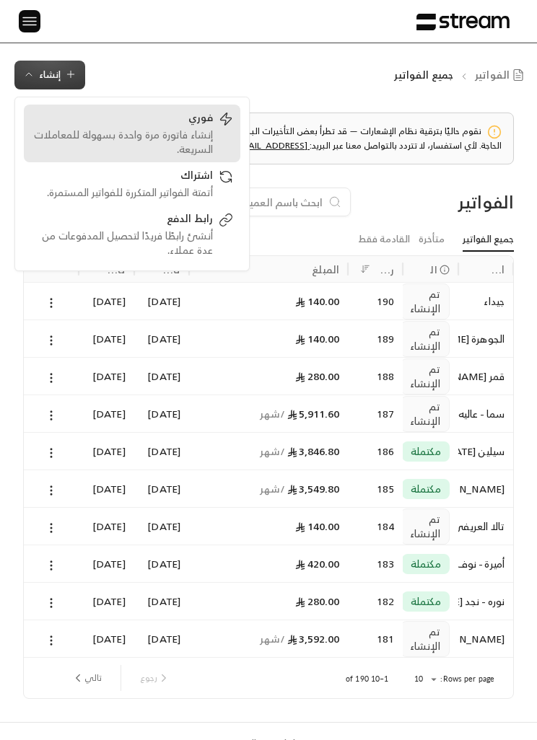
click at [97, 144] on div "إنشاء فاتورة مرة واحدة بسهولة للمعاملات السريعة." at bounding box center [122, 142] width 182 height 29
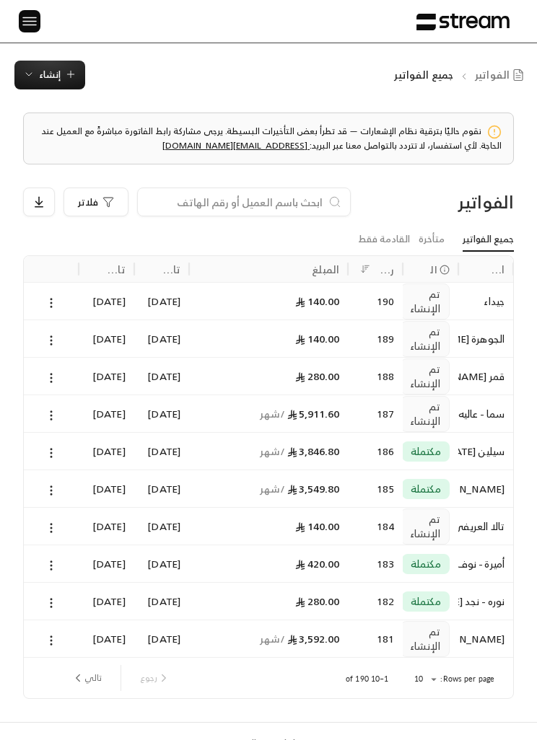
click at [42, 75] on span "إنشاء" at bounding box center [50, 74] width 22 height 17
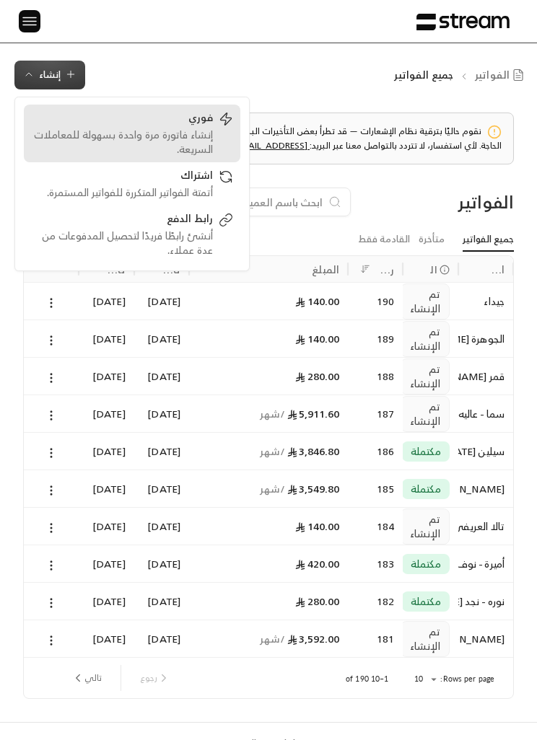
click at [111, 147] on div "إنشاء فاتورة مرة واحدة بسهولة للمعاملات السريعة." at bounding box center [122, 142] width 182 height 29
